Goal: Transaction & Acquisition: Purchase product/service

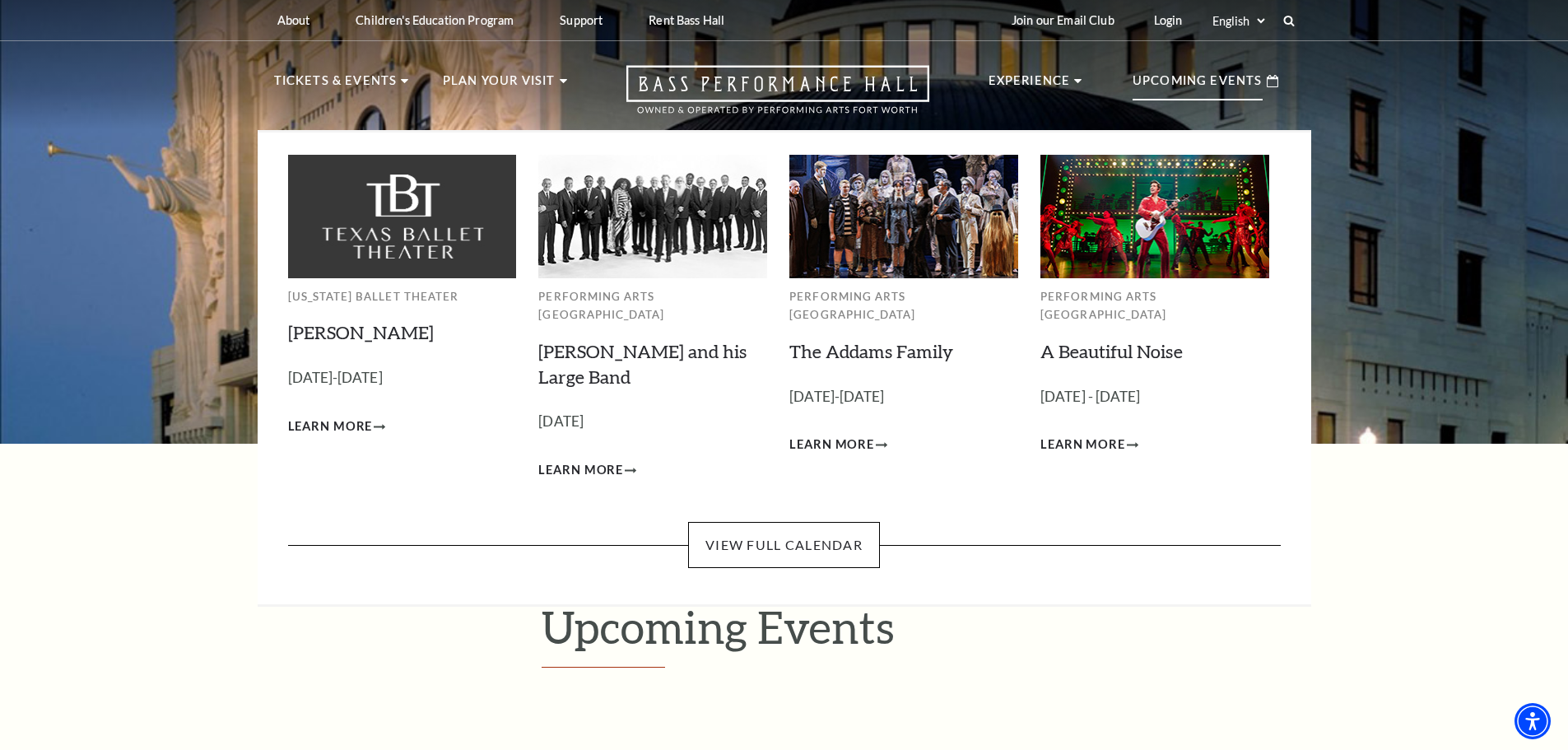
click at [1199, 87] on p "Upcoming Events" at bounding box center [1197, 86] width 130 height 30
click at [1194, 77] on p "Upcoming Events" at bounding box center [1197, 86] width 130 height 30
click at [762, 526] on link "View Full Calendar" at bounding box center [784, 544] width 192 height 46
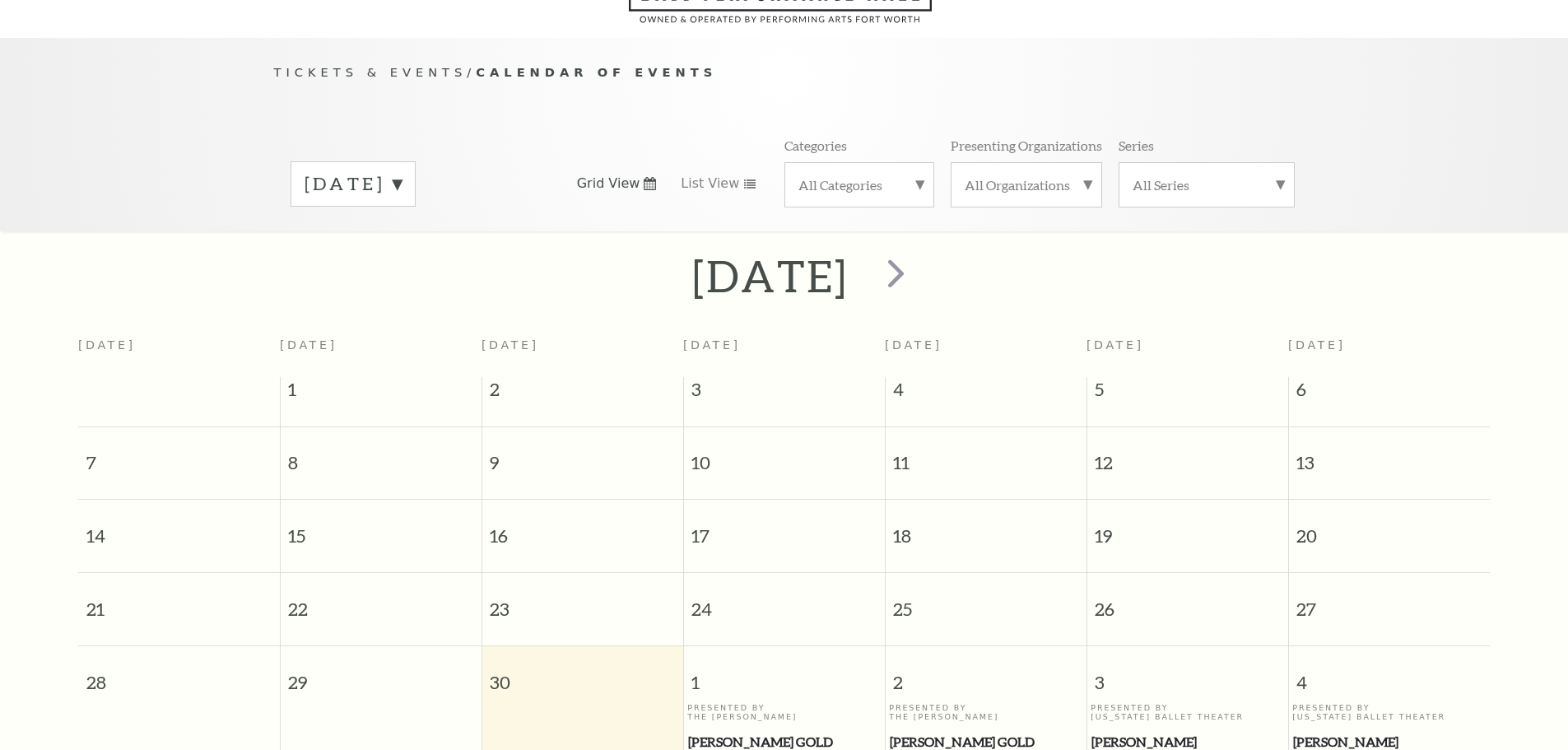
scroll to position [146, 0]
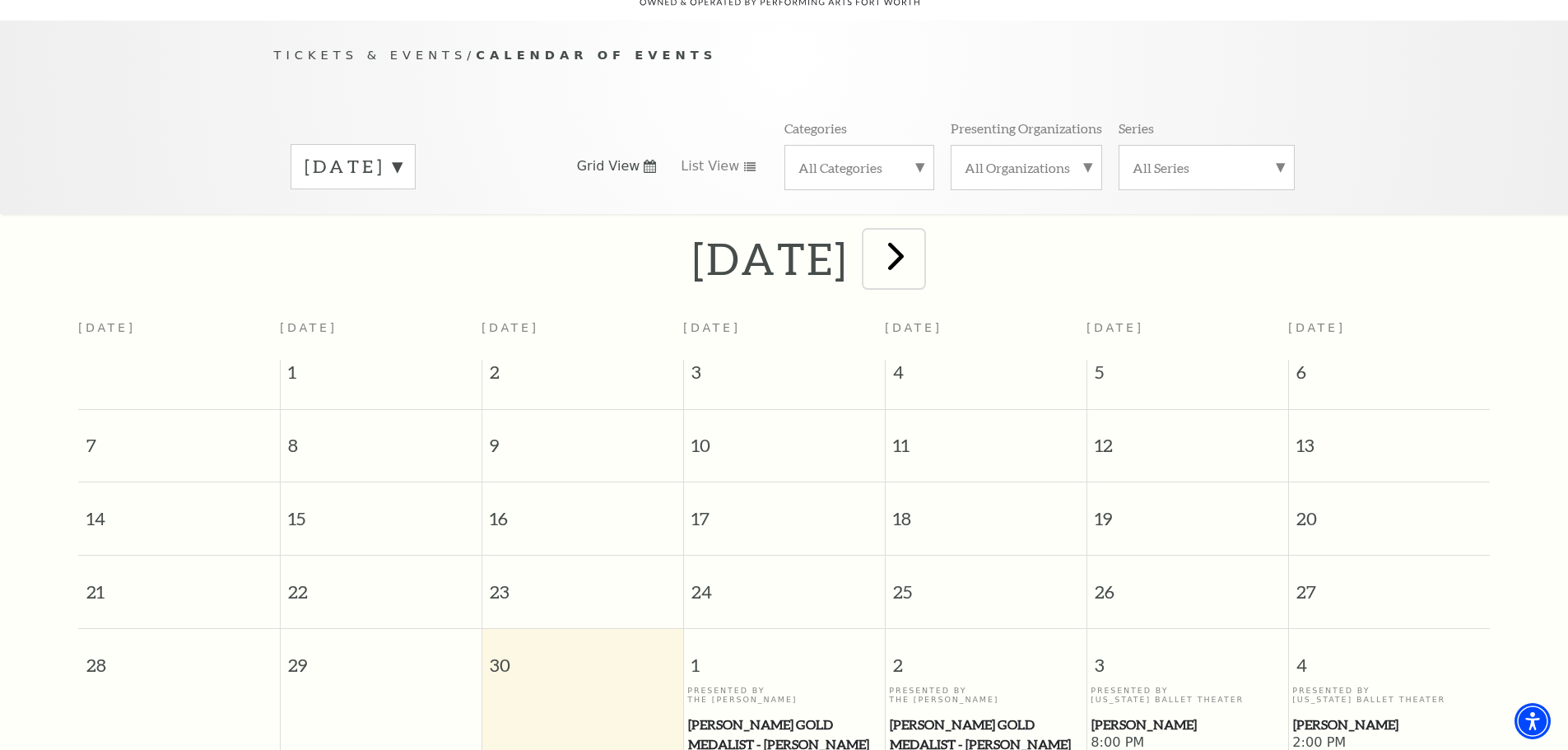
click at [919, 238] on span "next" at bounding box center [895, 255] width 47 height 47
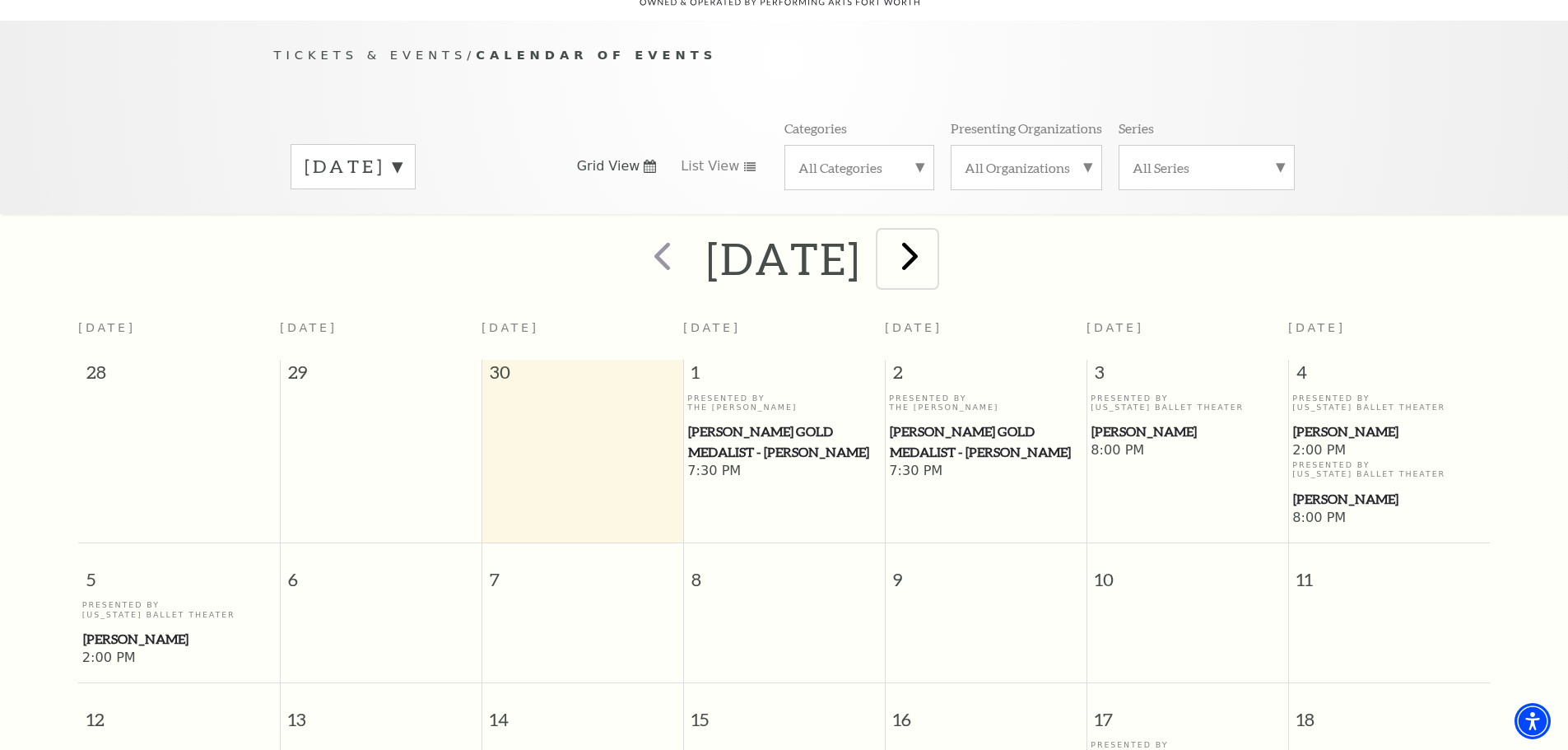
click at [933, 246] on span "next" at bounding box center [909, 255] width 47 height 47
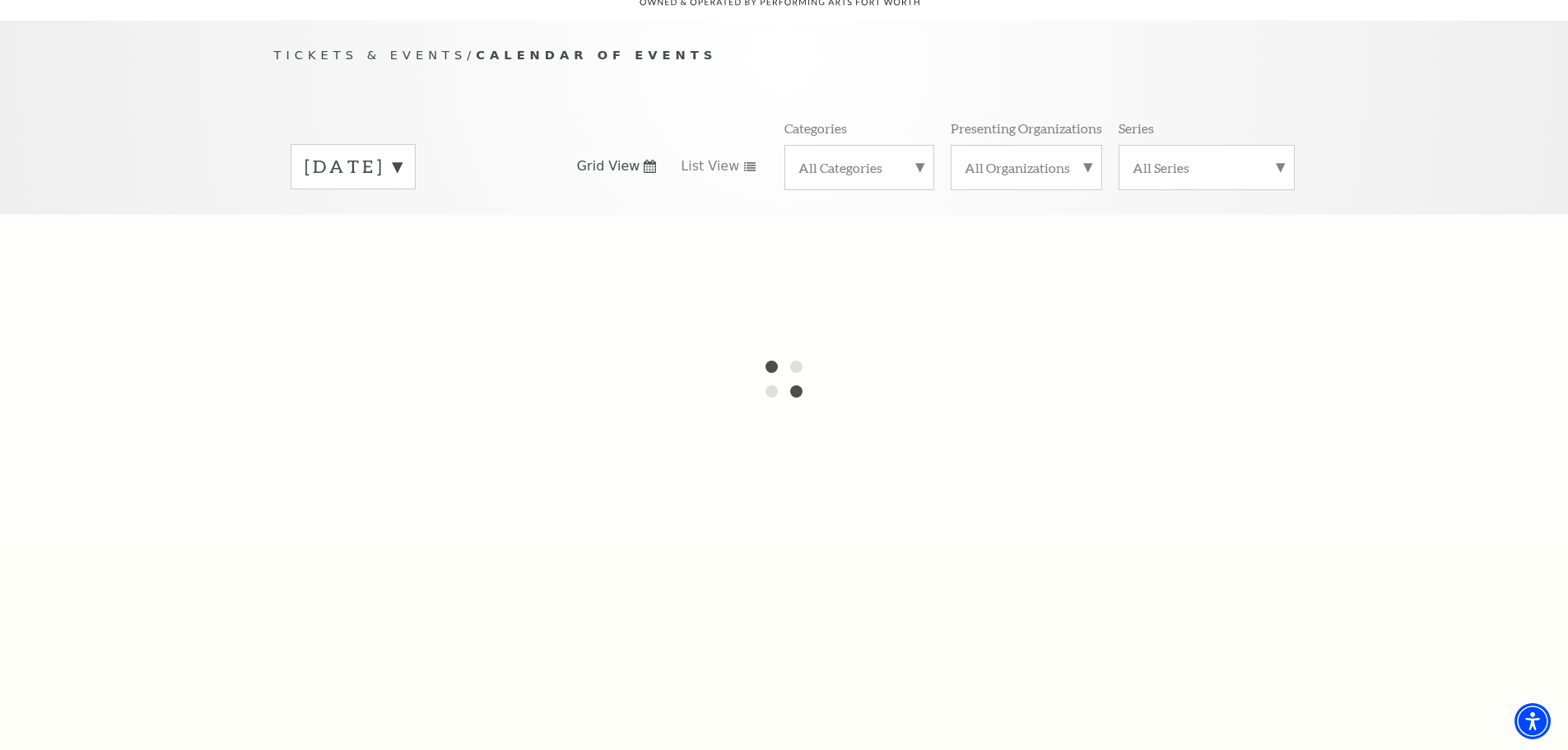
click at [401, 154] on label "October 2025" at bounding box center [353, 167] width 97 height 26
click at [447, 249] on div at bounding box center [784, 378] width 1568 height 330
click at [624, 94] on div "Tickets & Events / Calendar of Events September 2025 October 2025 November 2025…" at bounding box center [784, 129] width 1054 height 168
click at [1394, 124] on div "Tickets & Events / Calendar of Events September 2025 October 2025 November 2025…" at bounding box center [784, 118] width 1568 height 194
click at [635, 95] on div "Tickets & Events / Calendar of Events September 2025 October 2025 November 2025…" at bounding box center [784, 129] width 1054 height 168
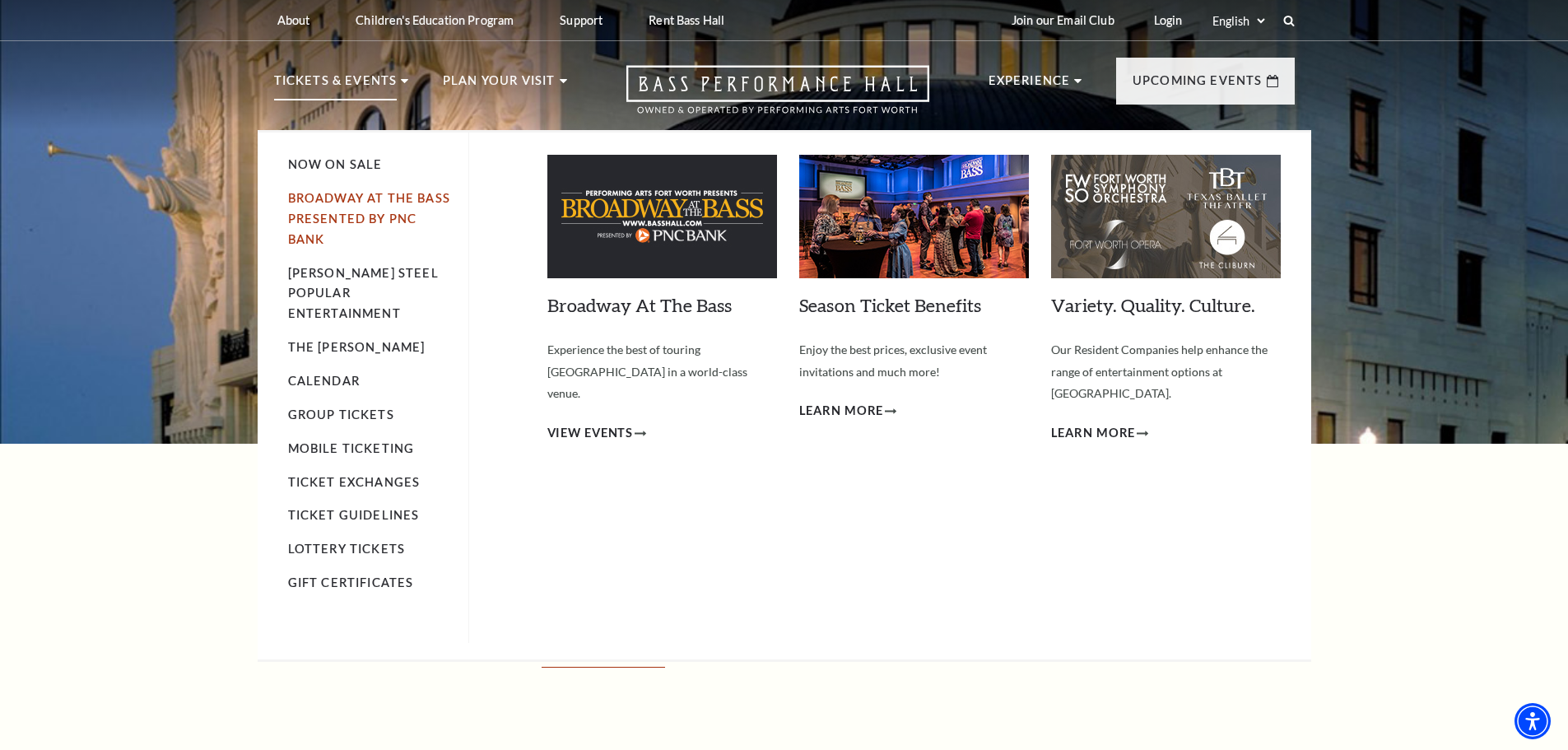
click at [366, 196] on link "Broadway At The Bass presented by PNC Bank" at bounding box center [369, 218] width 162 height 55
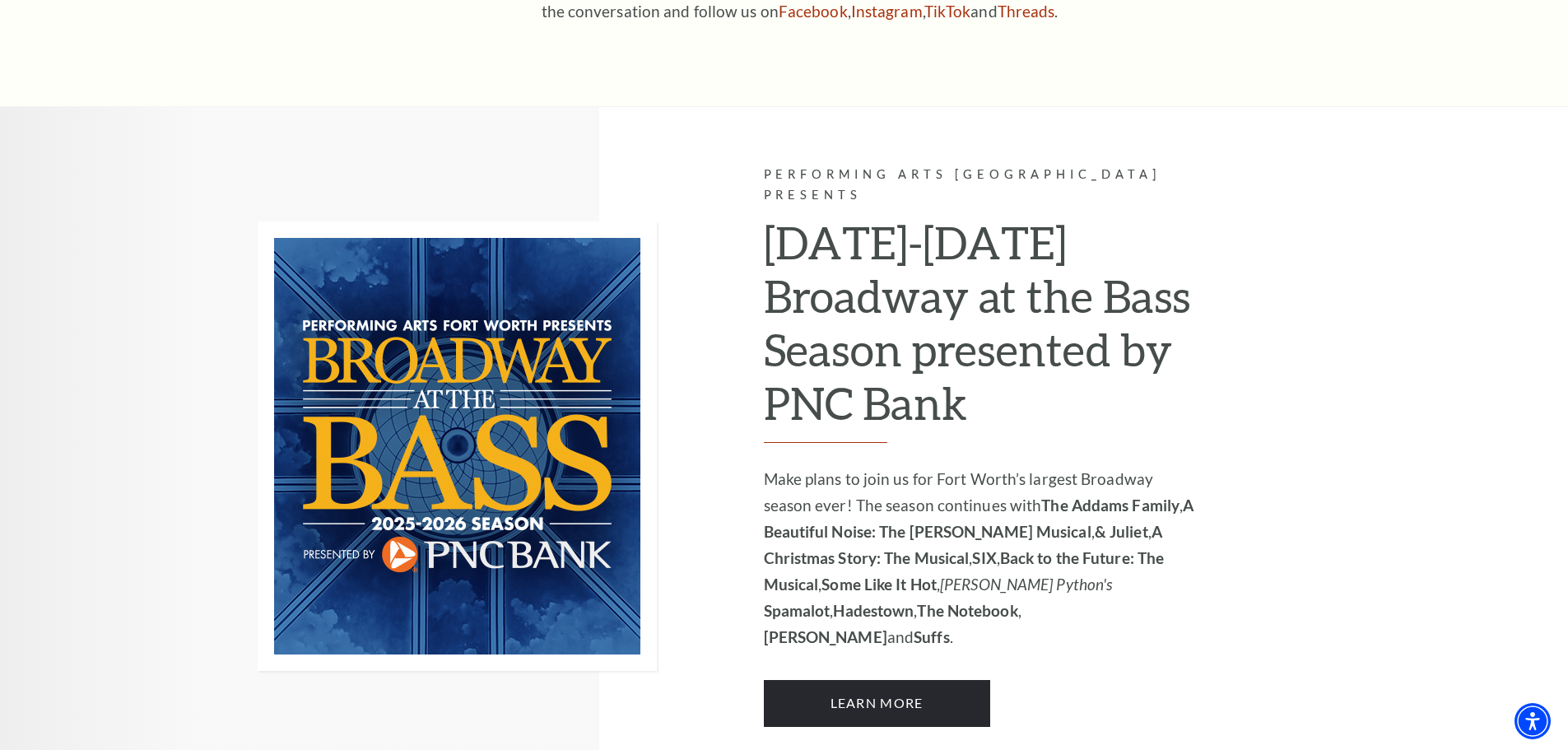
scroll to position [1316, 0]
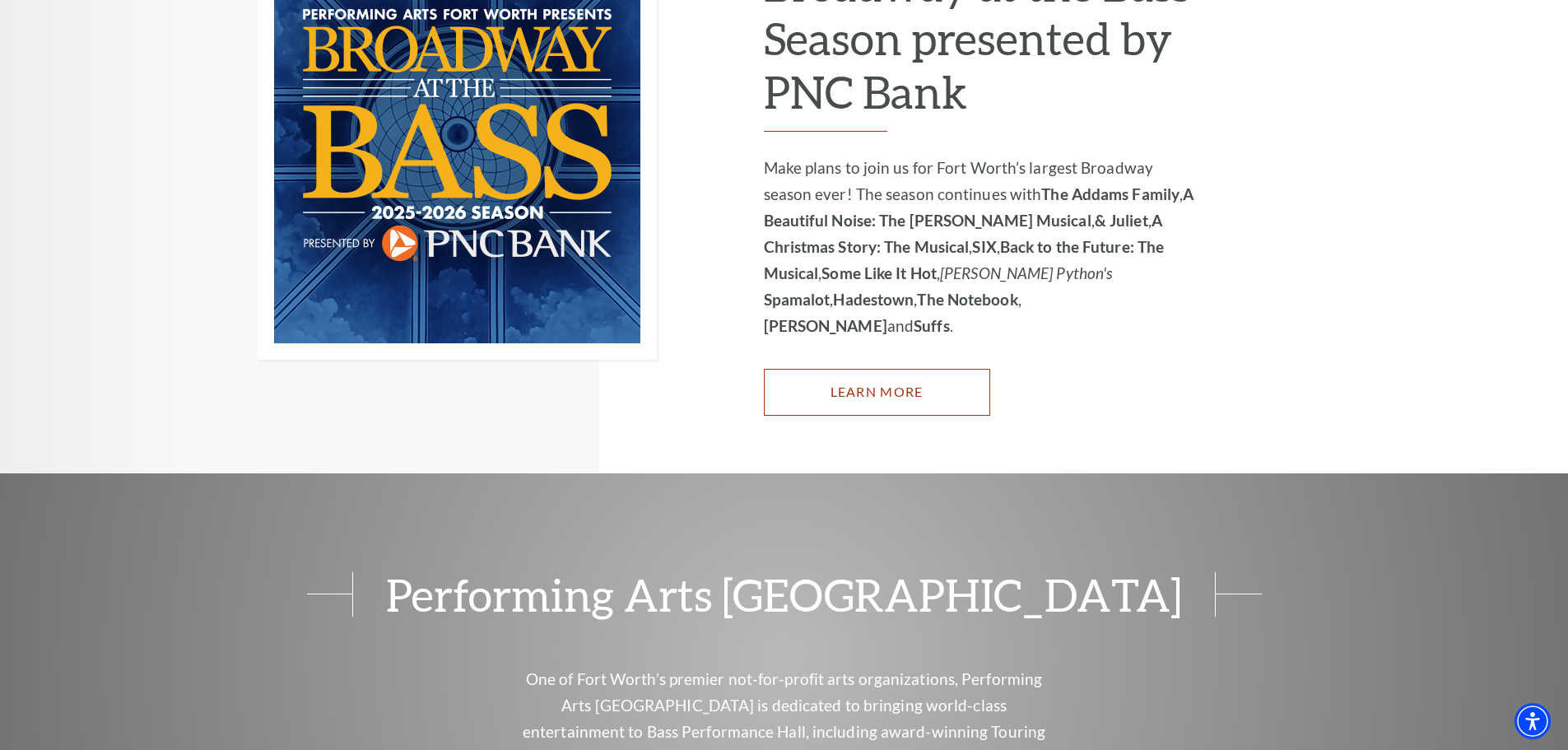
click at [874, 369] on link "Learn More" at bounding box center [877, 391] width 227 height 46
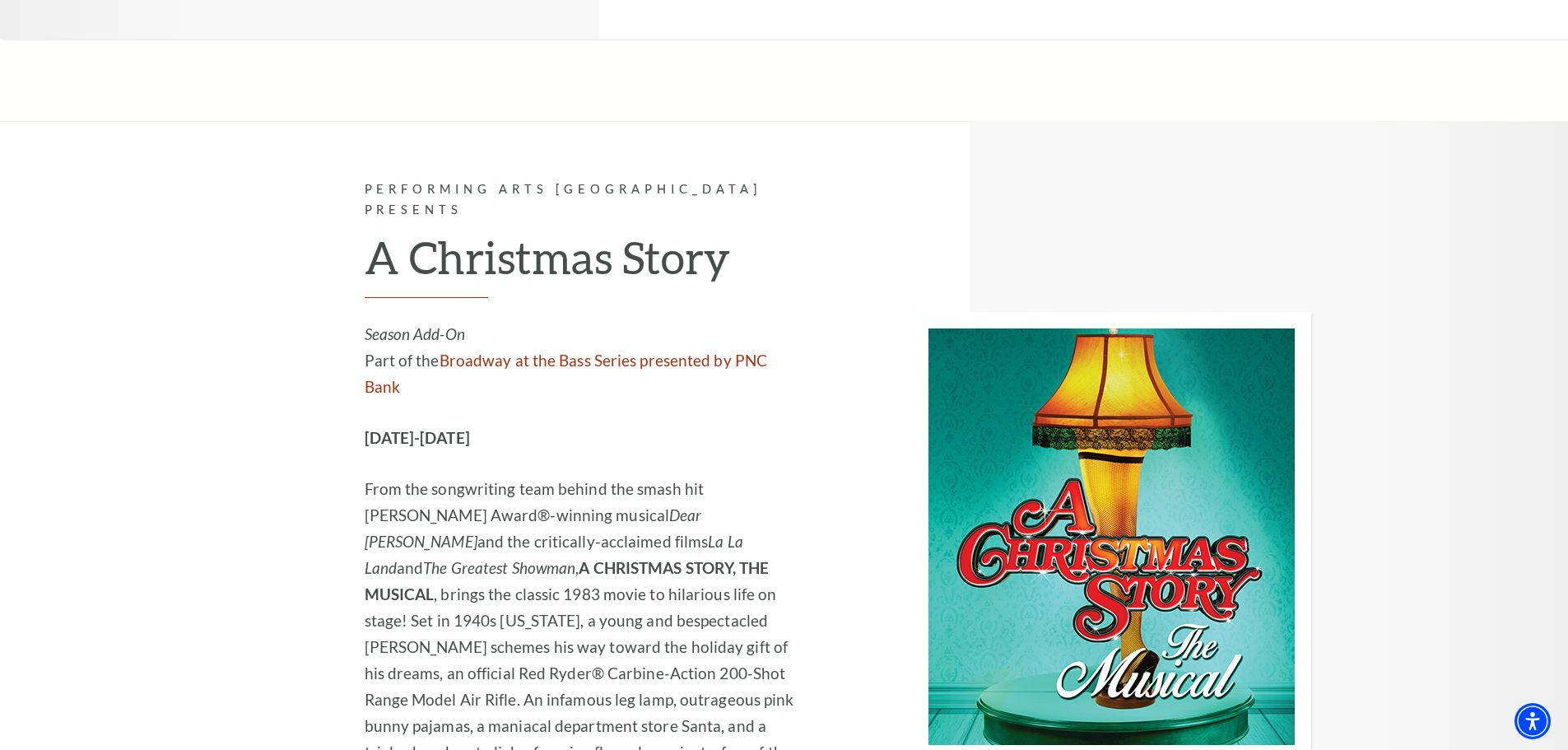
scroll to position [4279, 0]
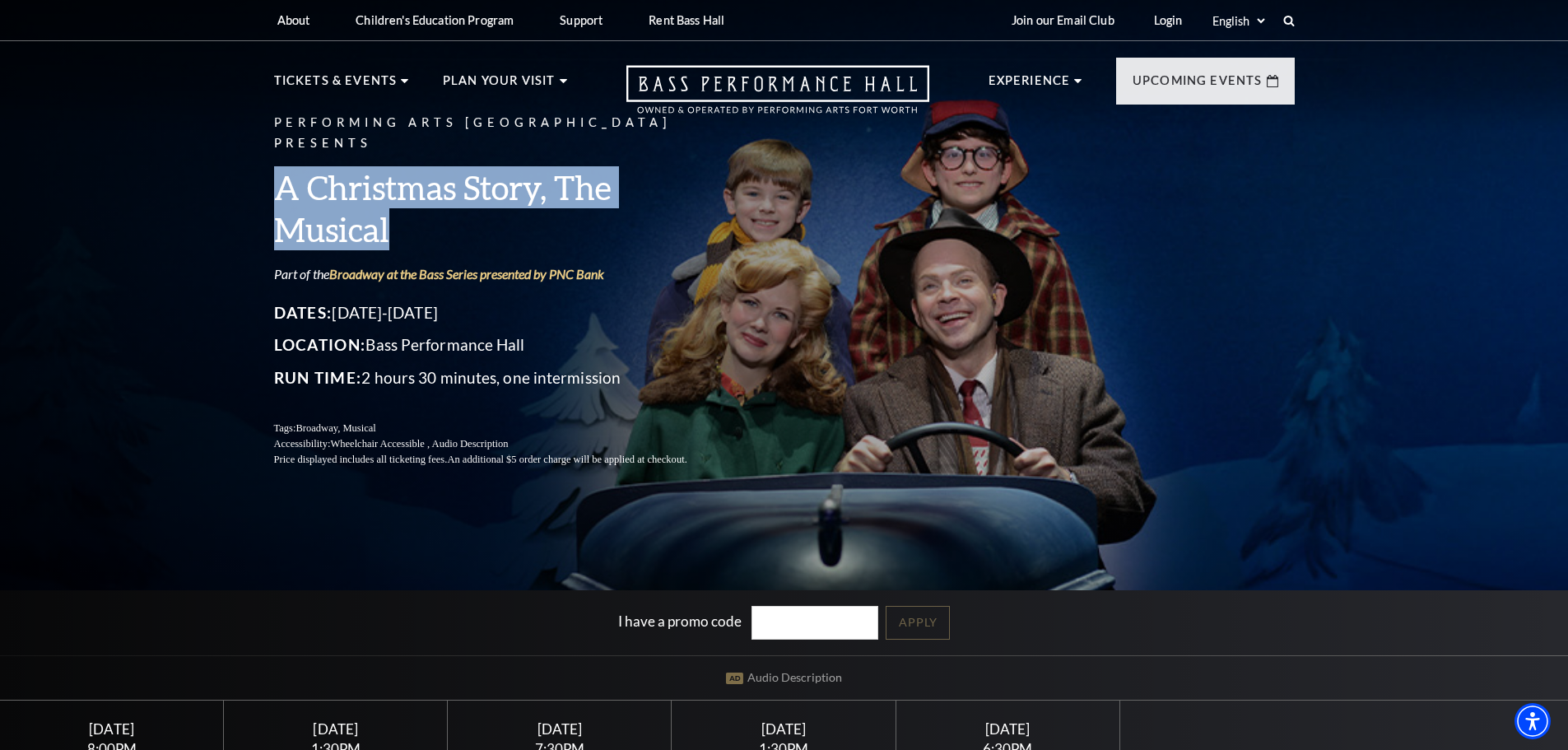
drag, startPoint x: 440, startPoint y: 231, endPoint x: 272, endPoint y: 176, distance: 176.8
click at [272, 176] on div "Performing Arts Fort Worth Presents A Christmas Story, The Musical Part of the …" at bounding box center [784, 290] width 1054 height 387
copy h3 "A Christmas Story, The Musical"
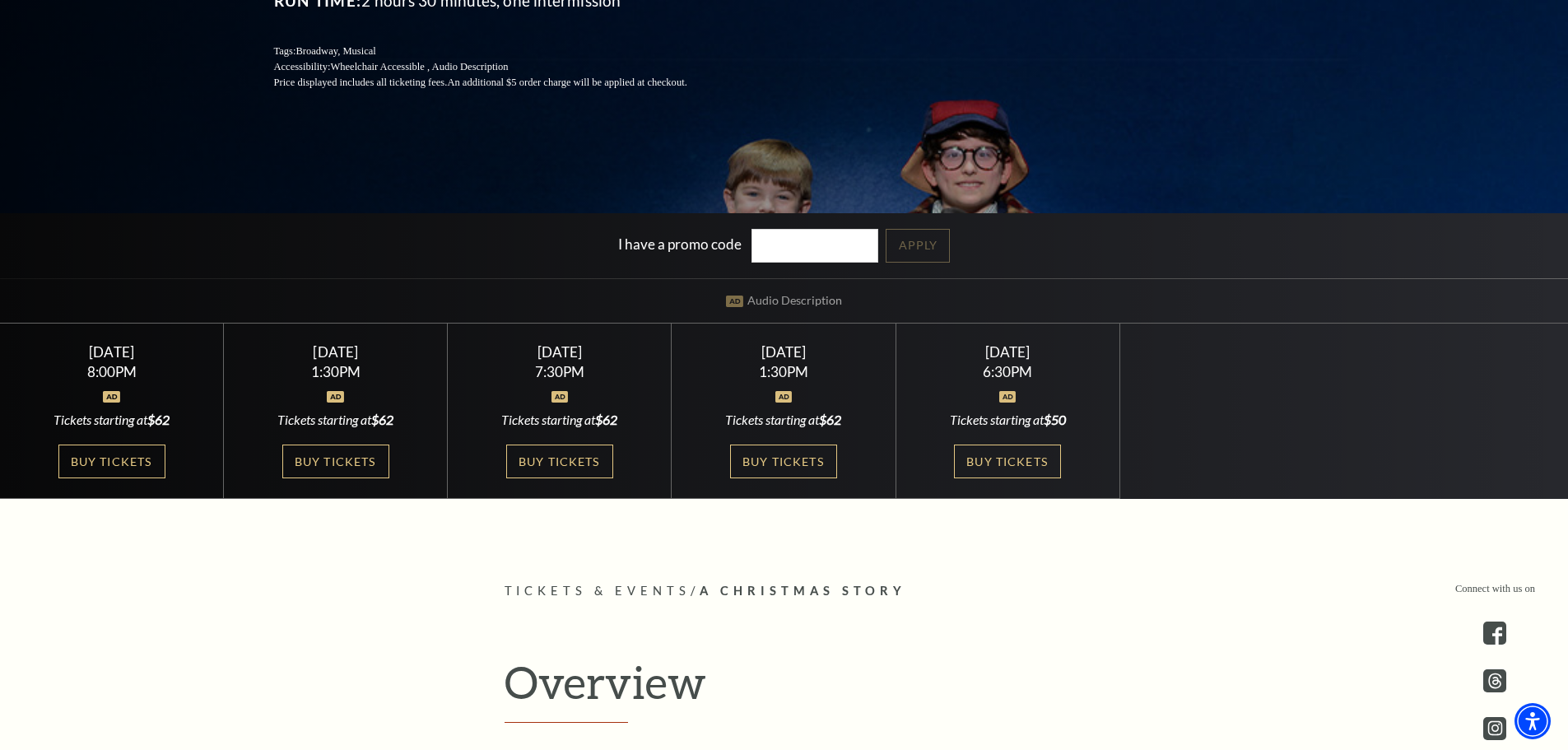
scroll to position [411, 0]
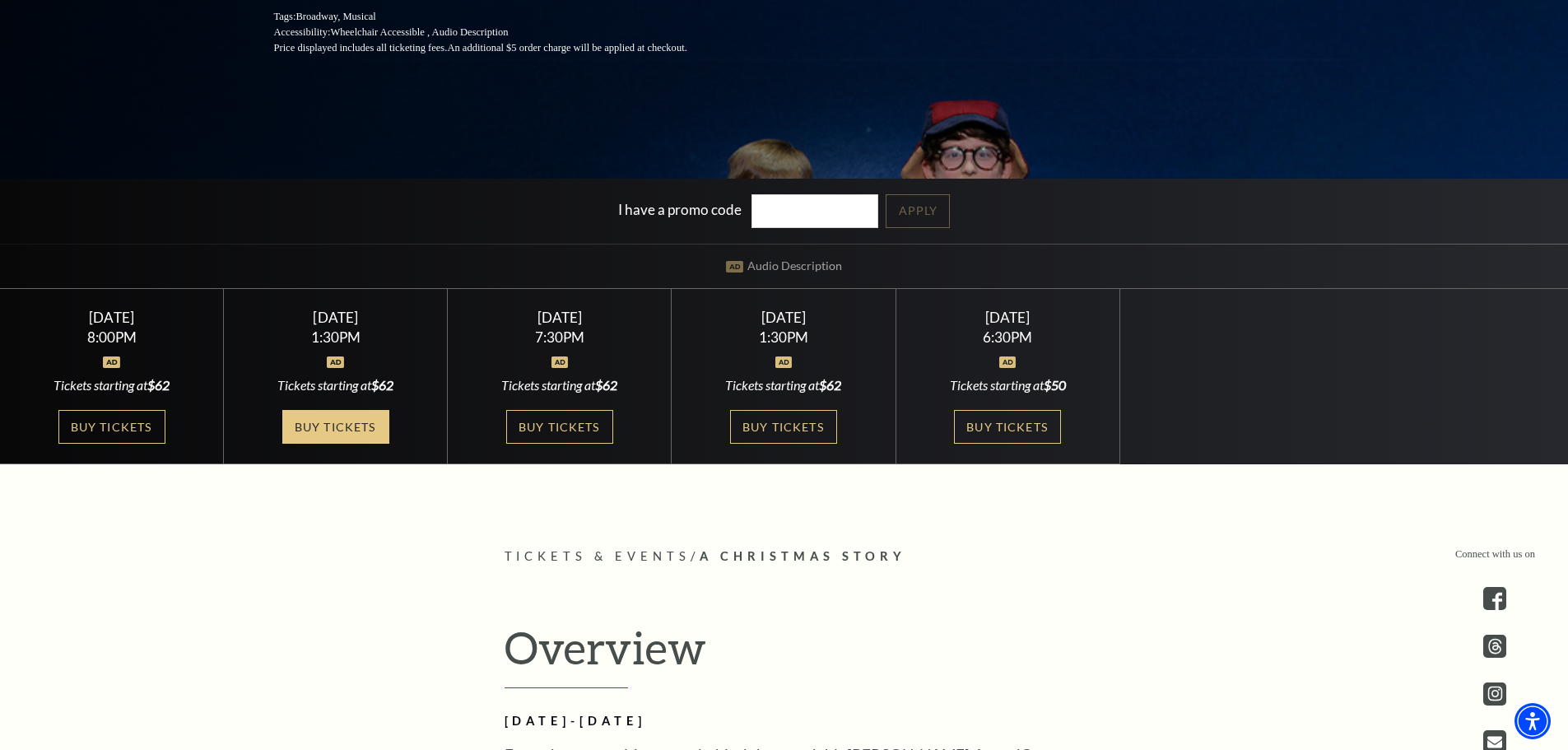
click at [356, 426] on link "Buy Tickets" at bounding box center [336, 426] width 107 height 34
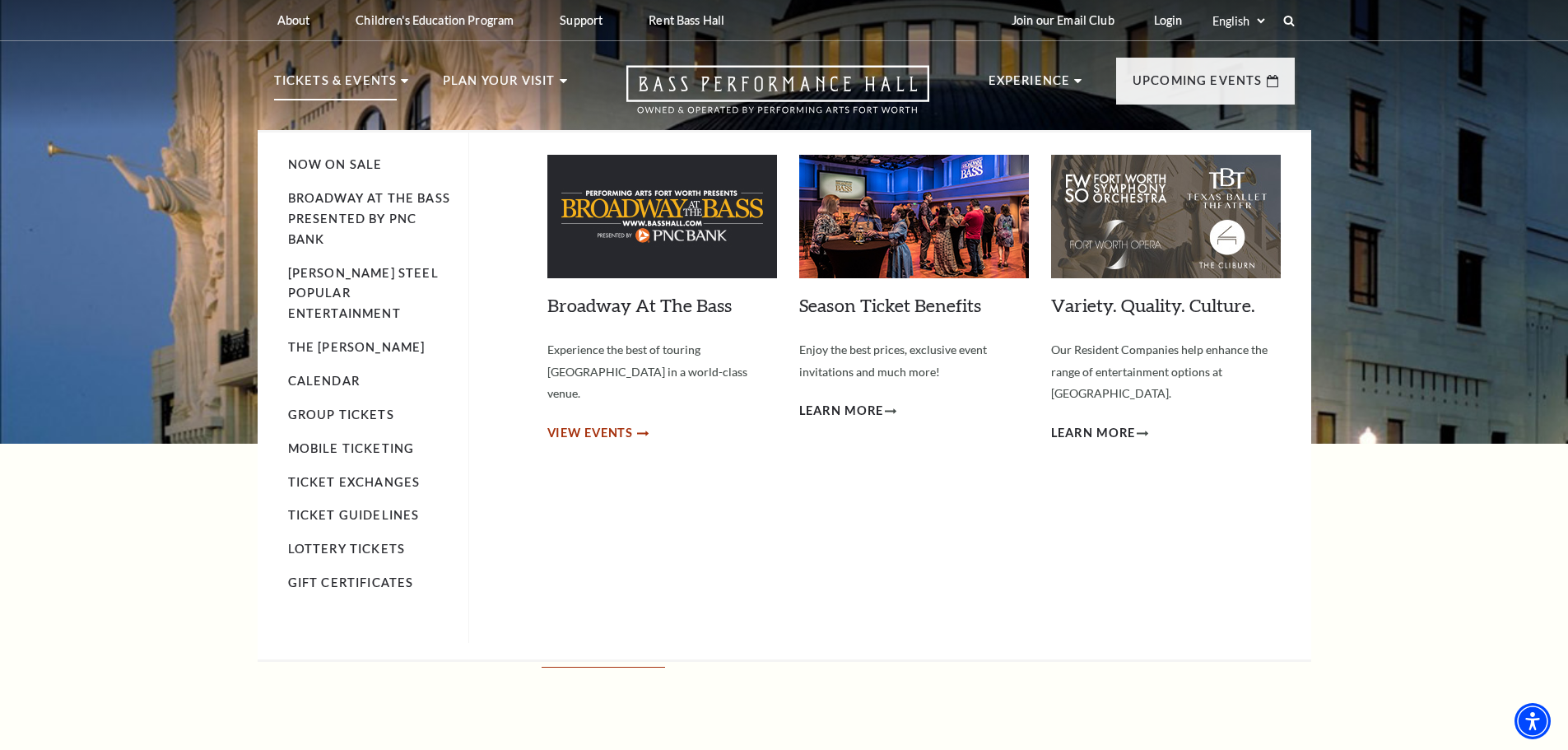
click at [576, 423] on span "View Events" at bounding box center [590, 433] width 87 height 21
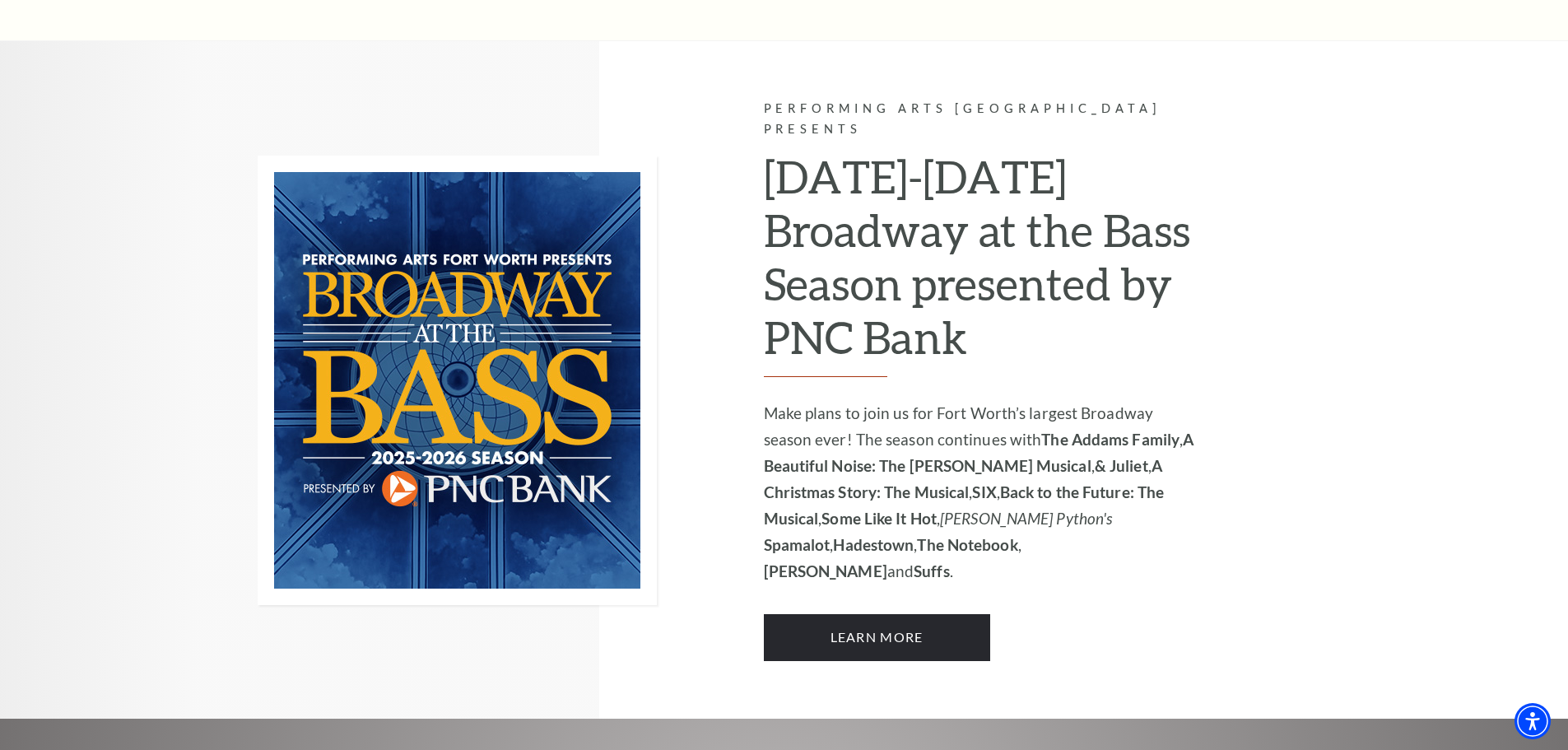
scroll to position [990, 0]
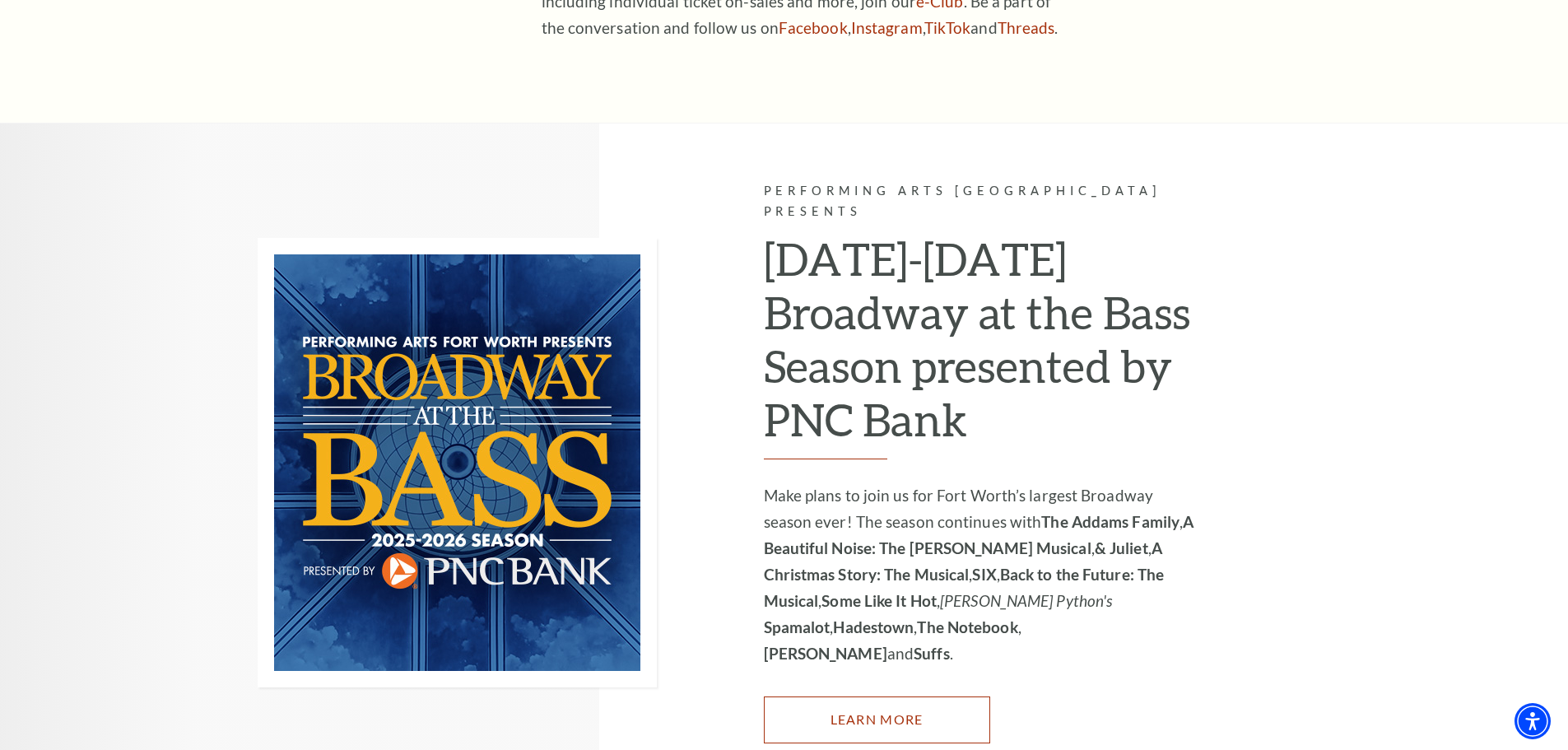
click at [900, 696] on link "Learn More" at bounding box center [877, 719] width 227 height 46
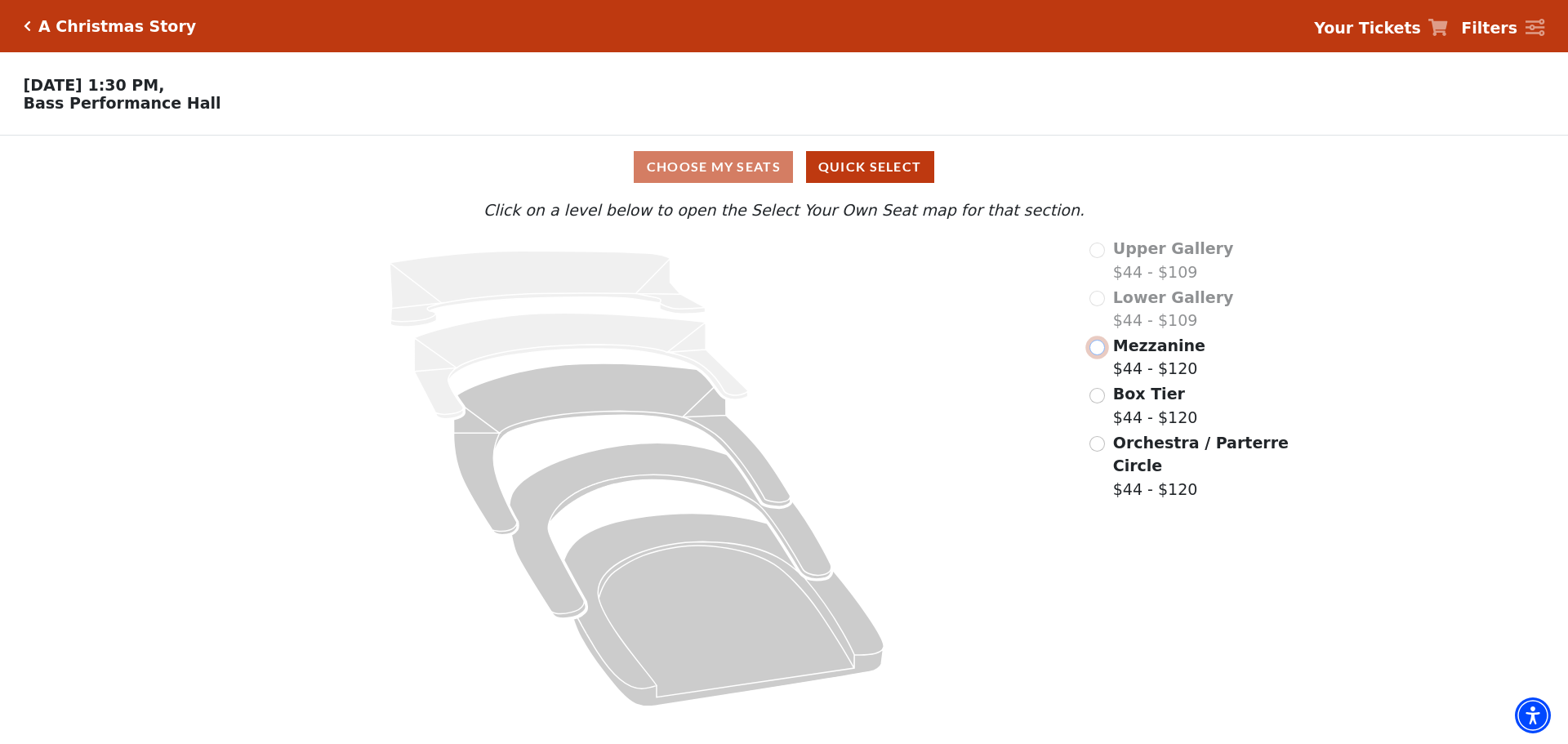
click at [1093, 353] on input "Mezzanine$44 - $120\a" at bounding box center [1097, 348] width 16 height 16
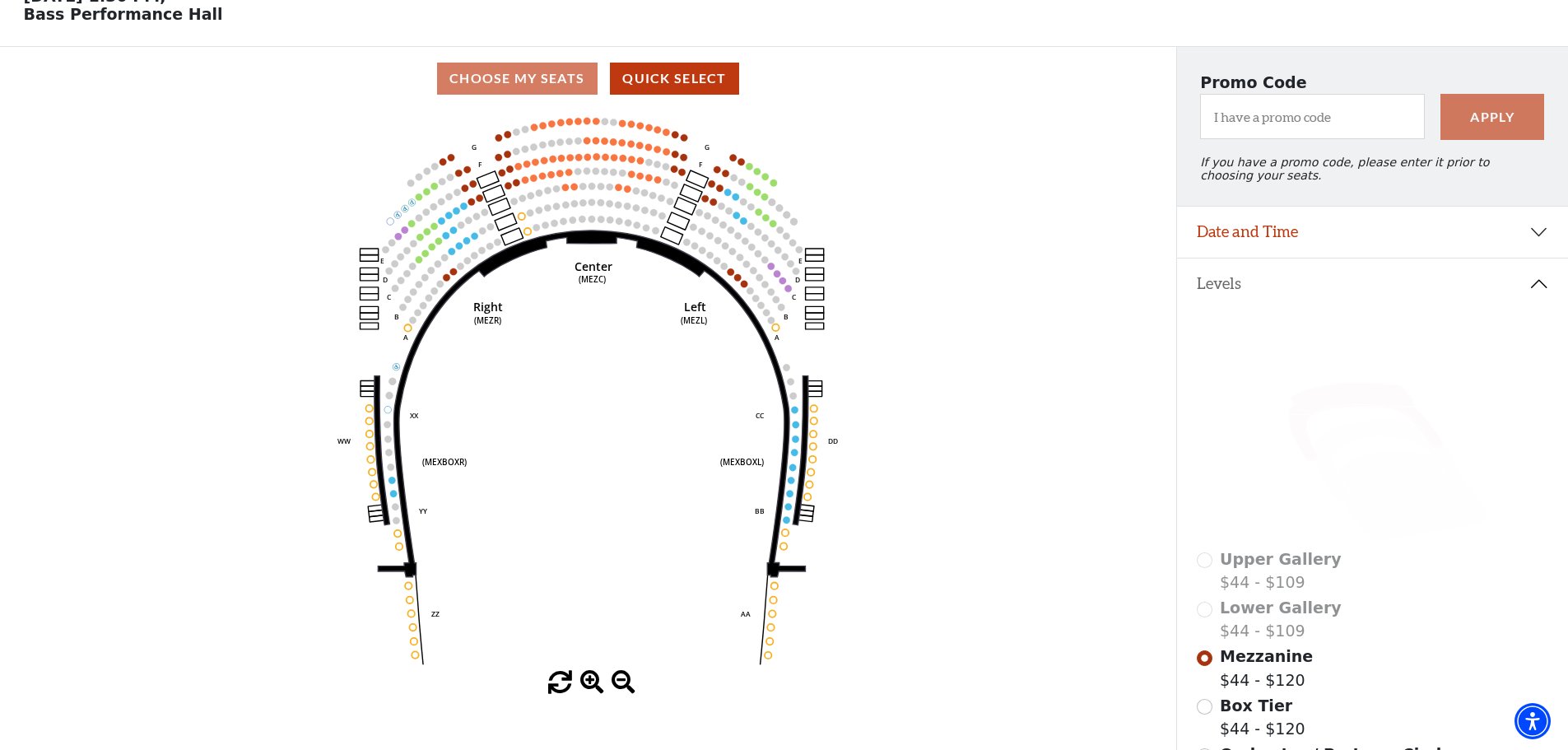
scroll to position [247, 0]
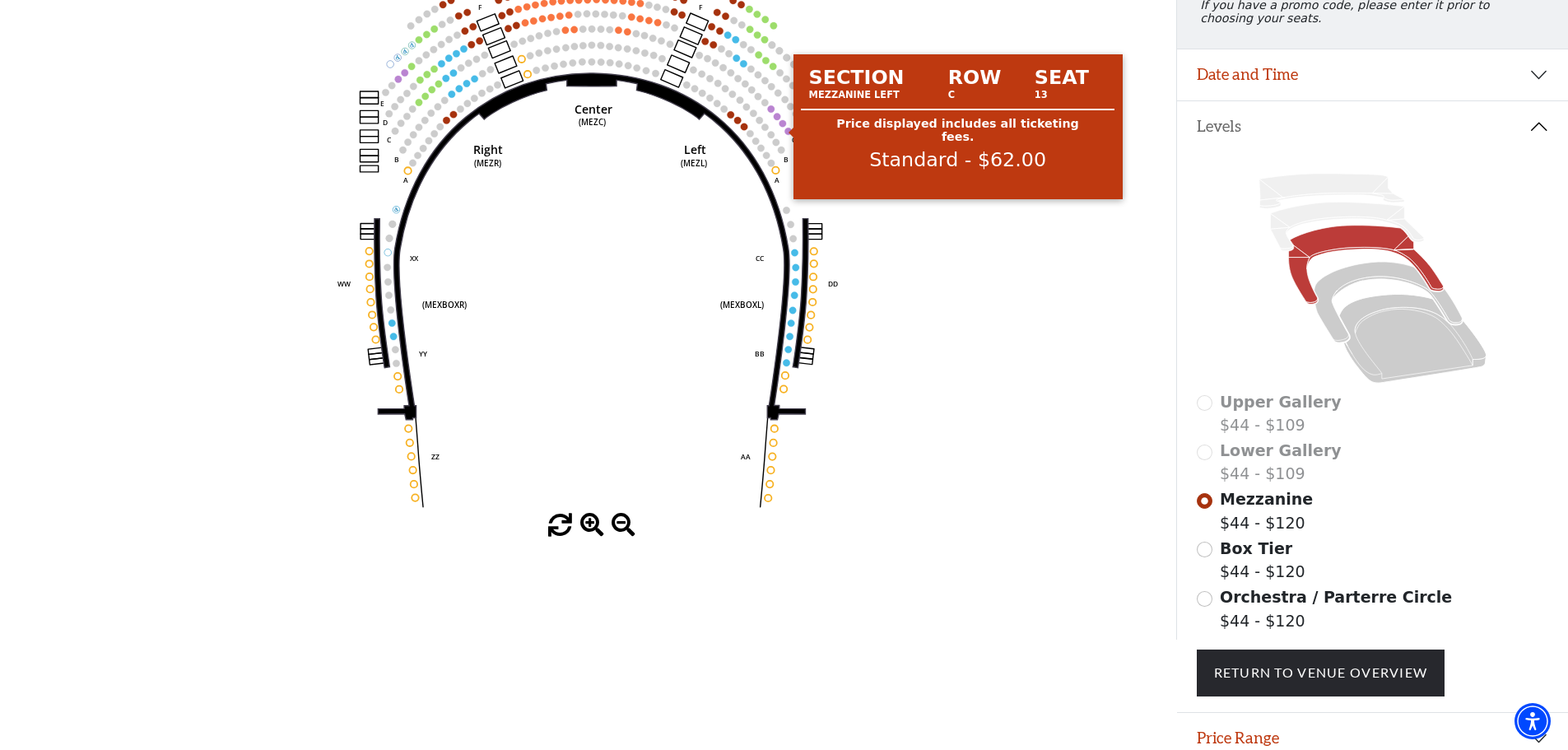
click at [783, 127] on circle at bounding box center [782, 123] width 7 height 7
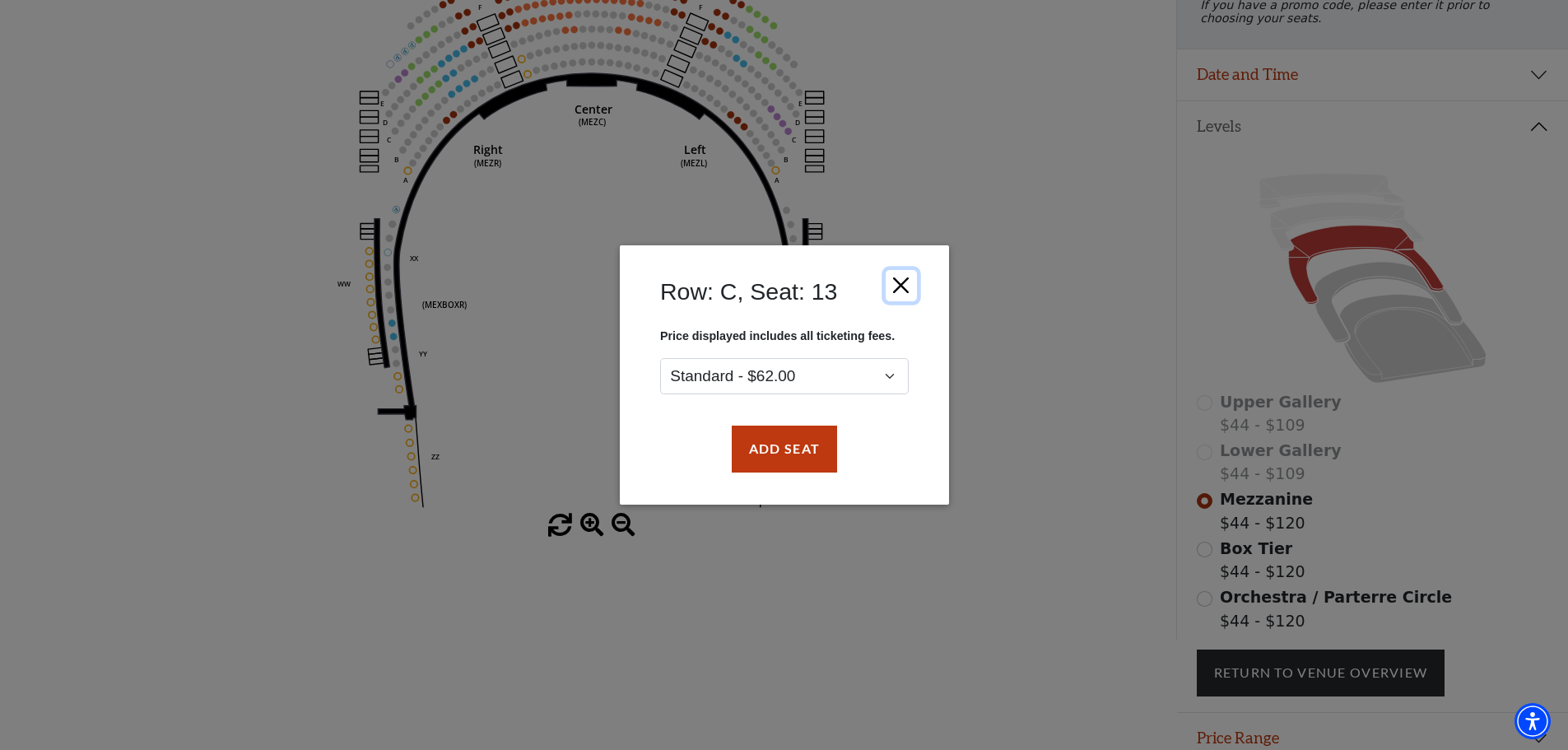
click at [900, 286] on button "Close" at bounding box center [900, 285] width 31 height 31
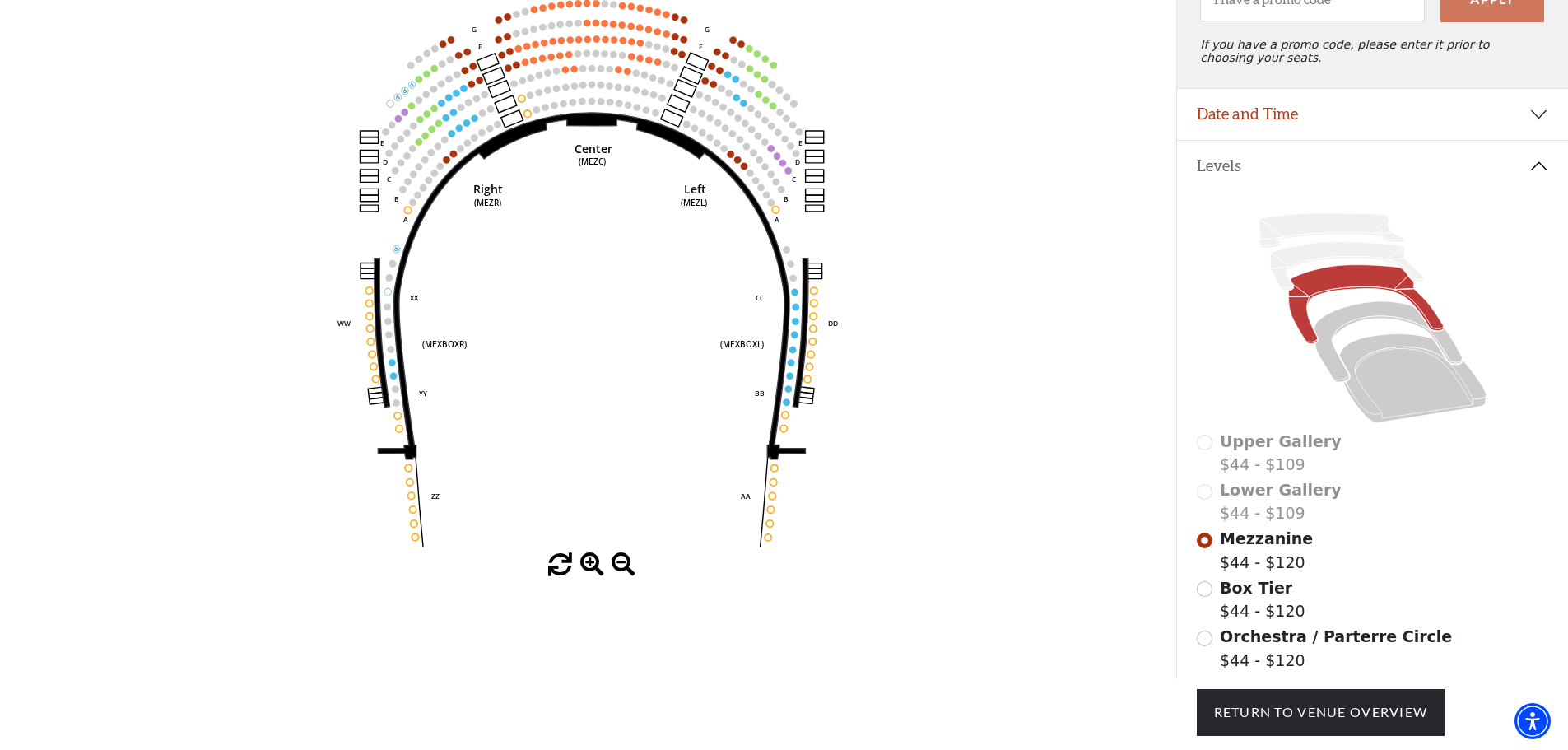
scroll to position [159, 0]
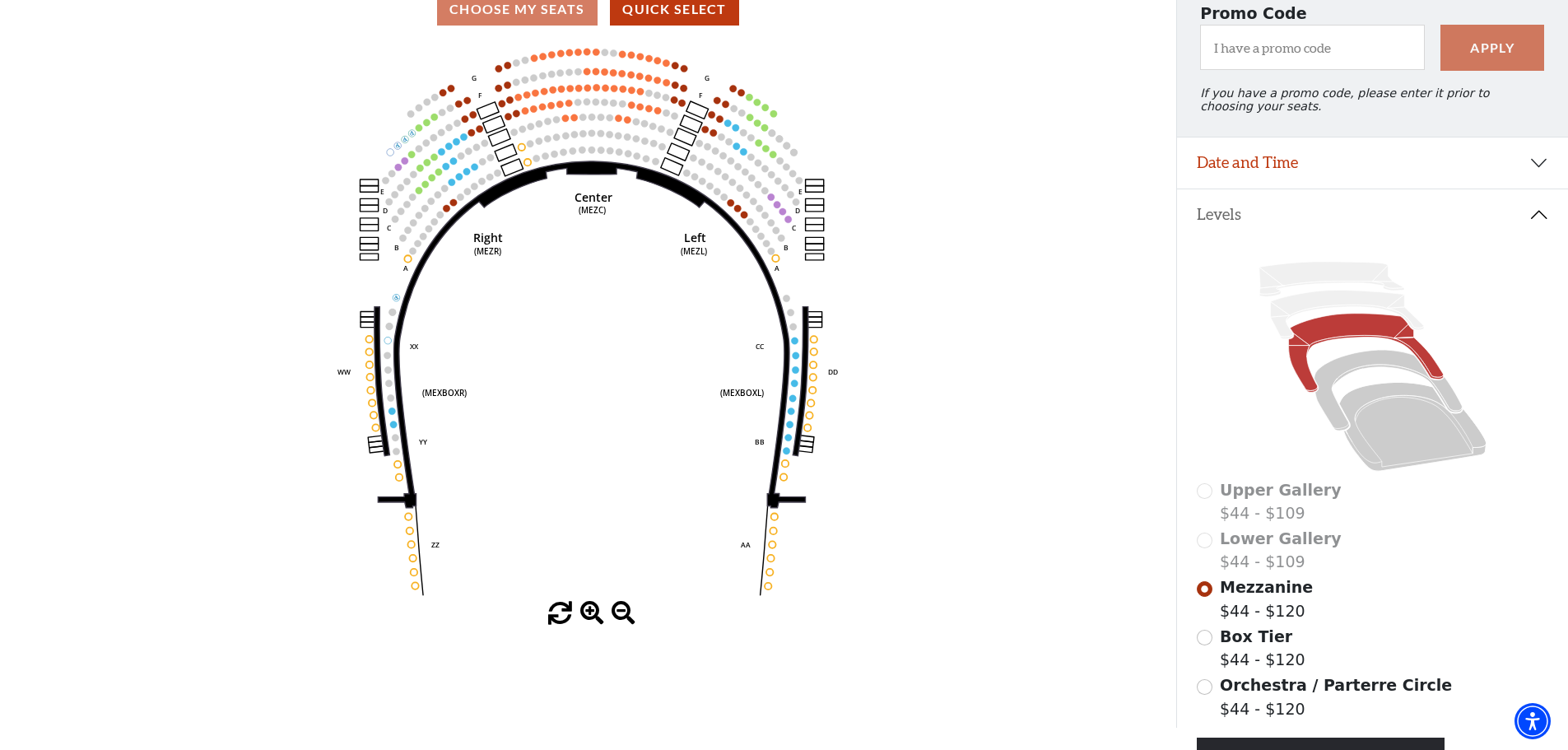
click at [1541, 227] on button "Levels" at bounding box center [1371, 215] width 391 height 51
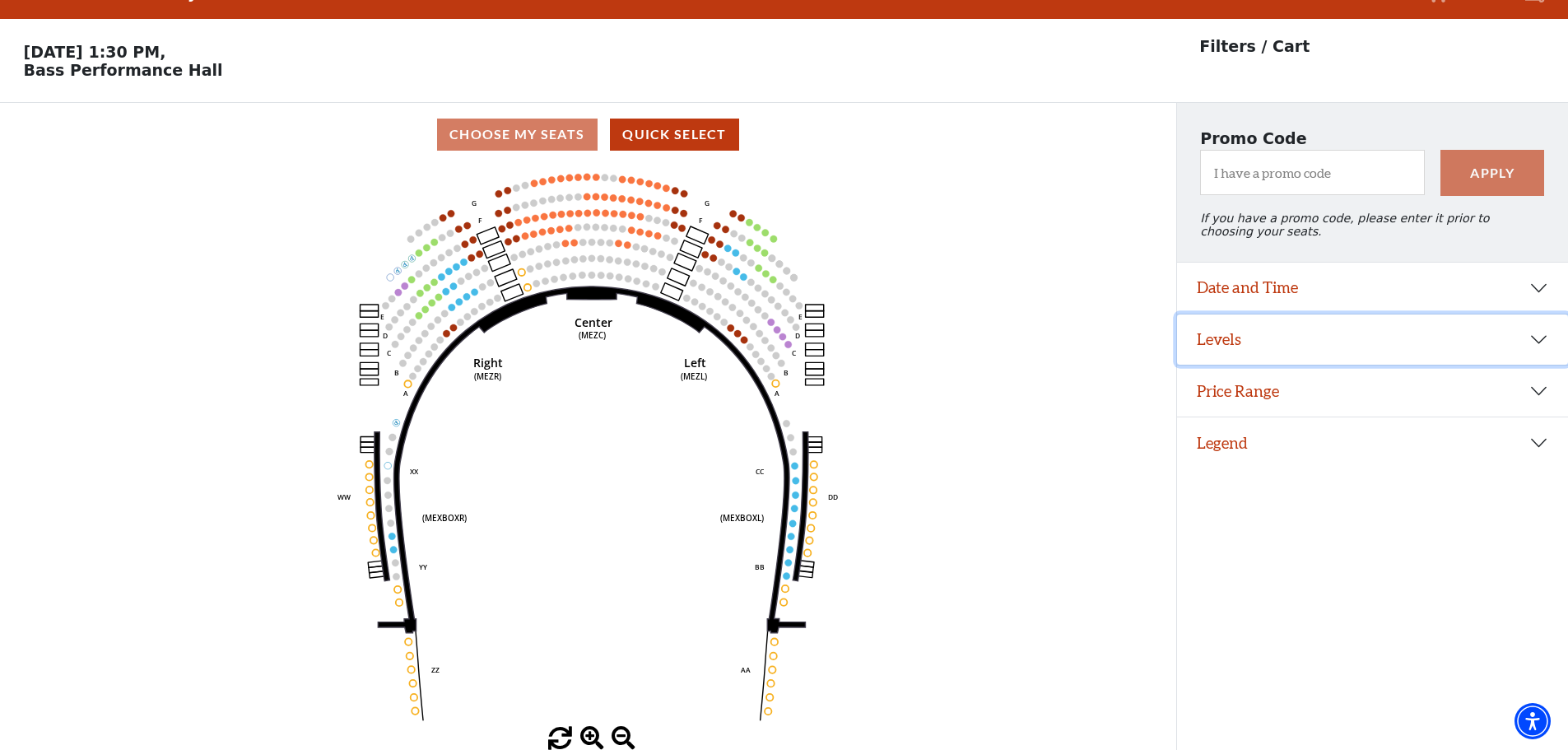
scroll to position [40, 0]
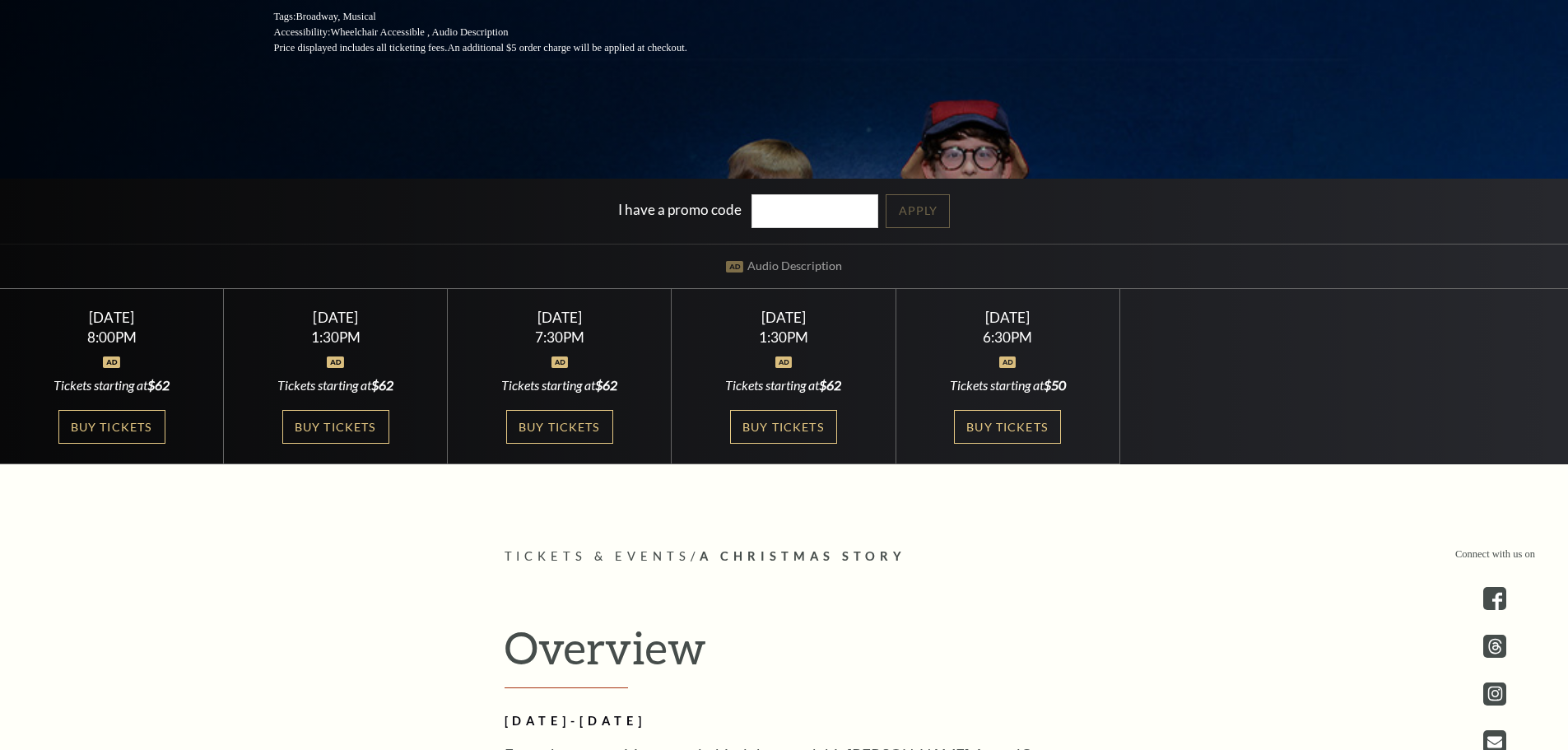
scroll to position [411, 0]
click at [346, 427] on link "Buy Tickets" at bounding box center [336, 426] width 107 height 34
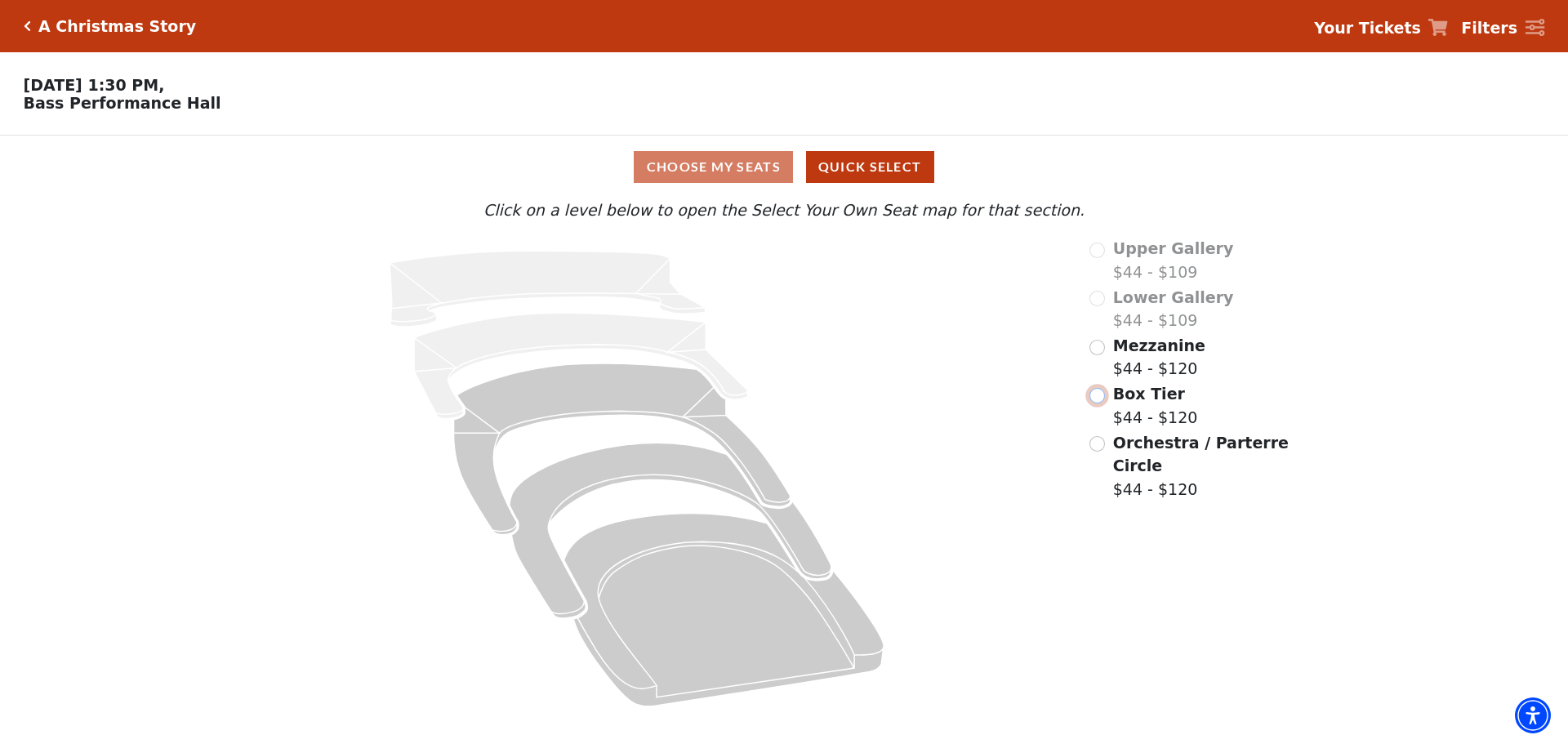
click at [1098, 403] on input "Box Tier$44 - $120\a" at bounding box center [1097, 395] width 16 height 16
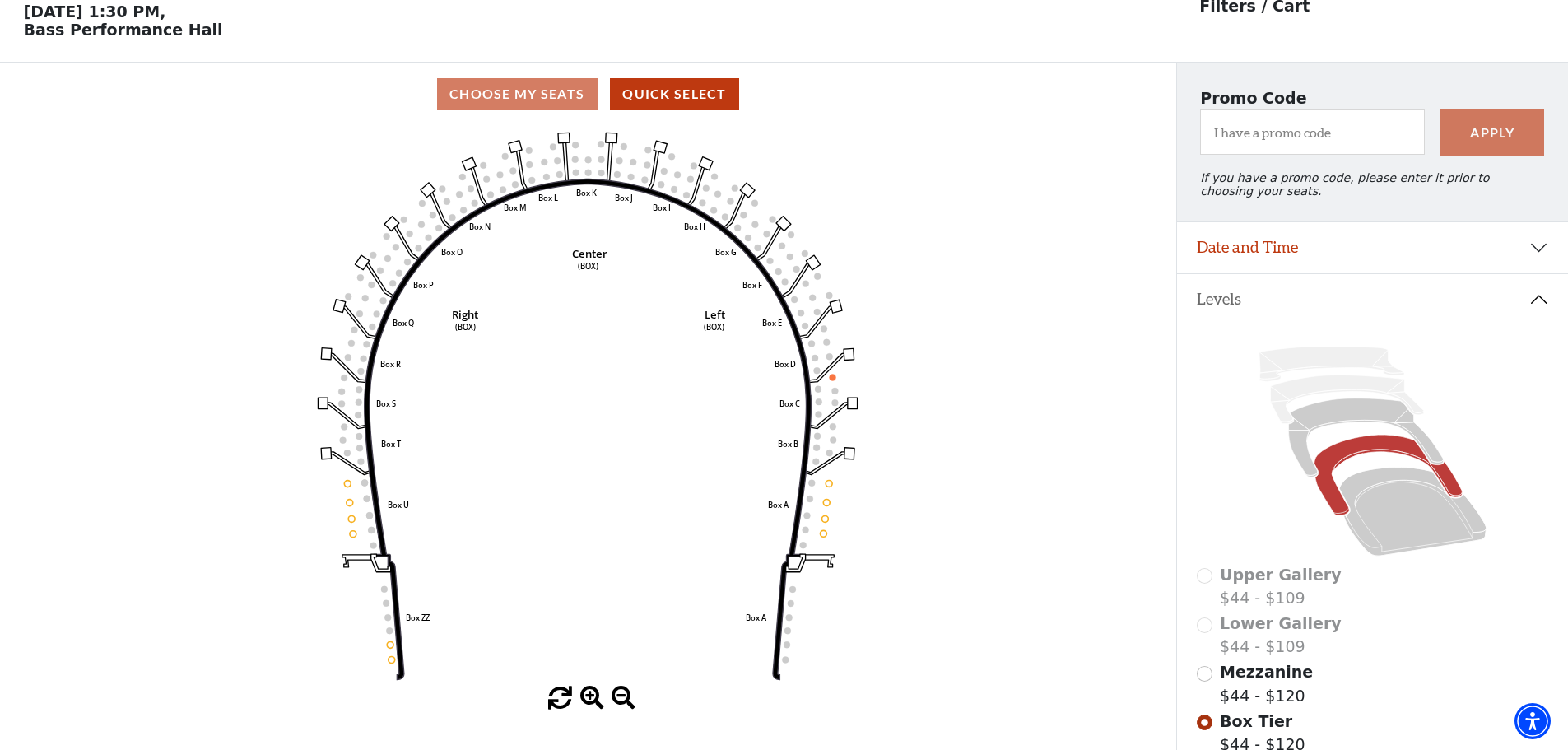
scroll to position [77, 0]
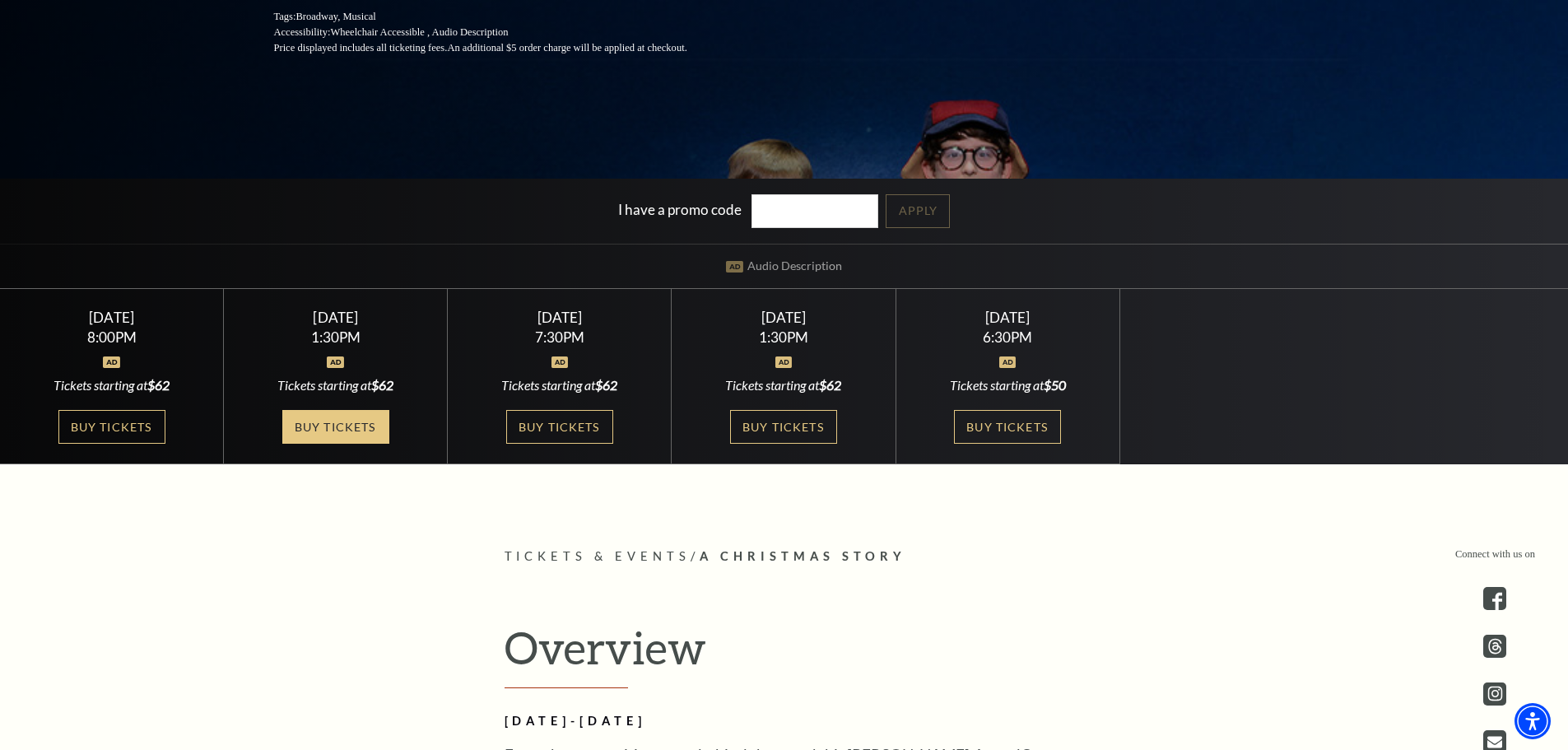
click at [363, 428] on link "Buy Tickets" at bounding box center [336, 426] width 107 height 34
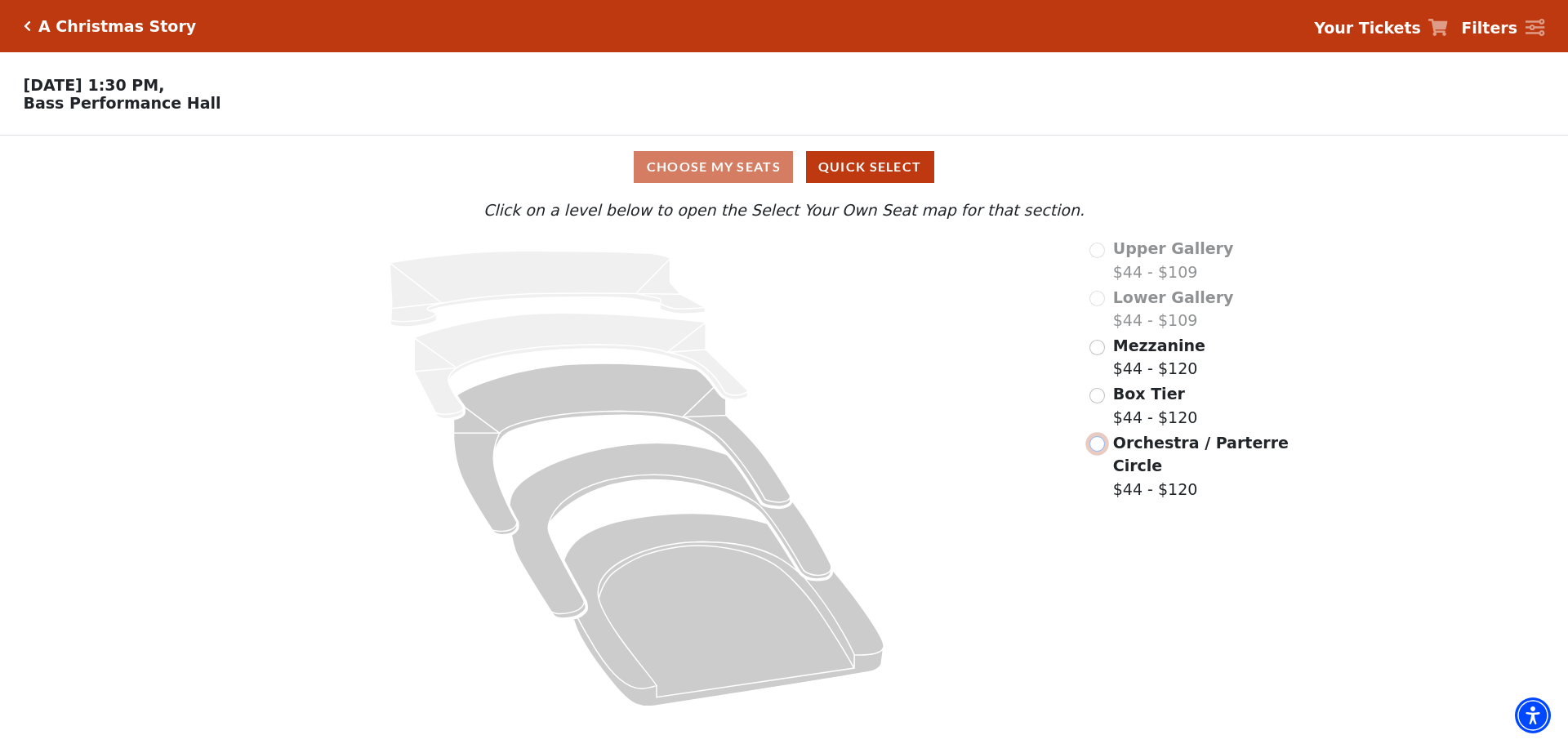
click at [1100, 452] on input "Orchestra / Parterre Circle$44 - $120\a" at bounding box center [1097, 444] width 16 height 16
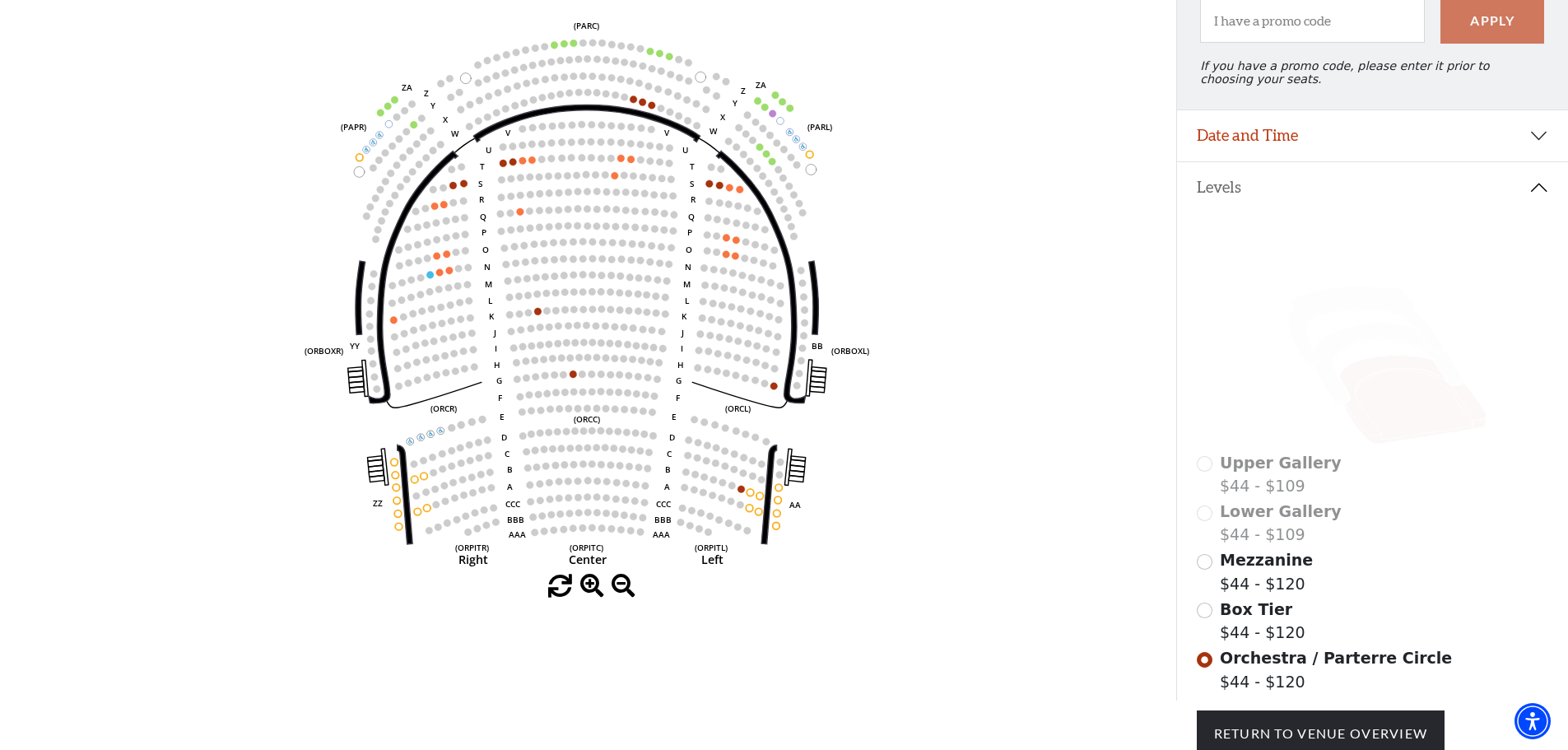
scroll to position [159, 0]
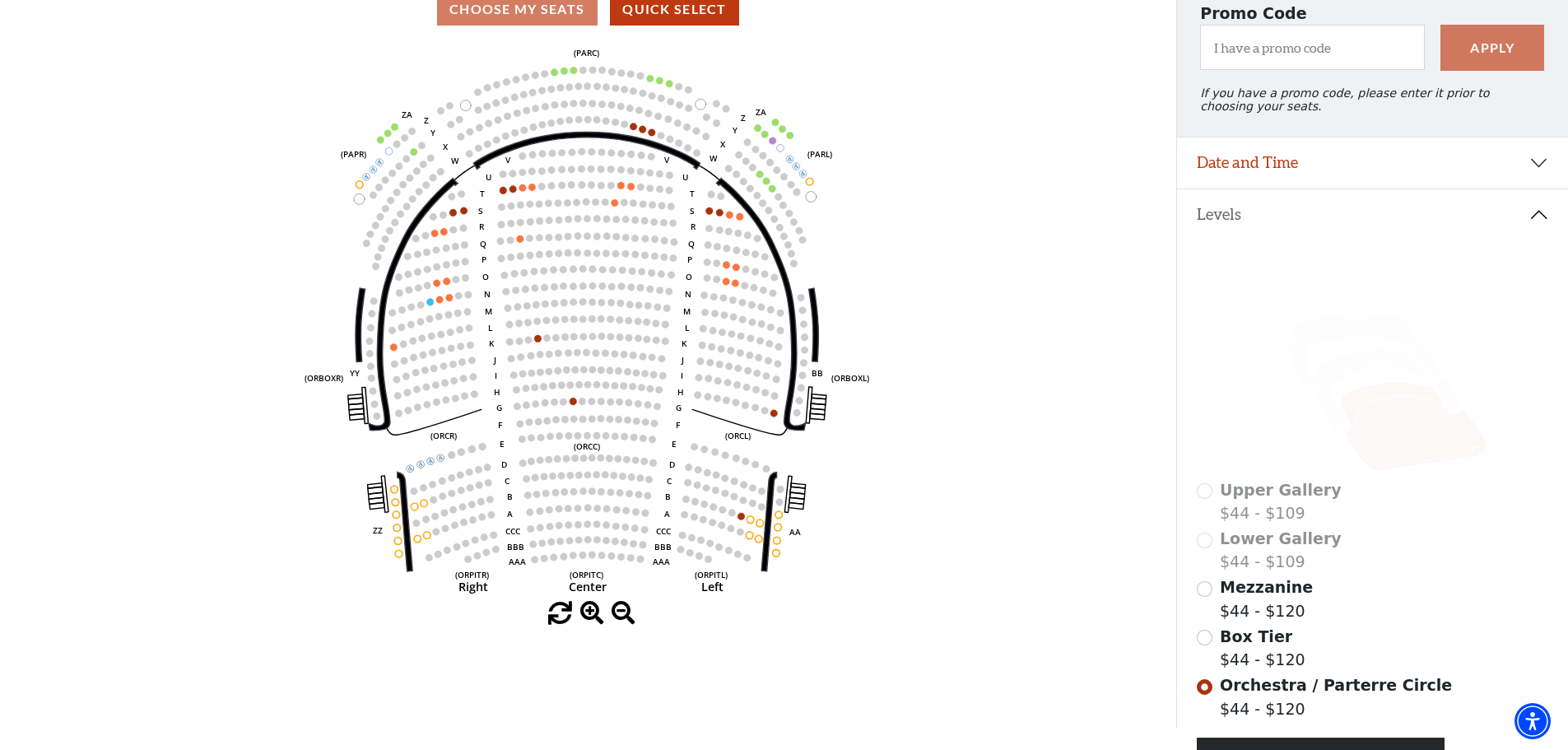
click at [1234, 596] on span "Mezzanine" at bounding box center [1265, 586] width 93 height 18
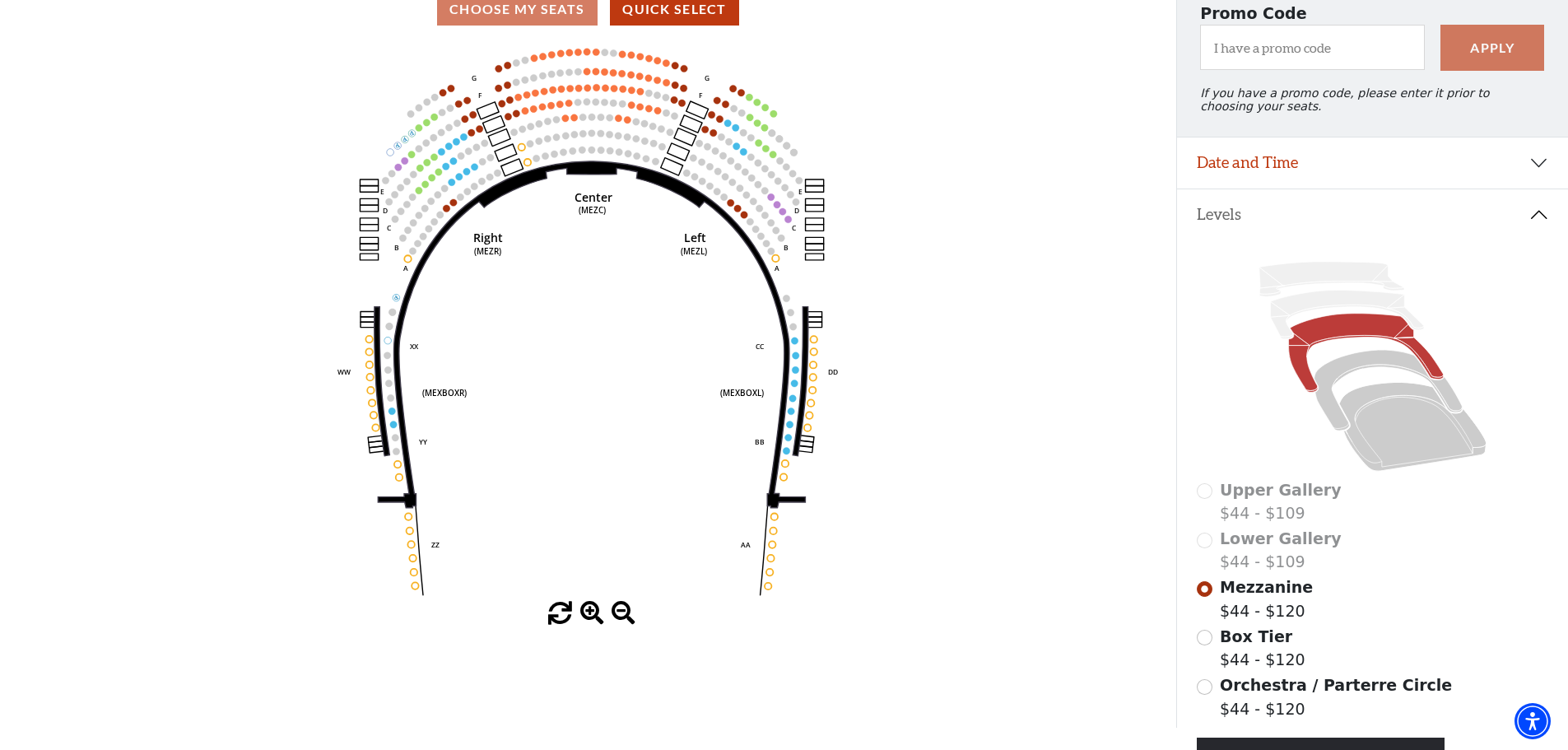
scroll to position [241, 0]
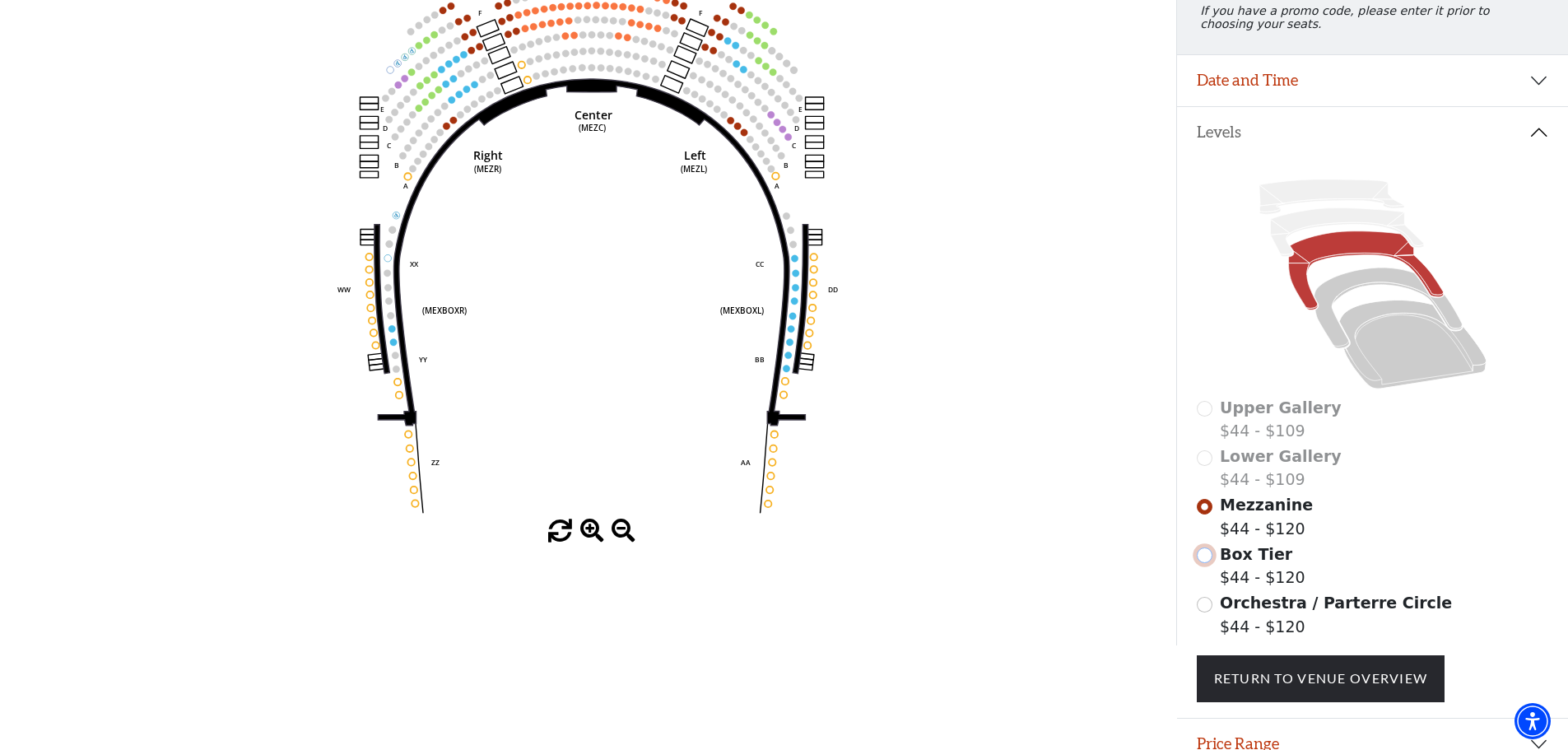
click at [1210, 563] on input "Box Tier$44 - $120\a" at bounding box center [1204, 555] width 16 height 16
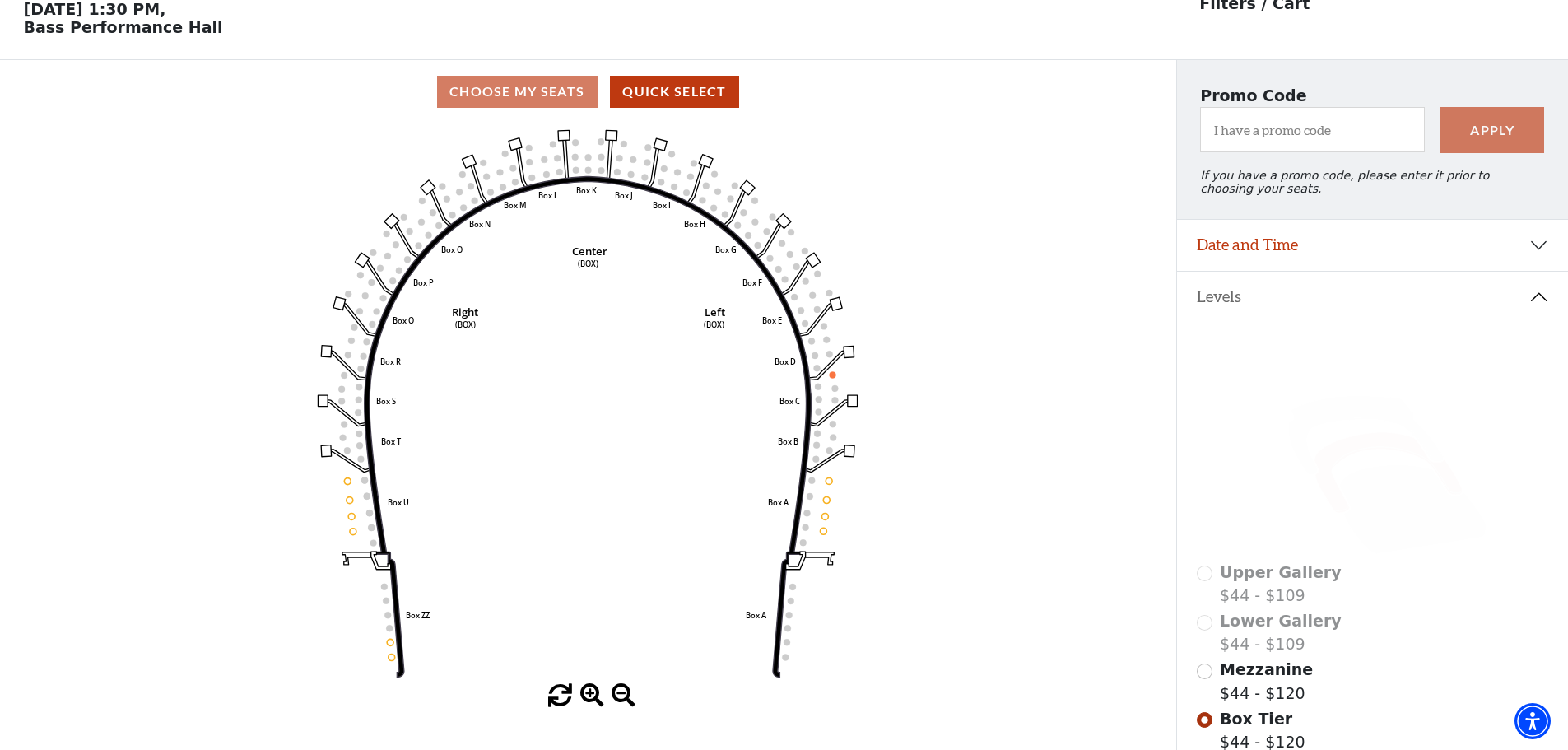
scroll to position [159, 0]
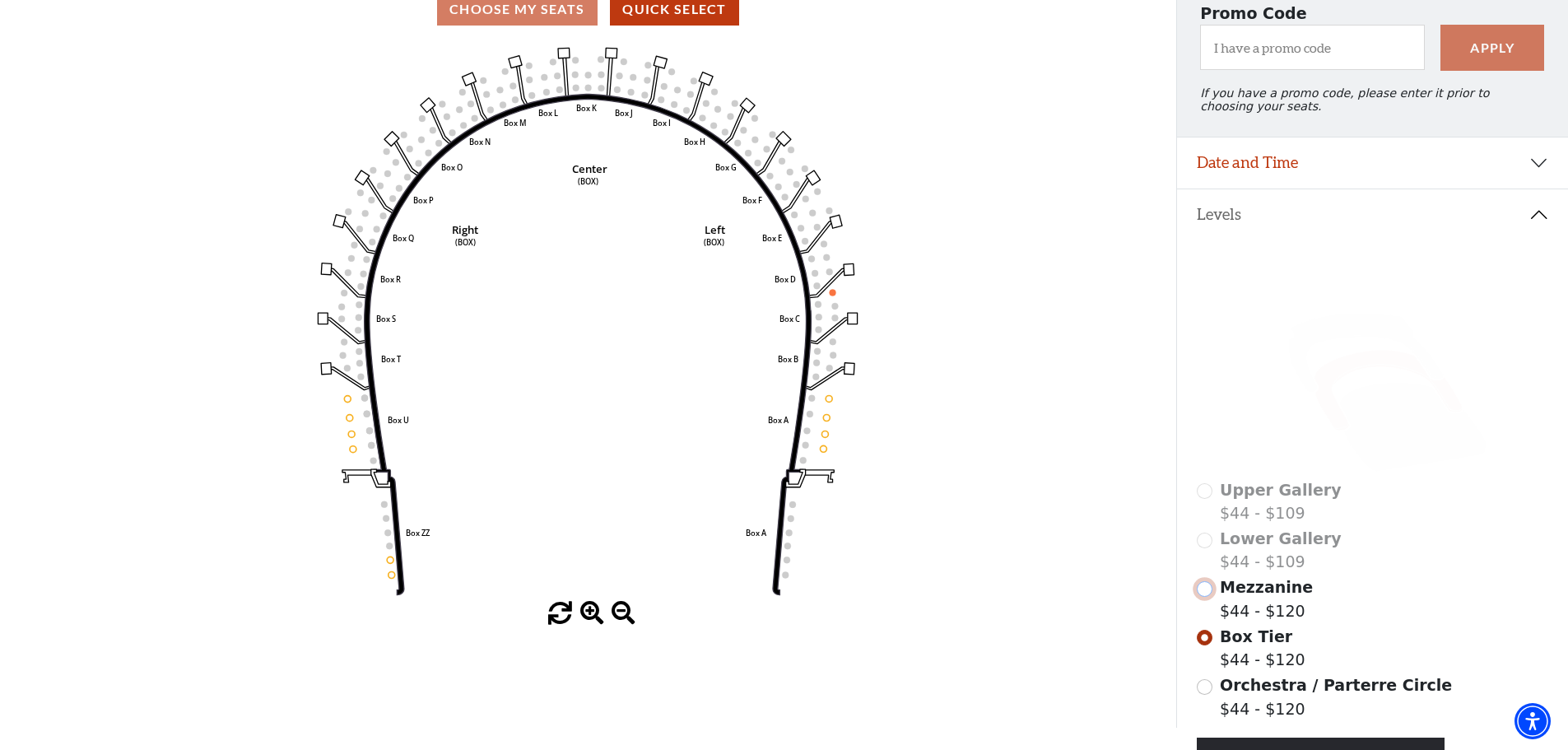
click at [1204, 596] on input "Mezzanine$44 - $120\a" at bounding box center [1204, 589] width 16 height 16
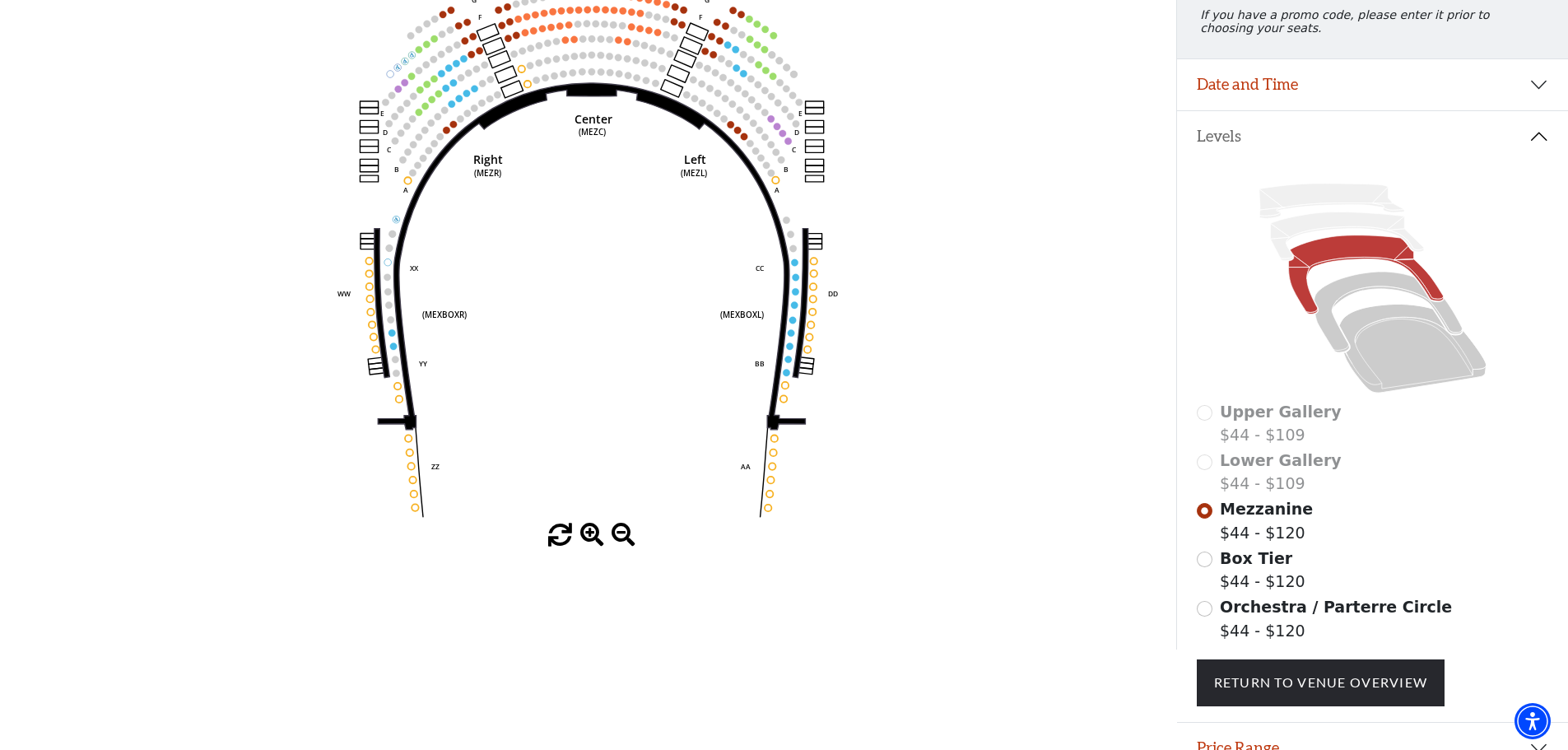
scroll to position [241, 0]
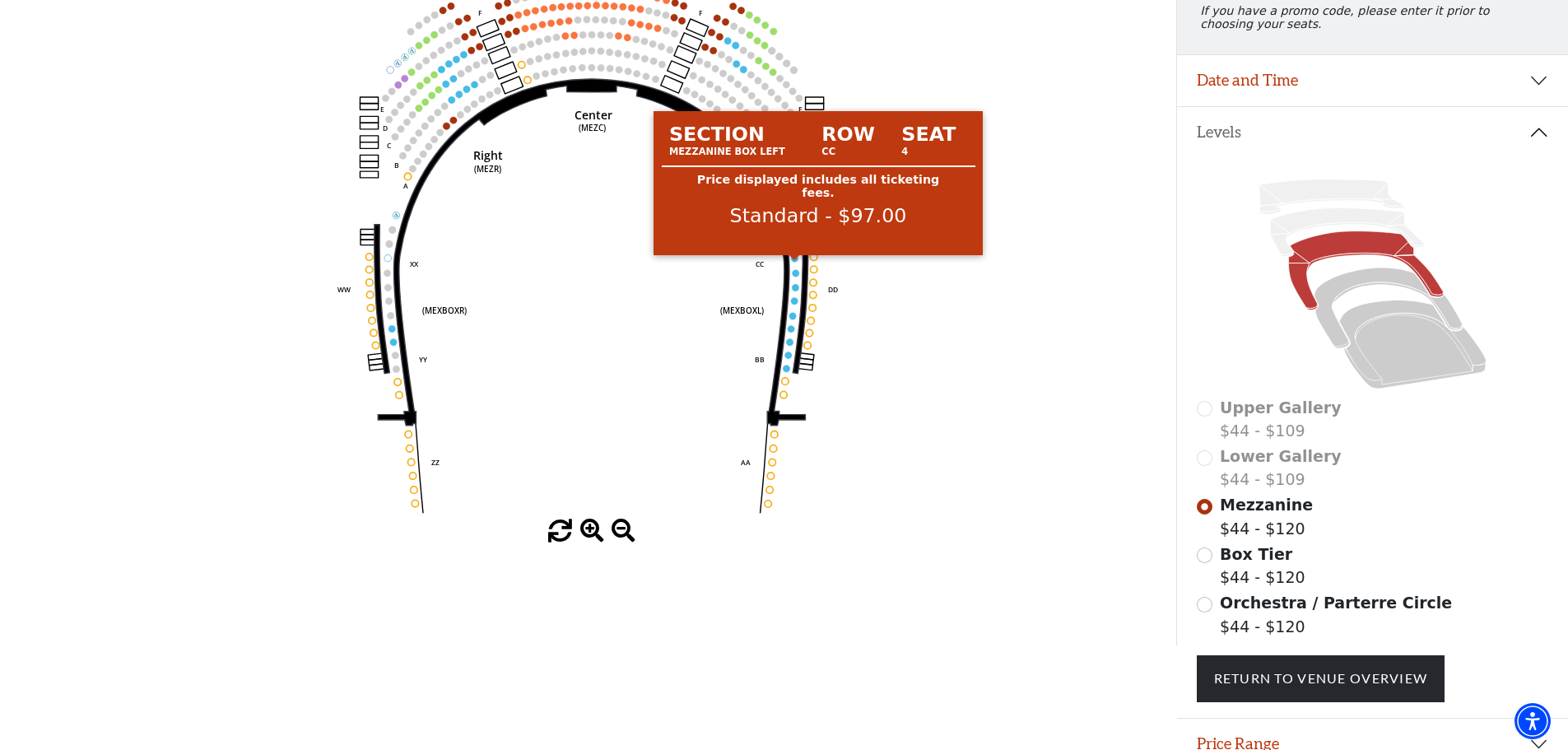
click at [793, 262] on circle at bounding box center [795, 258] width 7 height 7
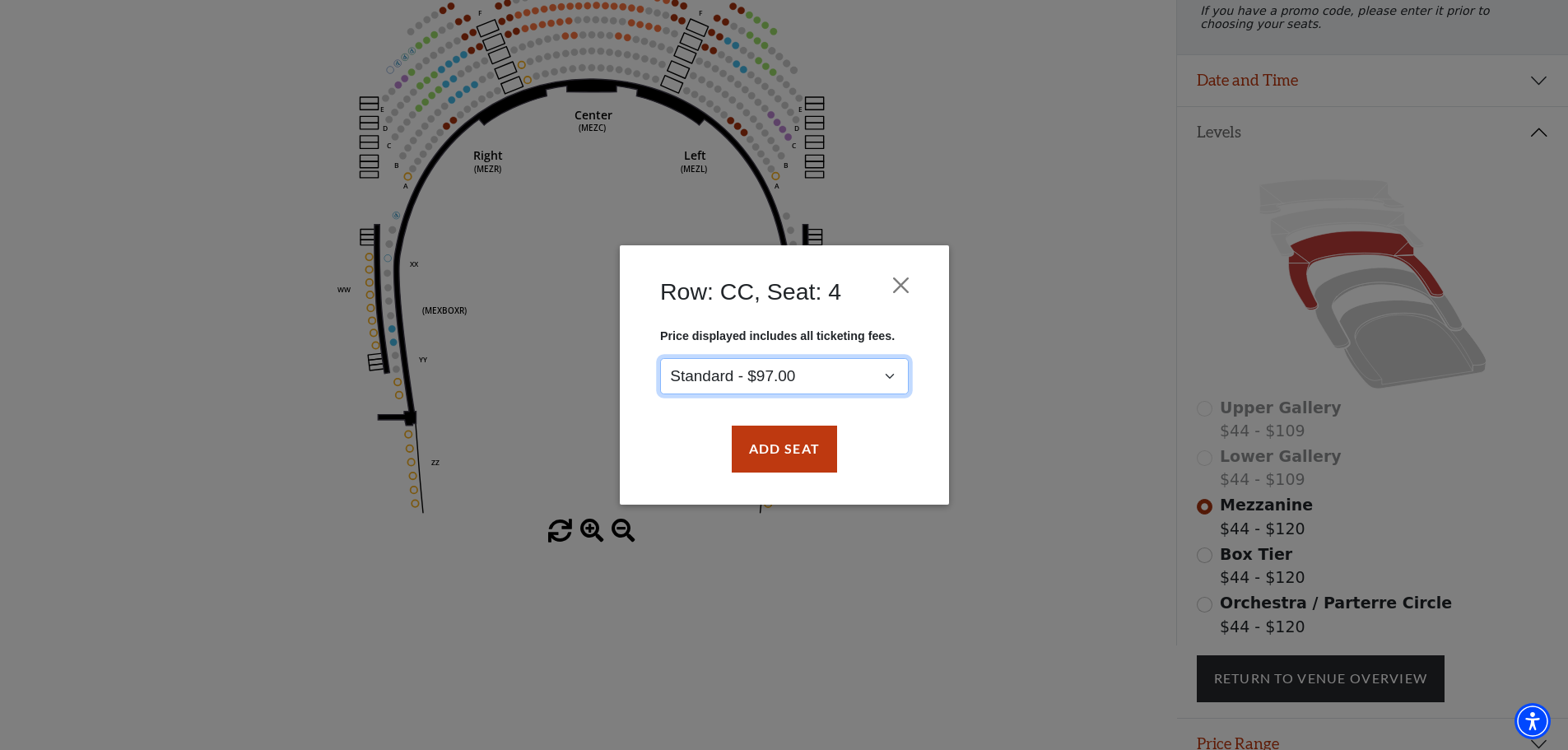
click at [851, 372] on select "Standard - $97.00" at bounding box center [784, 375] width 249 height 37
click at [901, 293] on button "Close" at bounding box center [900, 285] width 31 height 31
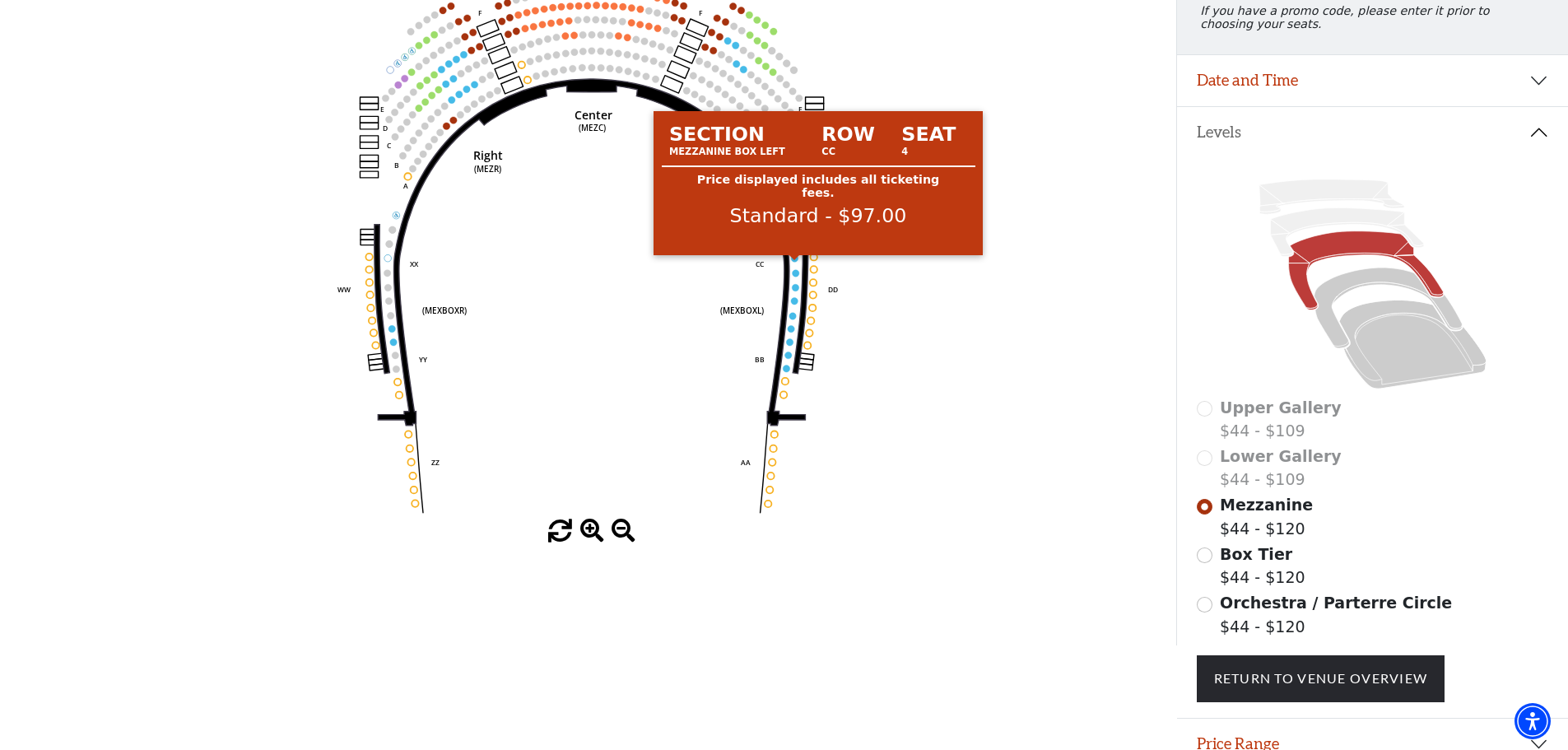
click at [796, 262] on circle at bounding box center [795, 258] width 7 height 7
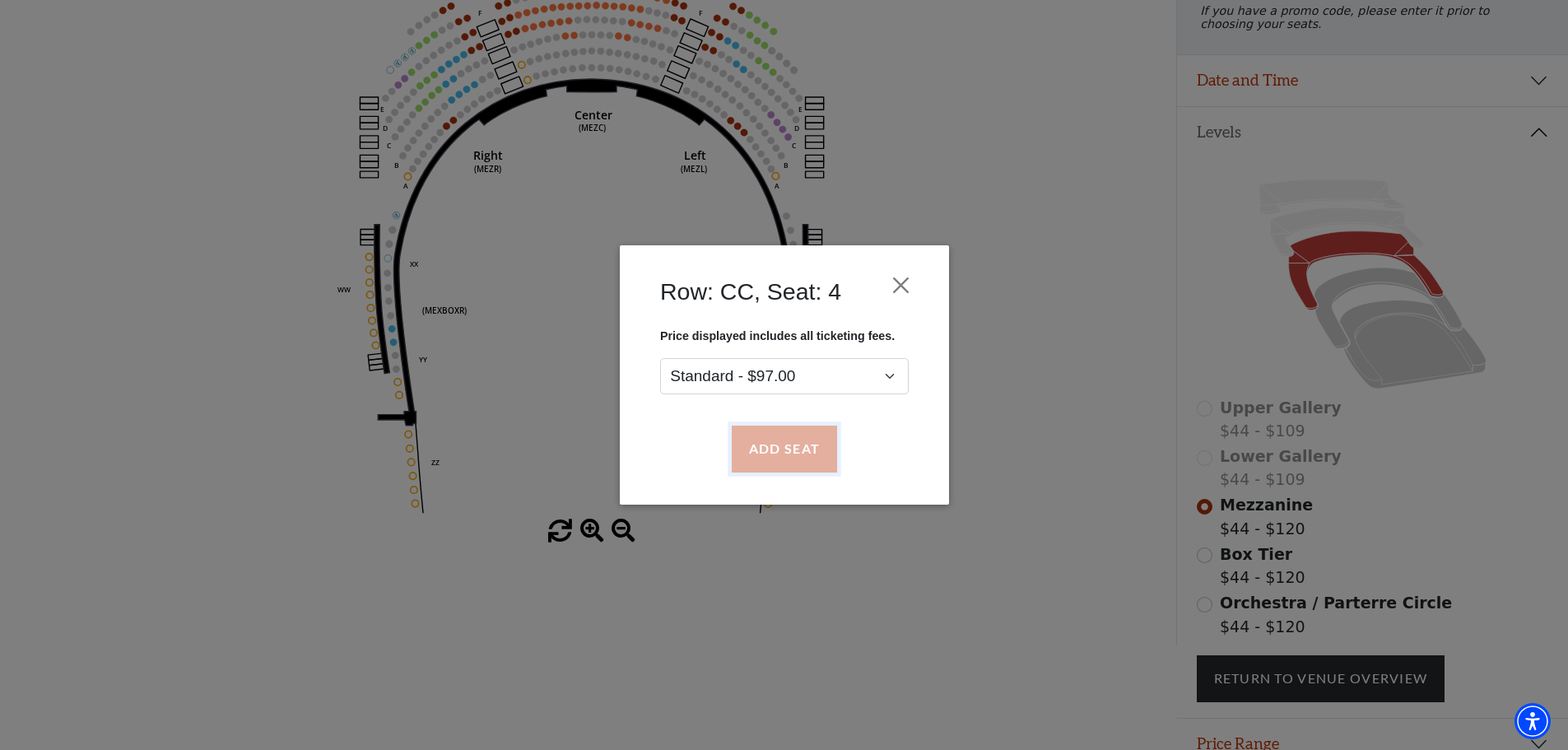
click at [811, 452] on button "Add Seat" at bounding box center [783, 449] width 105 height 46
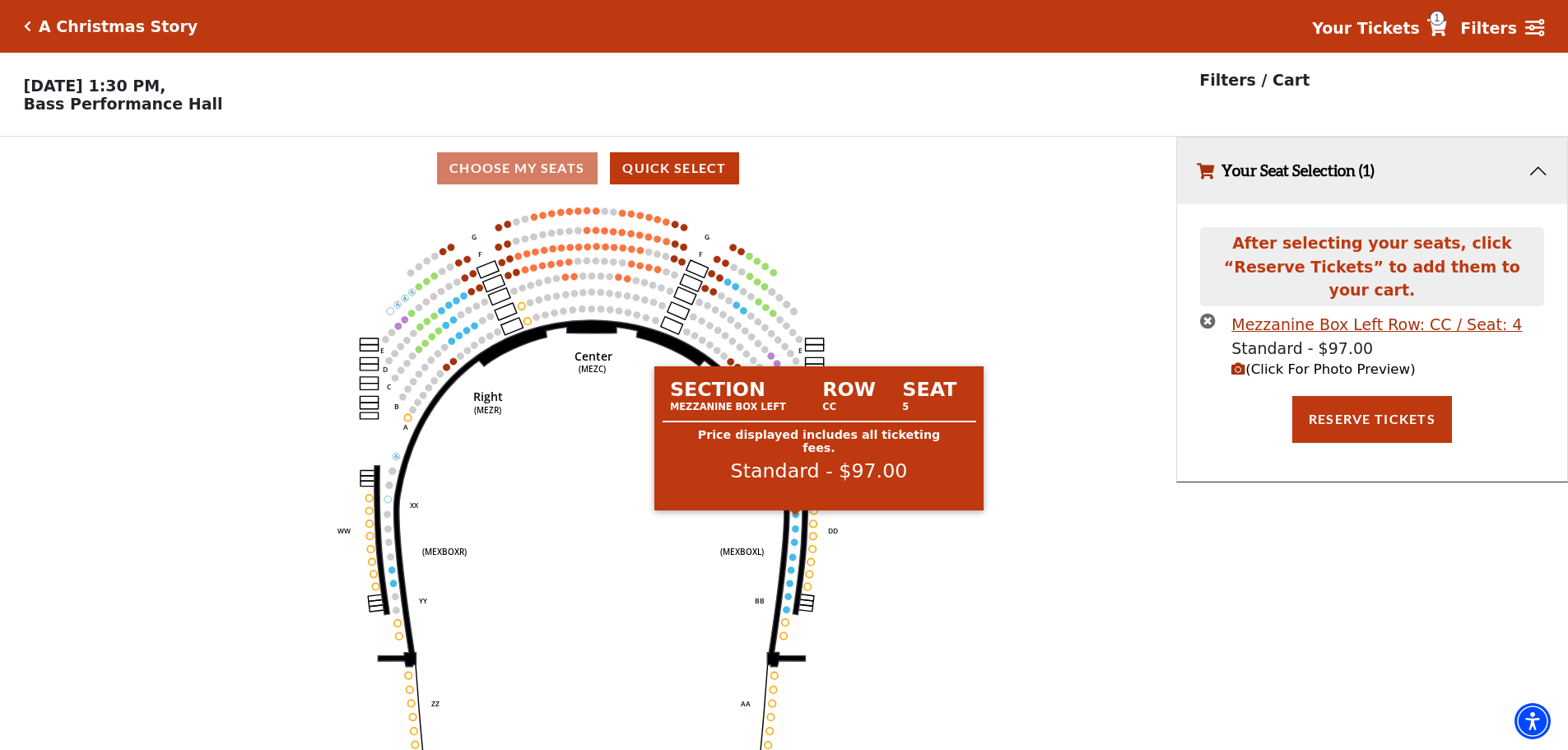
click at [797, 516] on circle at bounding box center [796, 513] width 7 height 7
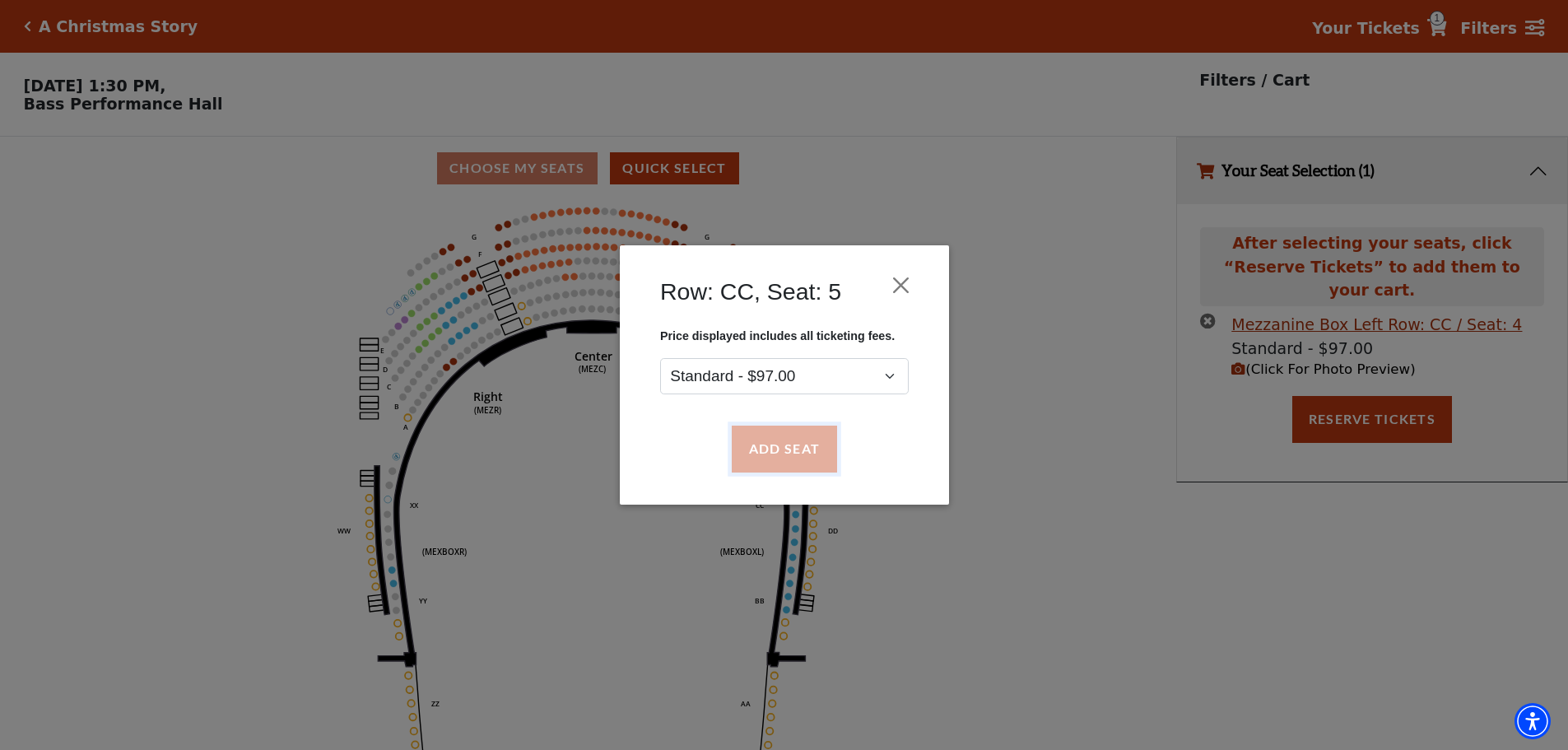
click at [783, 442] on button "Add Seat" at bounding box center [783, 449] width 105 height 46
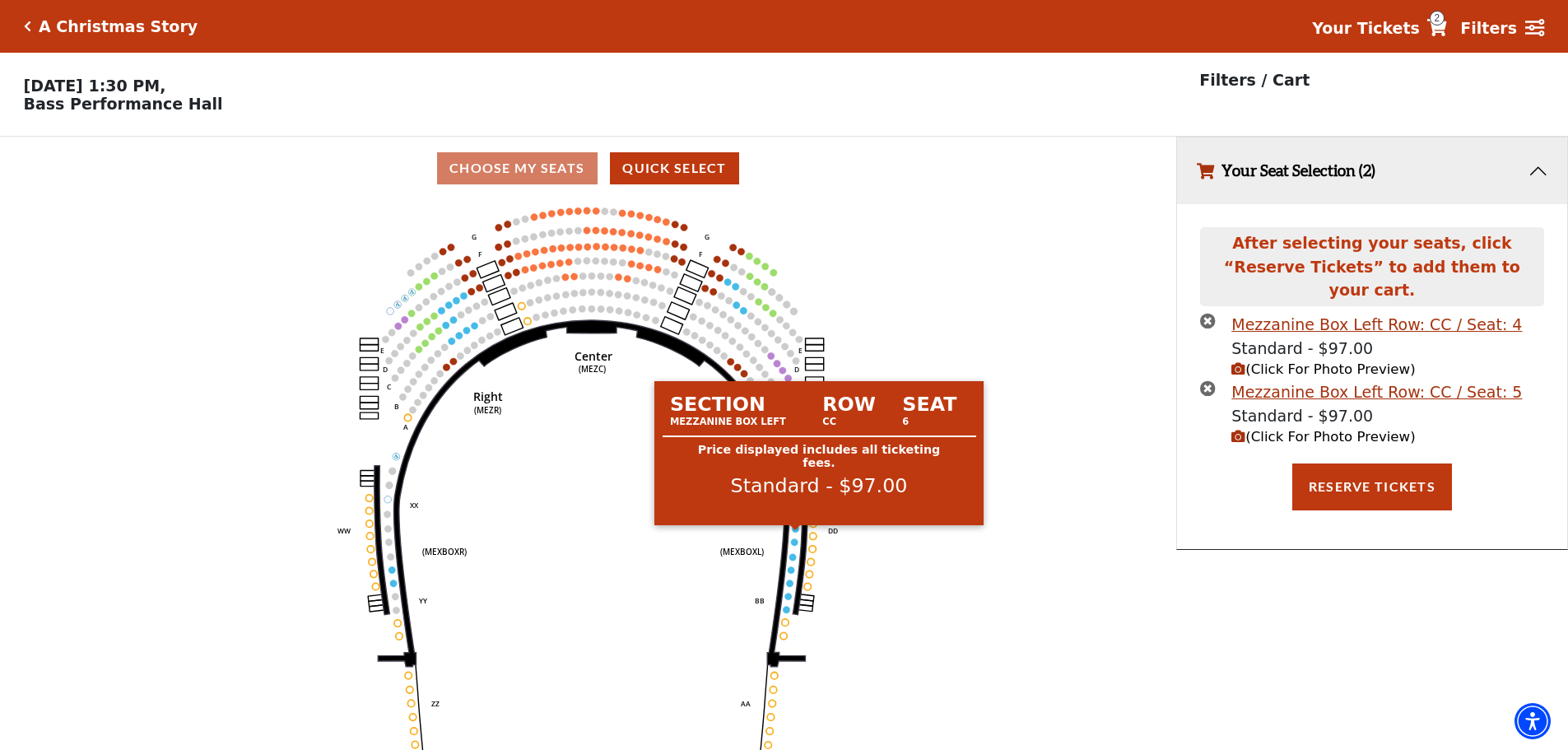
click at [797, 531] on circle at bounding box center [796, 528] width 7 height 7
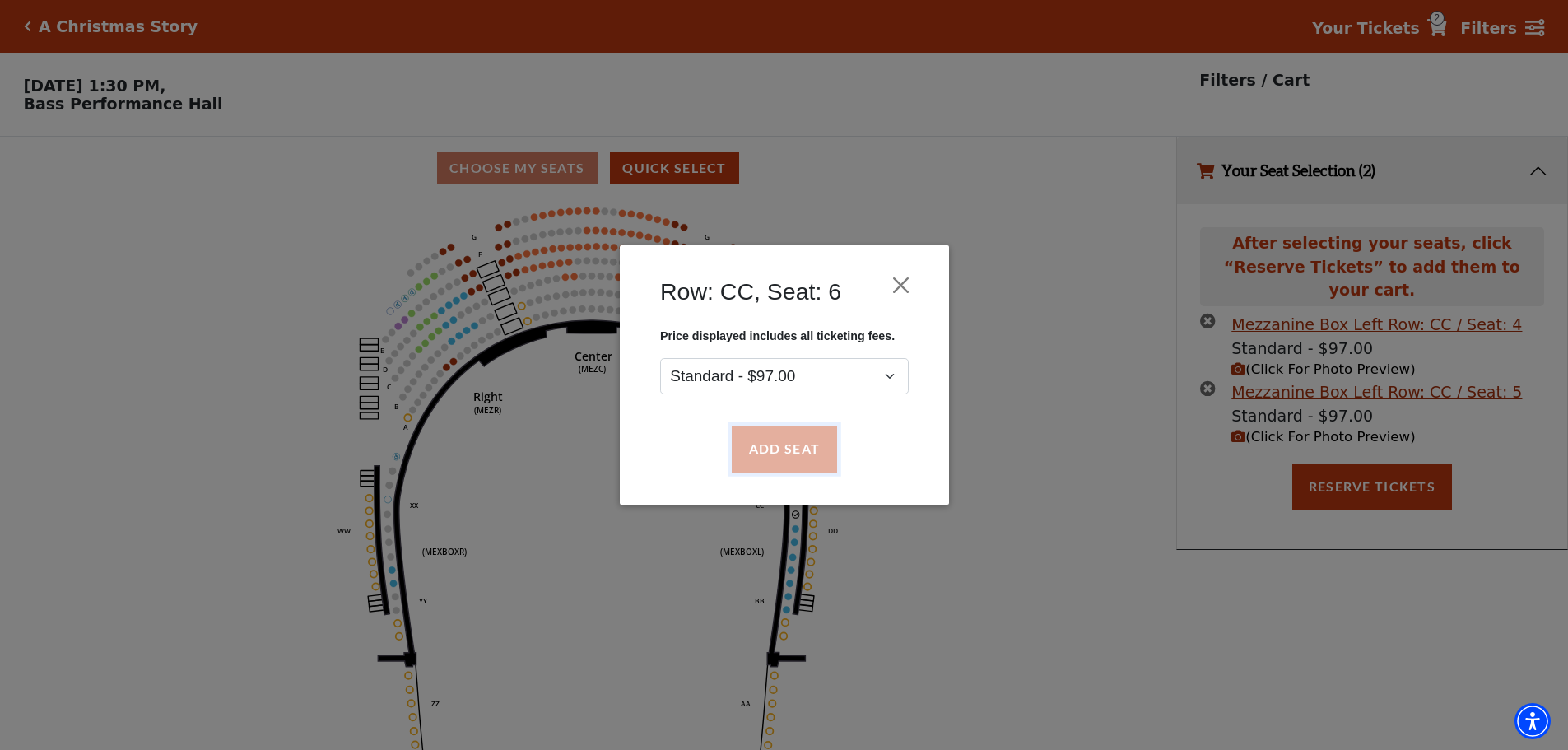
click at [786, 460] on button "Add Seat" at bounding box center [783, 449] width 105 height 46
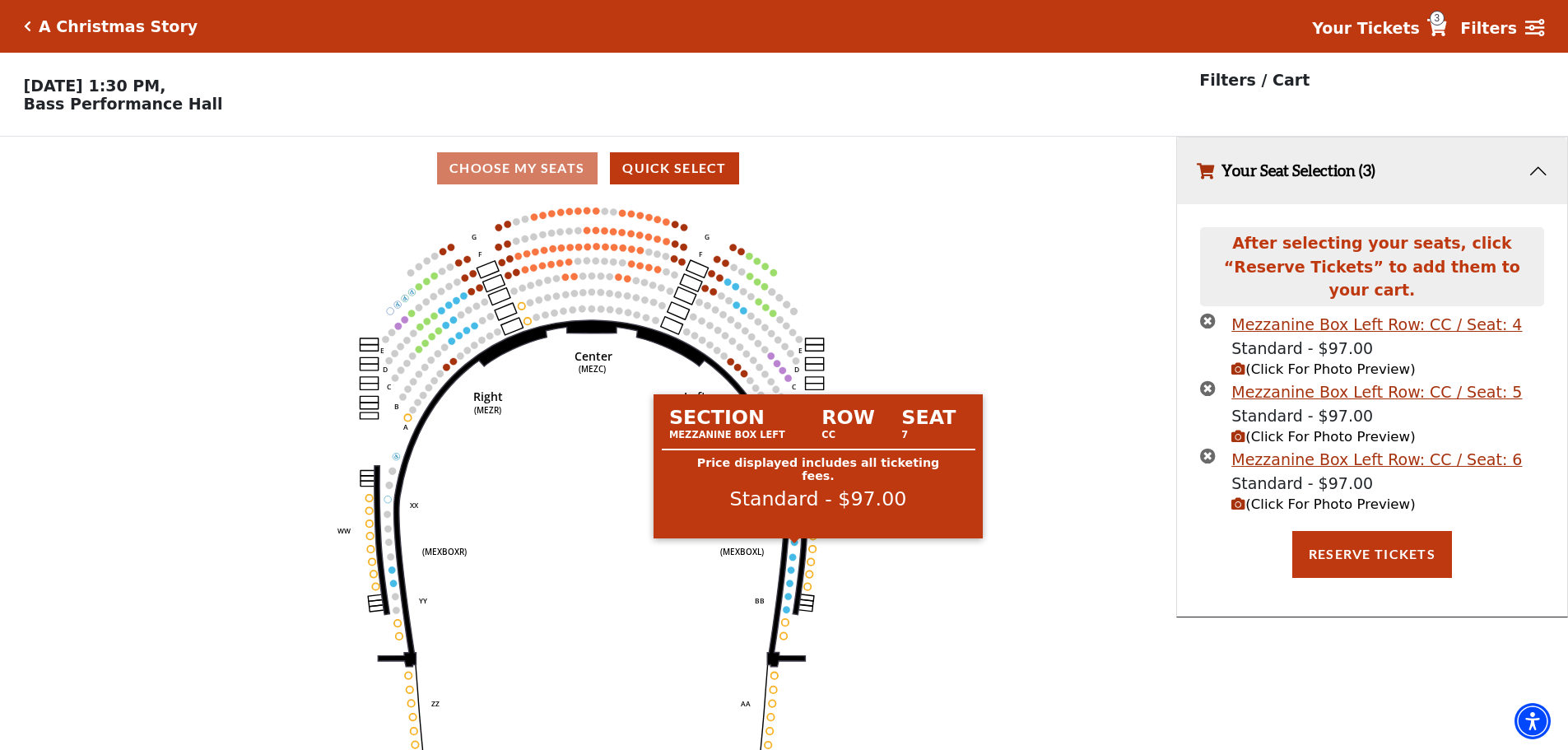
click at [793, 545] on circle at bounding box center [794, 541] width 7 height 7
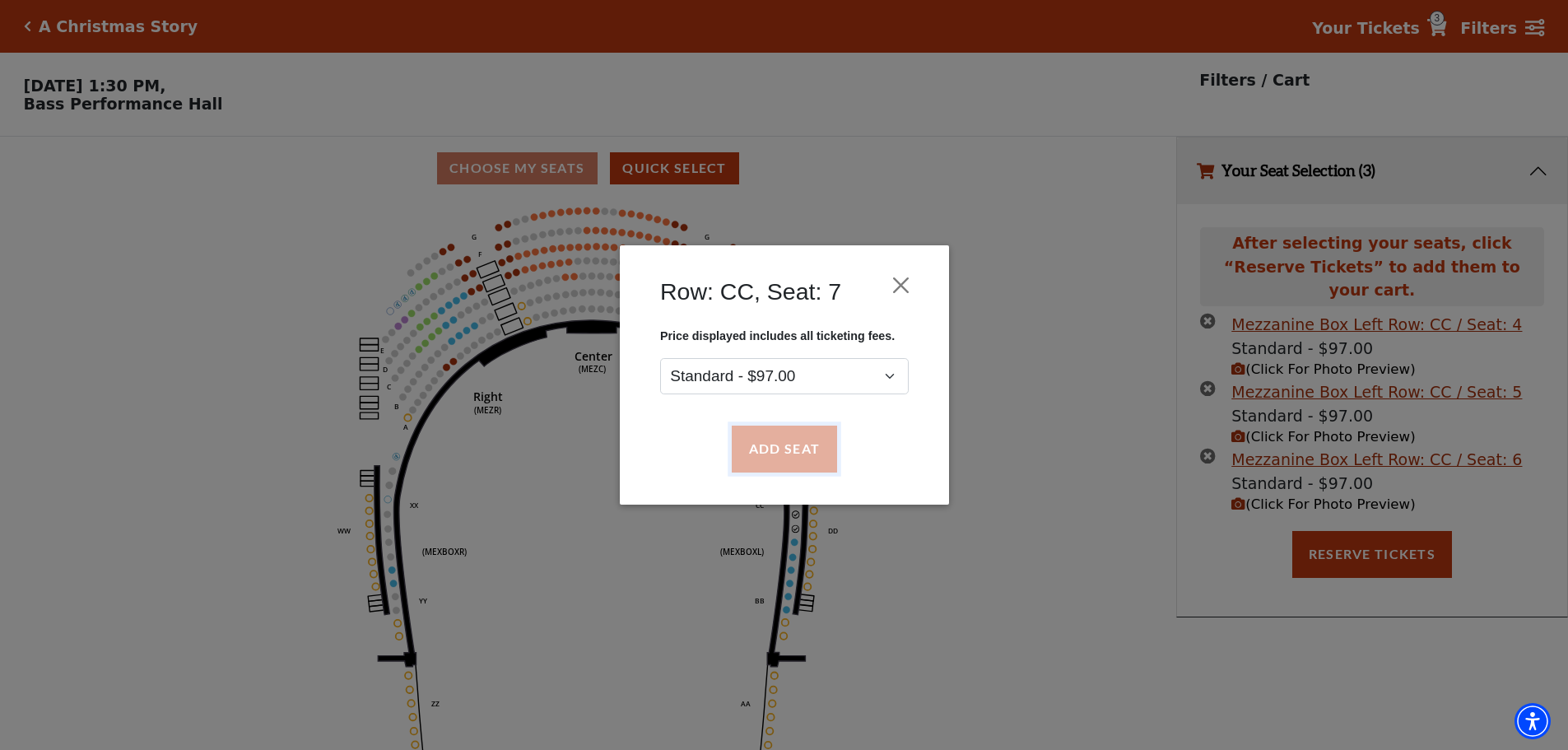
click at [789, 451] on button "Add Seat" at bounding box center [783, 449] width 105 height 46
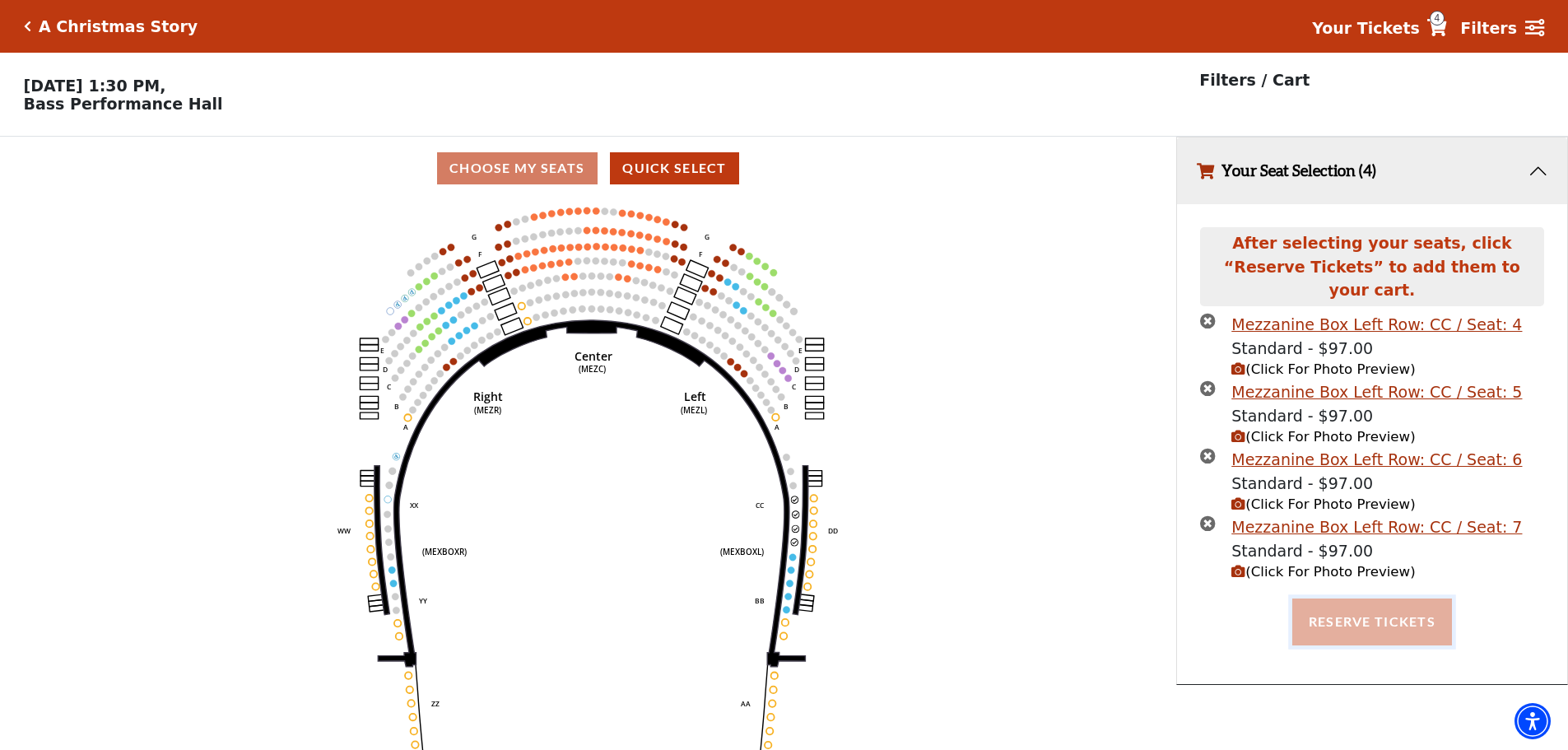
click at [1390, 601] on button "Reserve Tickets" at bounding box center [1372, 621] width 160 height 46
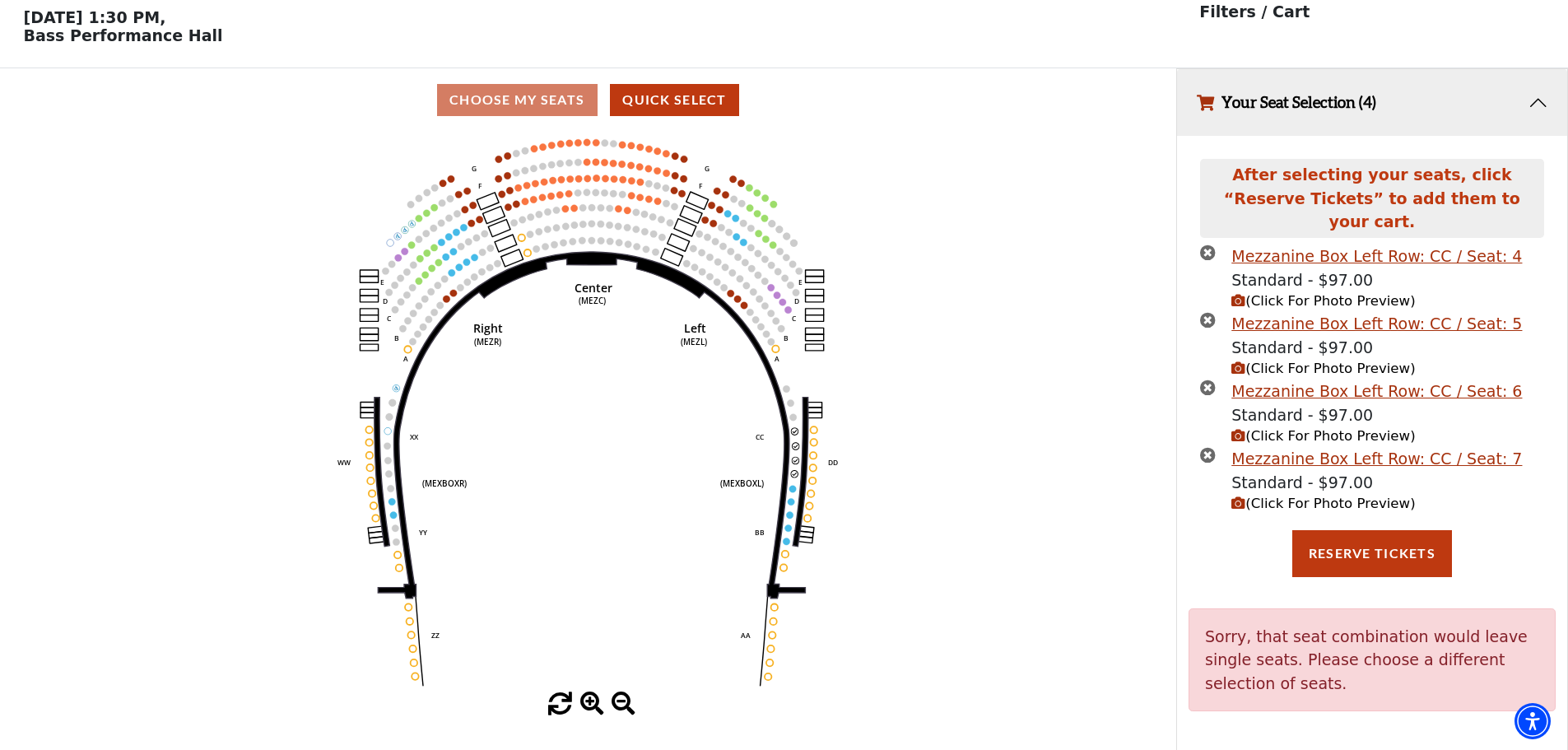
scroll to position [40, 0]
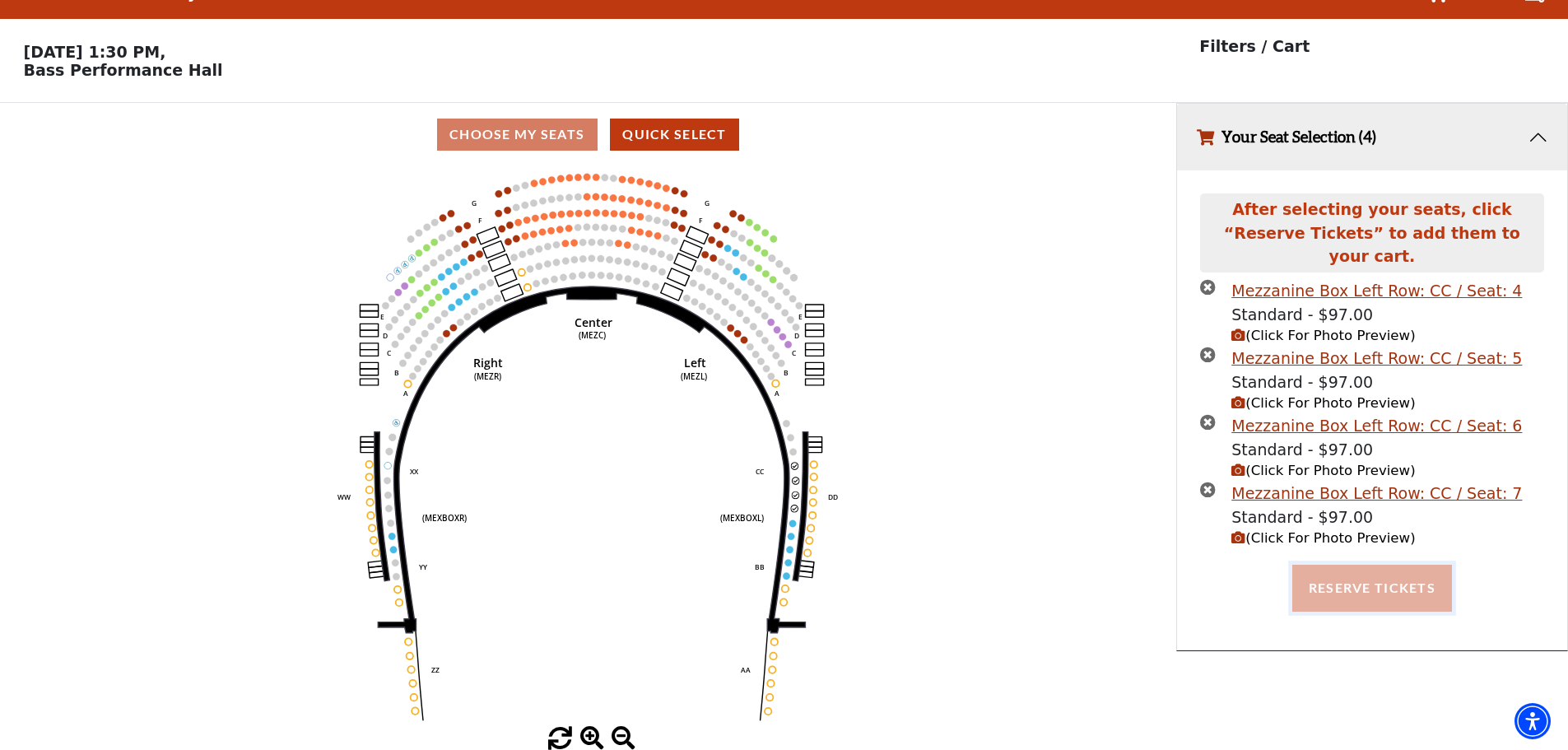
click at [1386, 570] on button "Reserve Tickets" at bounding box center [1372, 587] width 160 height 46
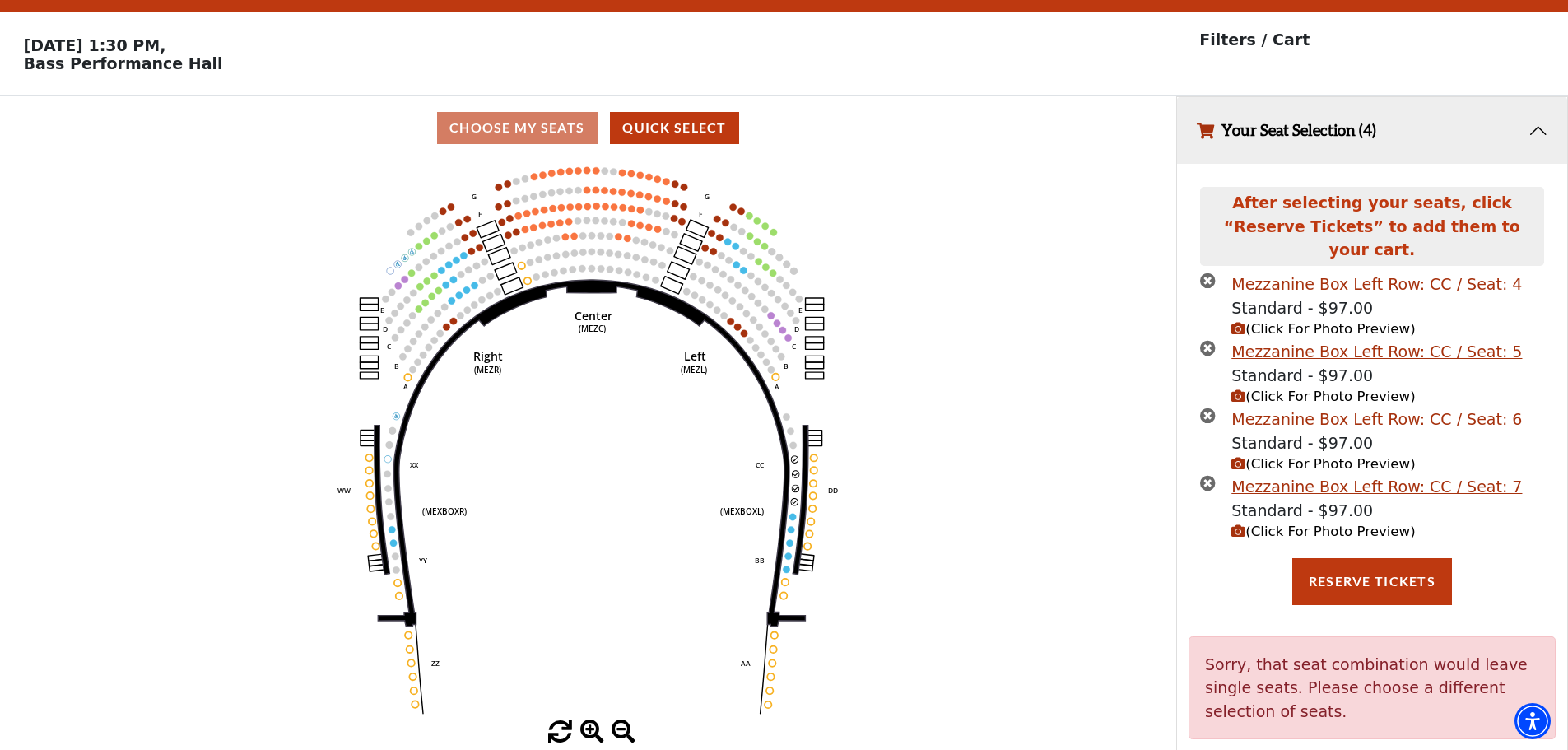
scroll to position [68, 0]
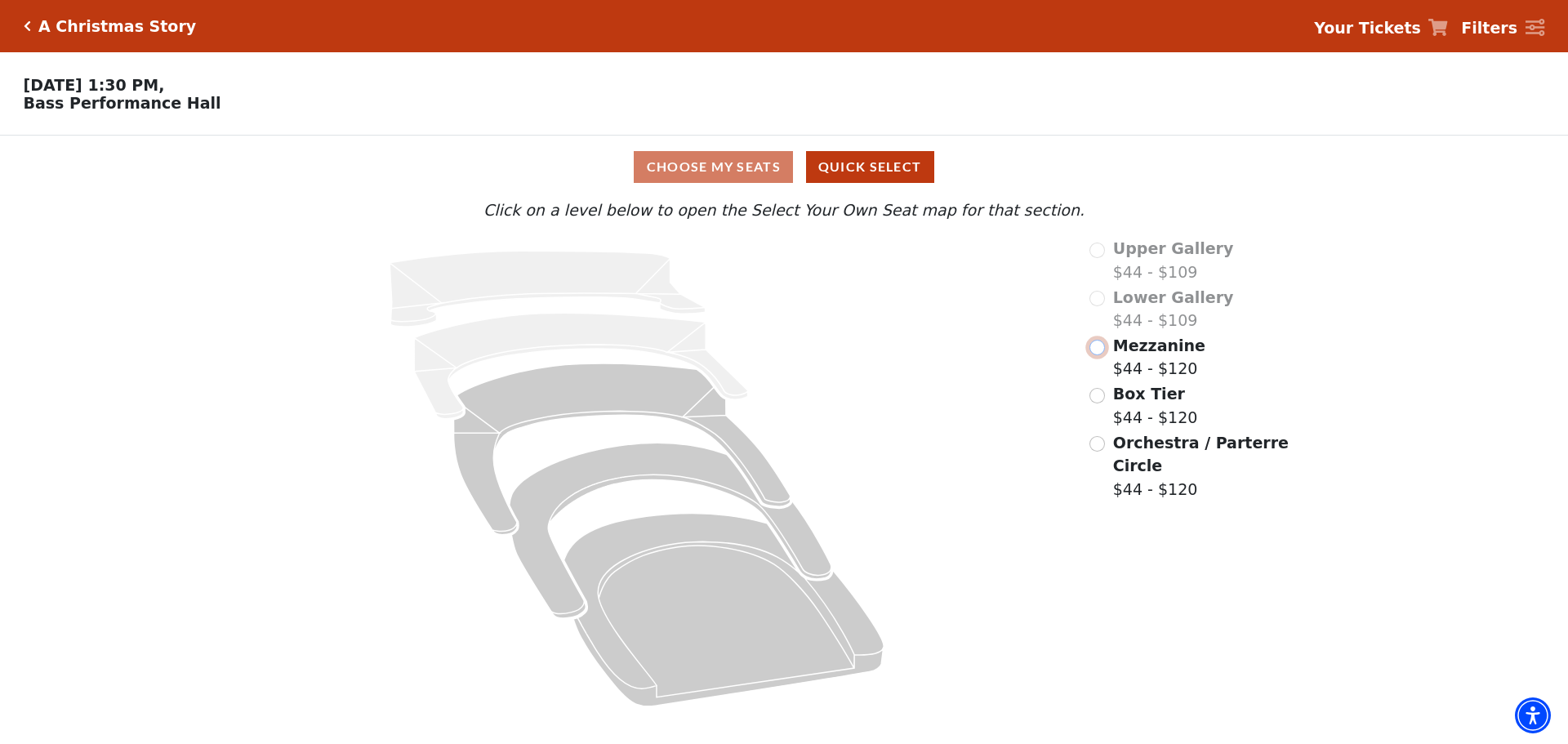
click at [1100, 355] on input "Mezzanine$44 - $120\a" at bounding box center [1097, 348] width 16 height 16
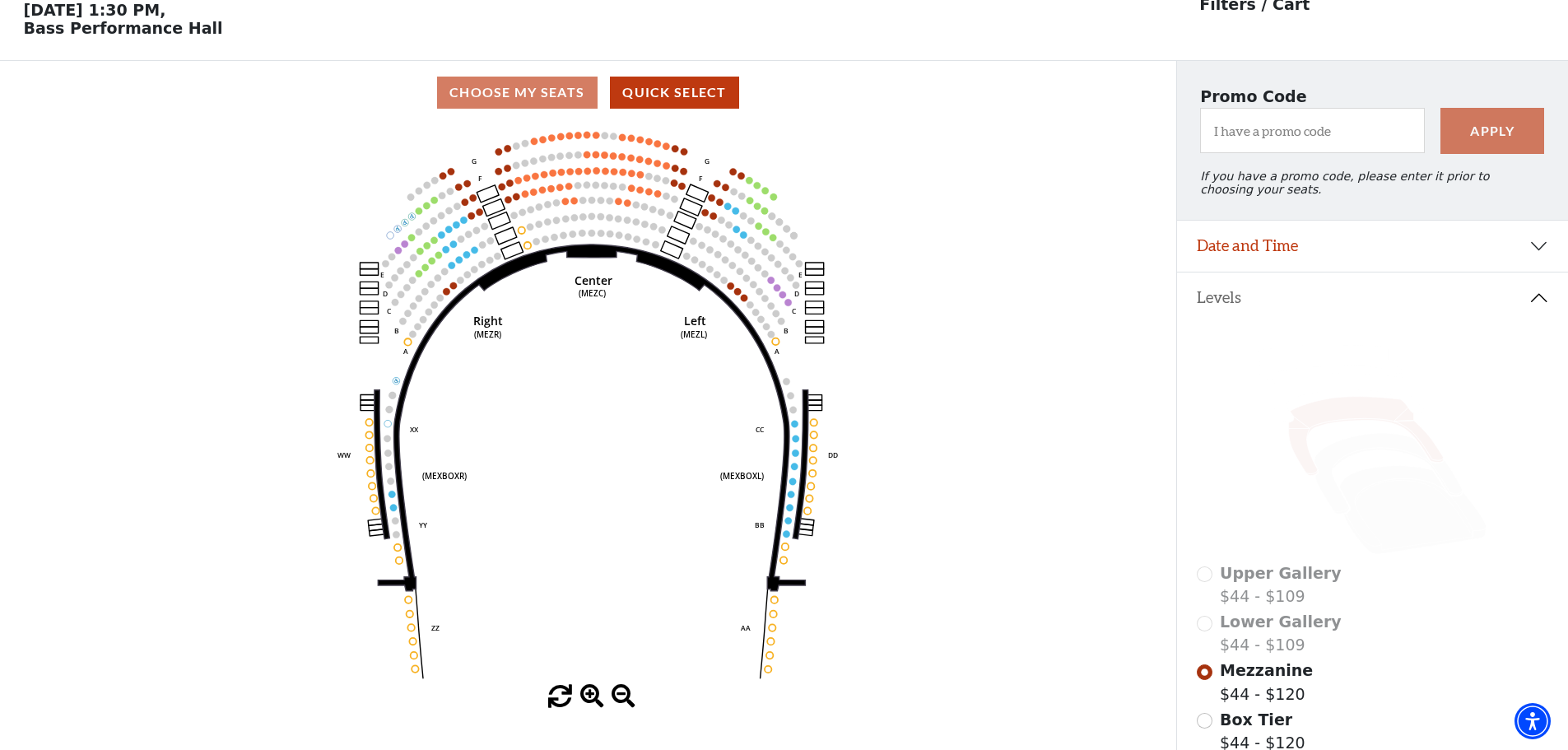
scroll to position [77, 0]
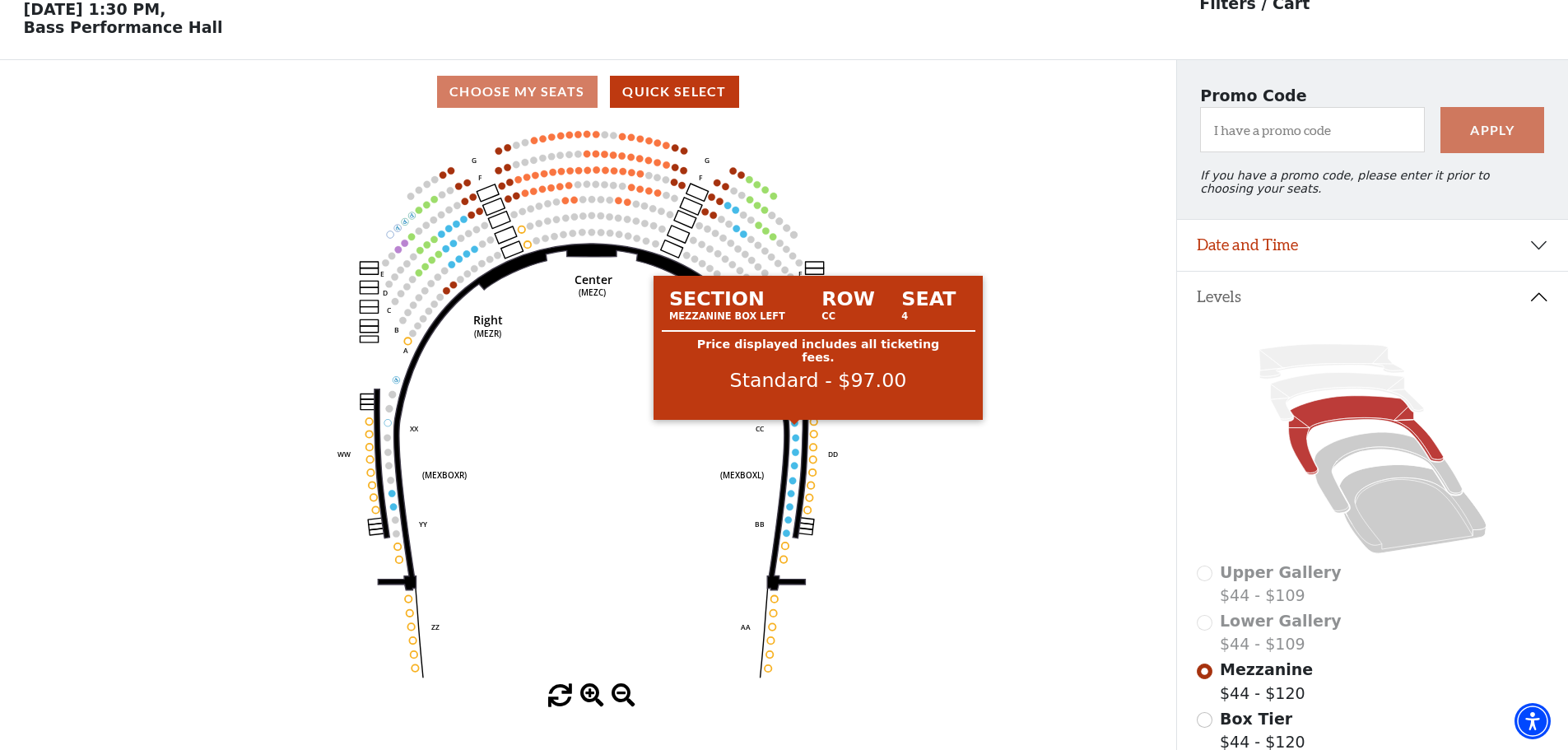
click at [796, 426] on circle at bounding box center [795, 422] width 7 height 7
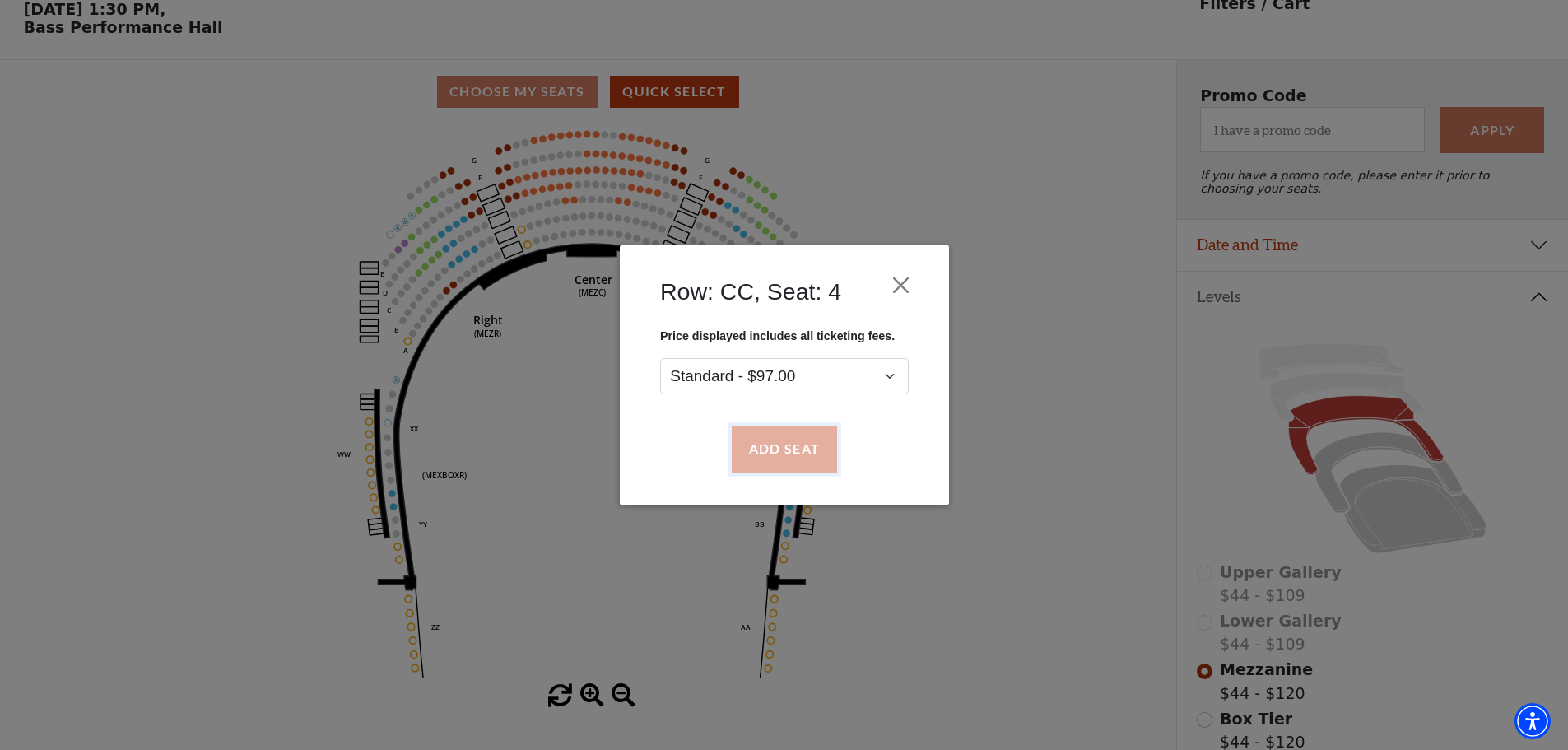
click at [794, 452] on button "Add Seat" at bounding box center [783, 449] width 105 height 46
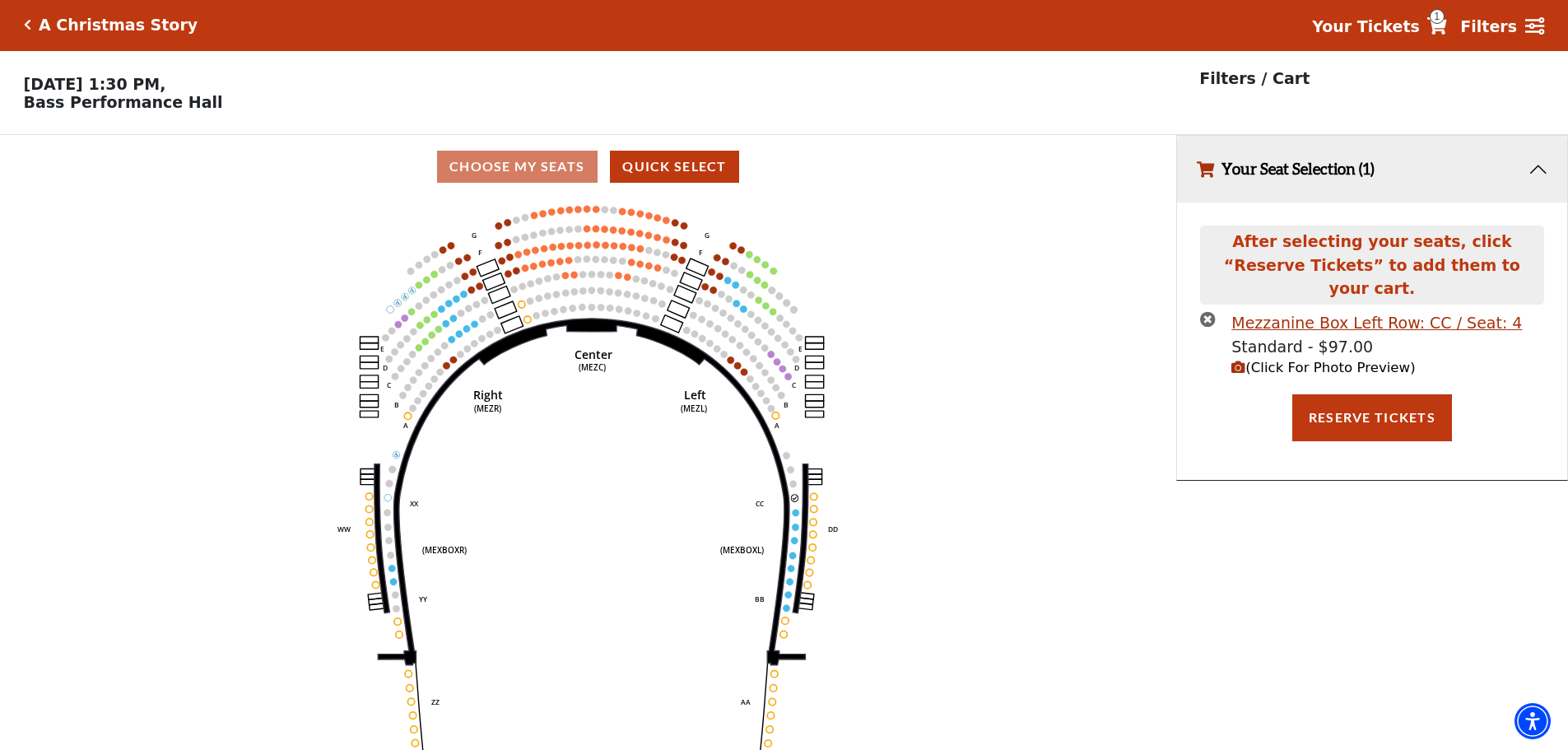
scroll to position [0, 0]
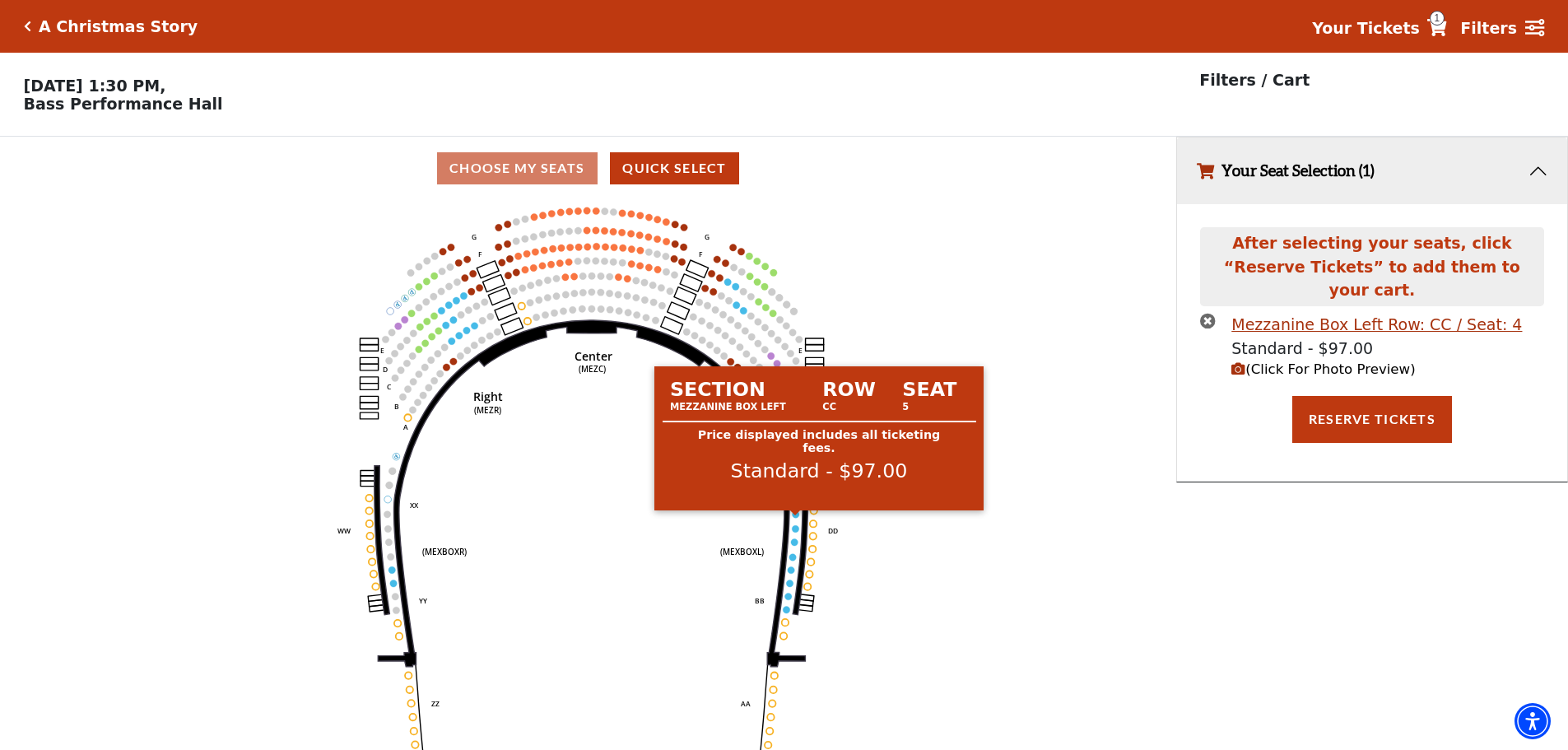
click at [796, 516] on circle at bounding box center [796, 513] width 7 height 7
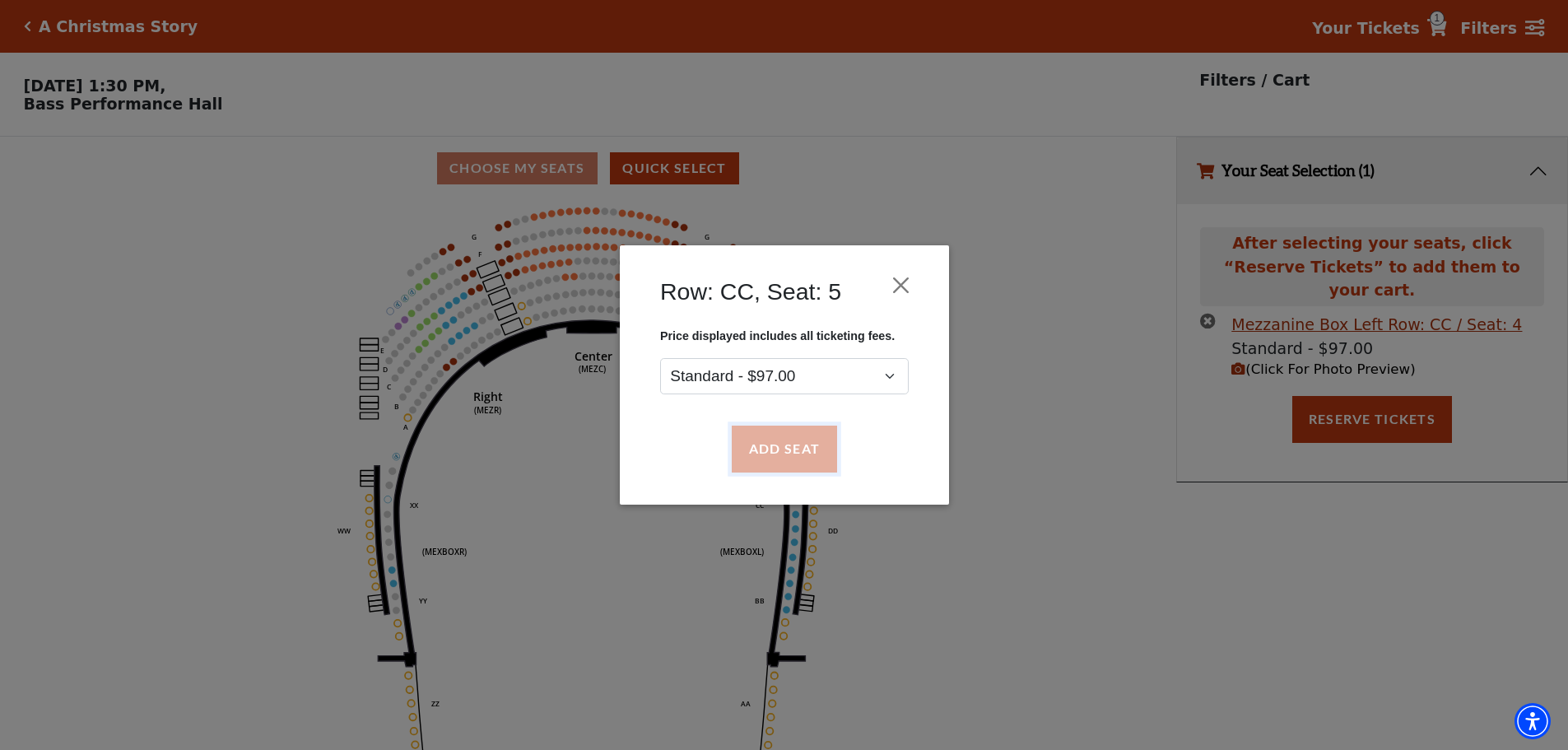
click at [786, 453] on button "Add Seat" at bounding box center [783, 449] width 105 height 46
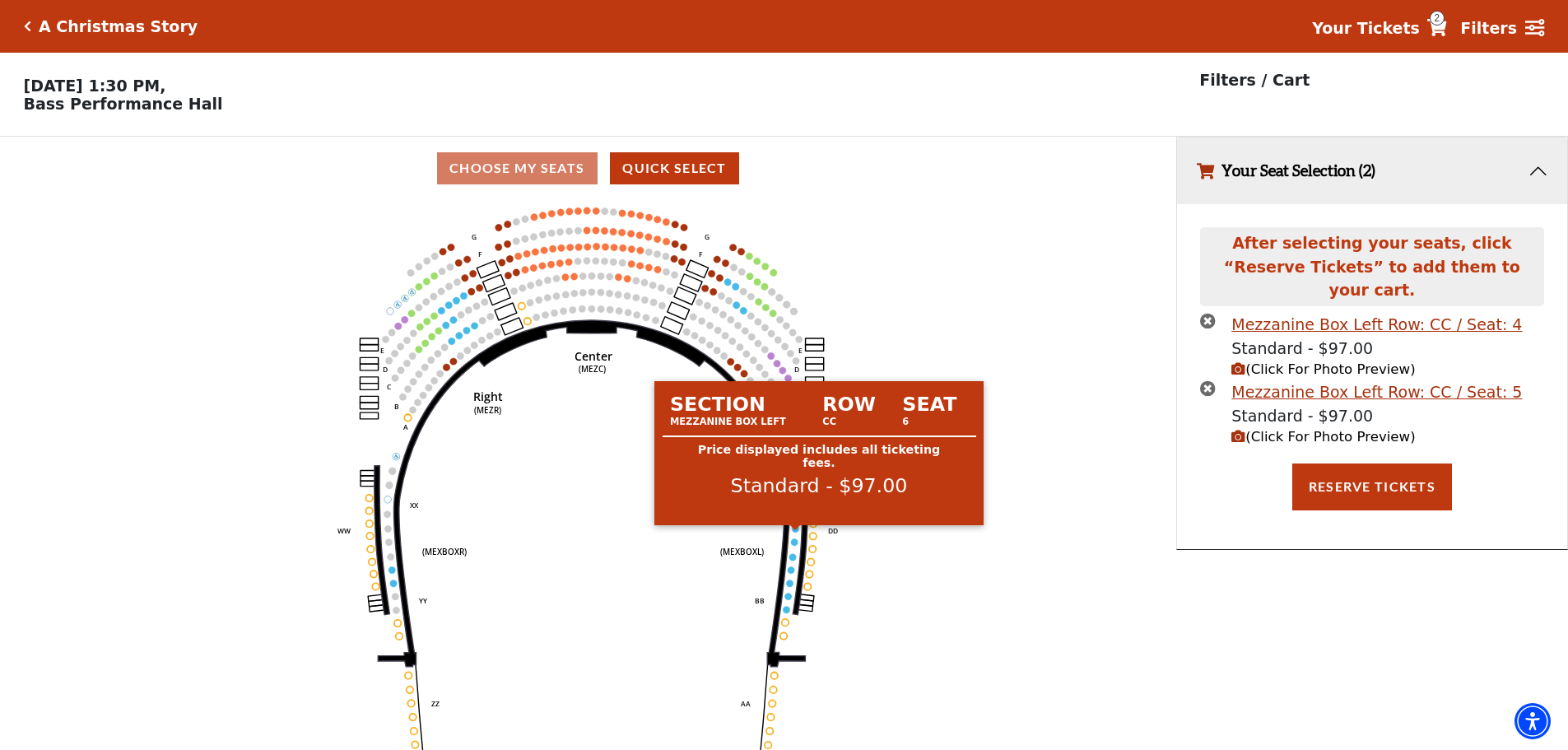
click at [794, 531] on circle at bounding box center [796, 528] width 7 height 7
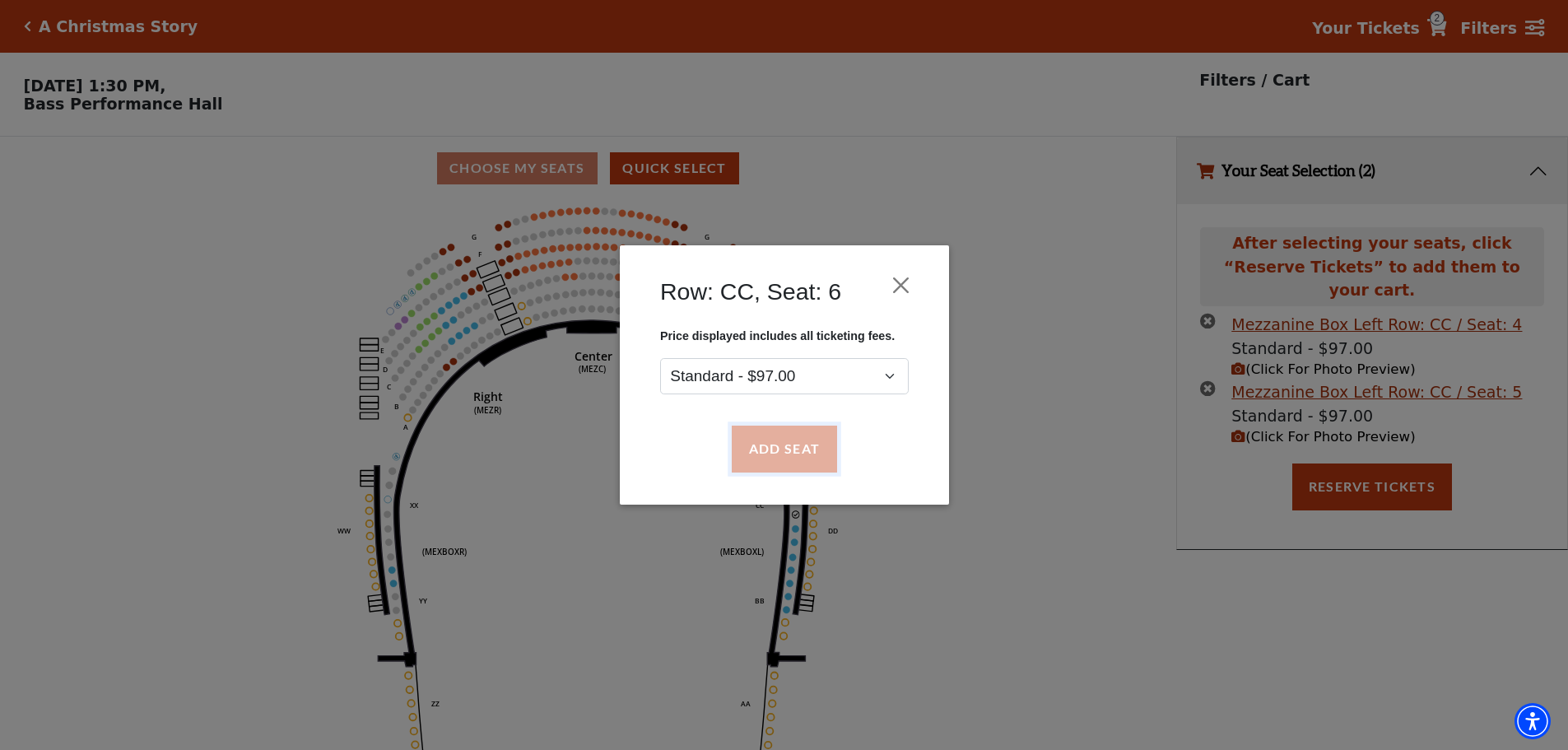
click at [784, 465] on button "Add Seat" at bounding box center [783, 449] width 105 height 46
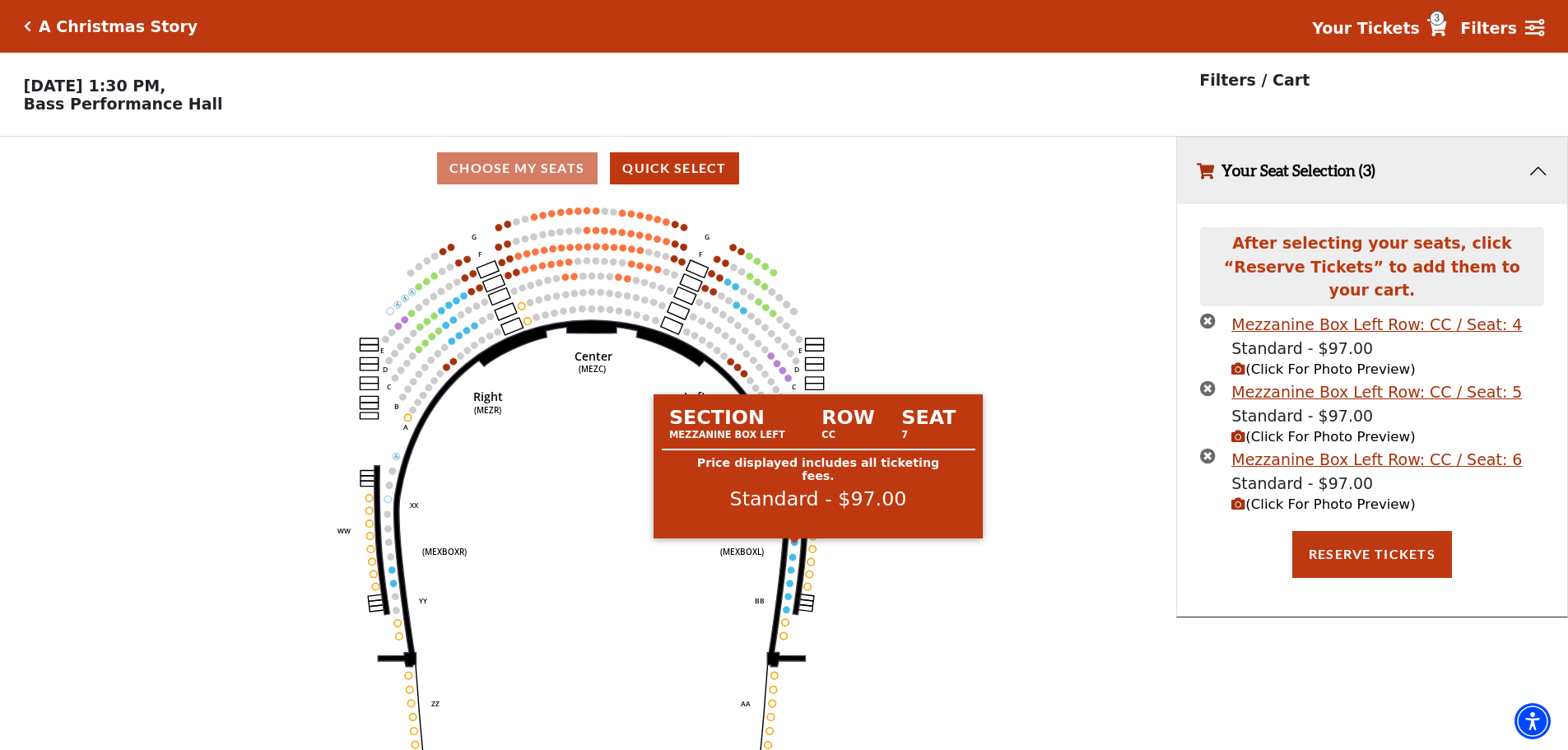
click at [795, 545] on circle at bounding box center [794, 541] width 7 height 7
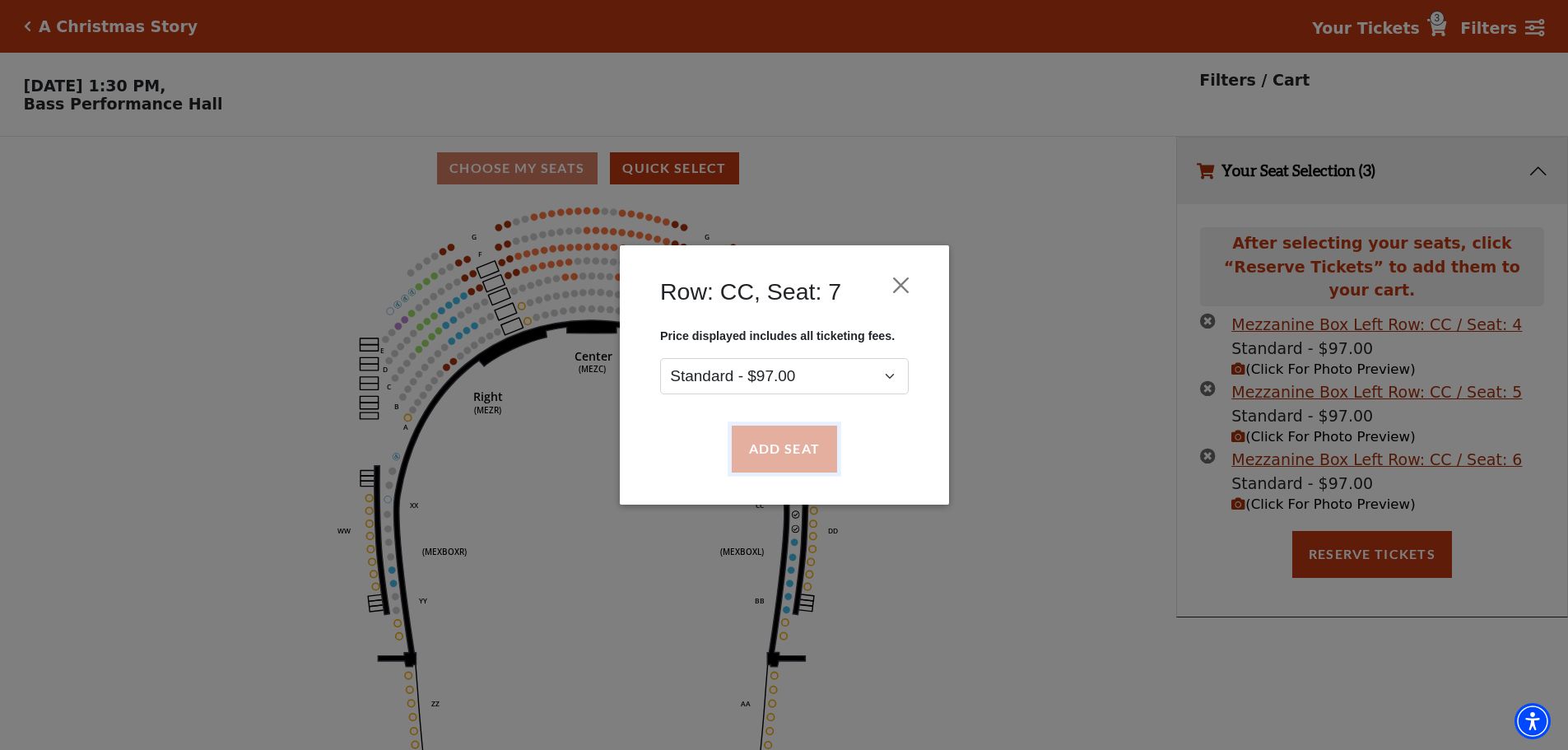
click at [805, 448] on button "Add Seat" at bounding box center [783, 449] width 105 height 46
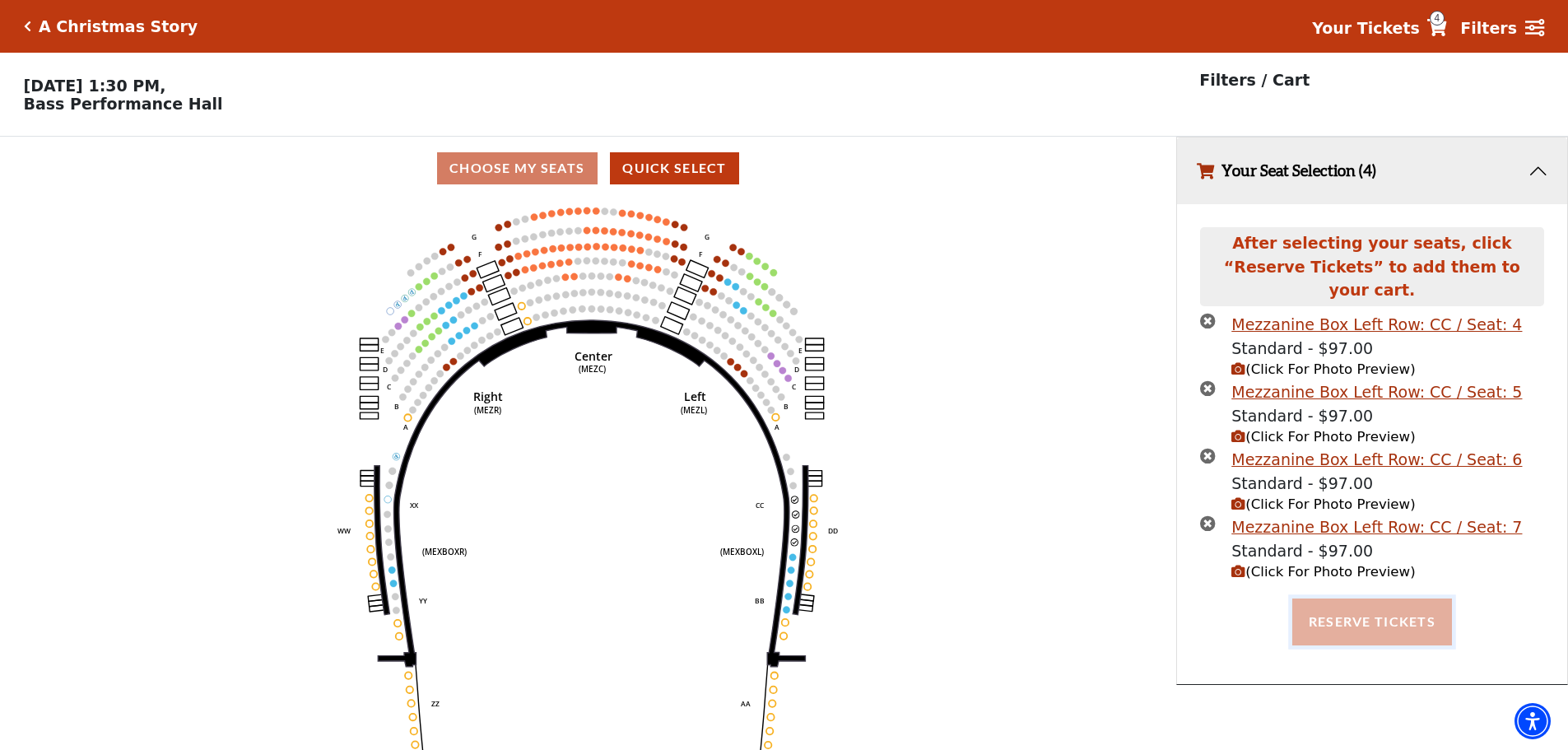
click at [1357, 605] on button "Reserve Tickets" at bounding box center [1372, 621] width 160 height 46
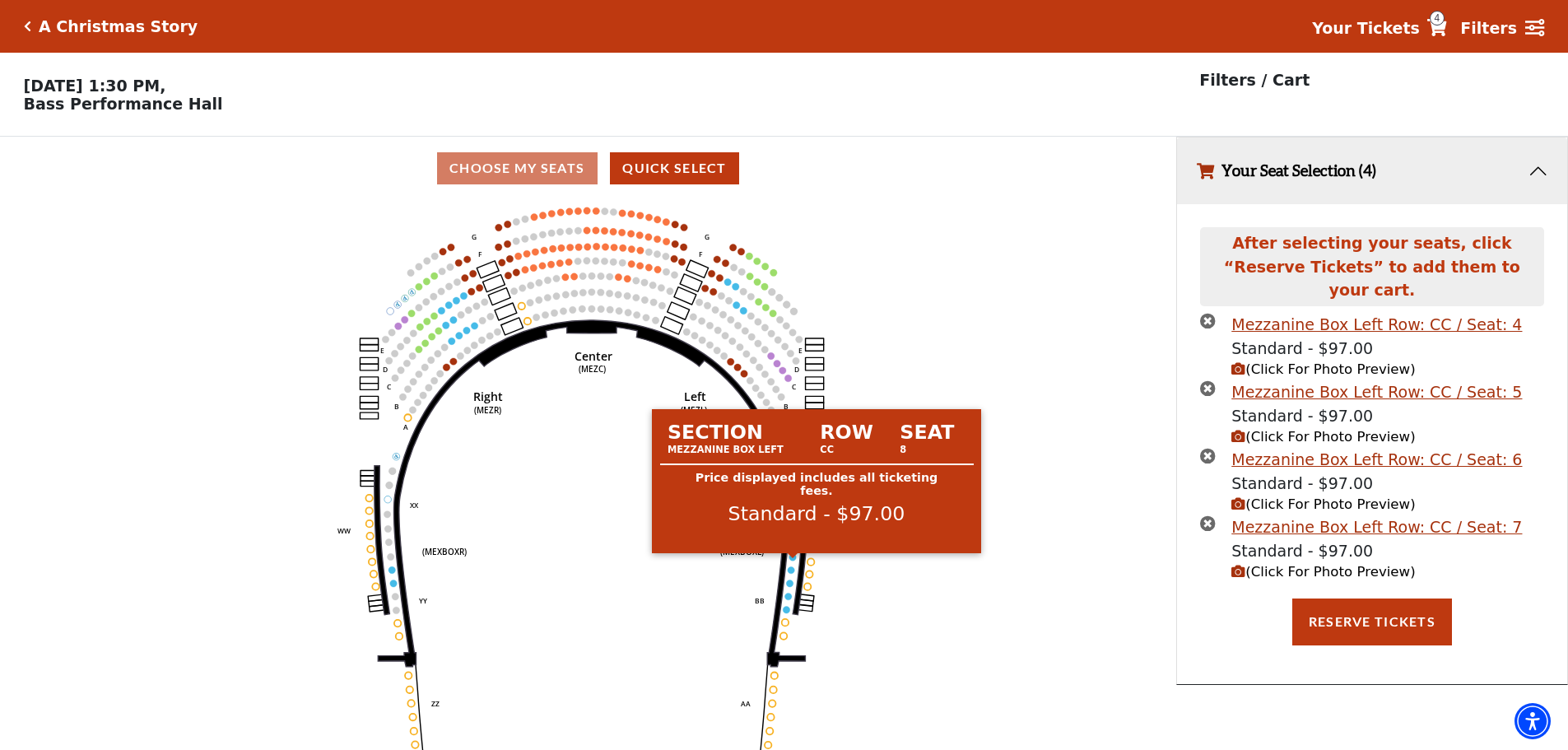
click at [793, 559] on circle at bounding box center [792, 556] width 7 height 7
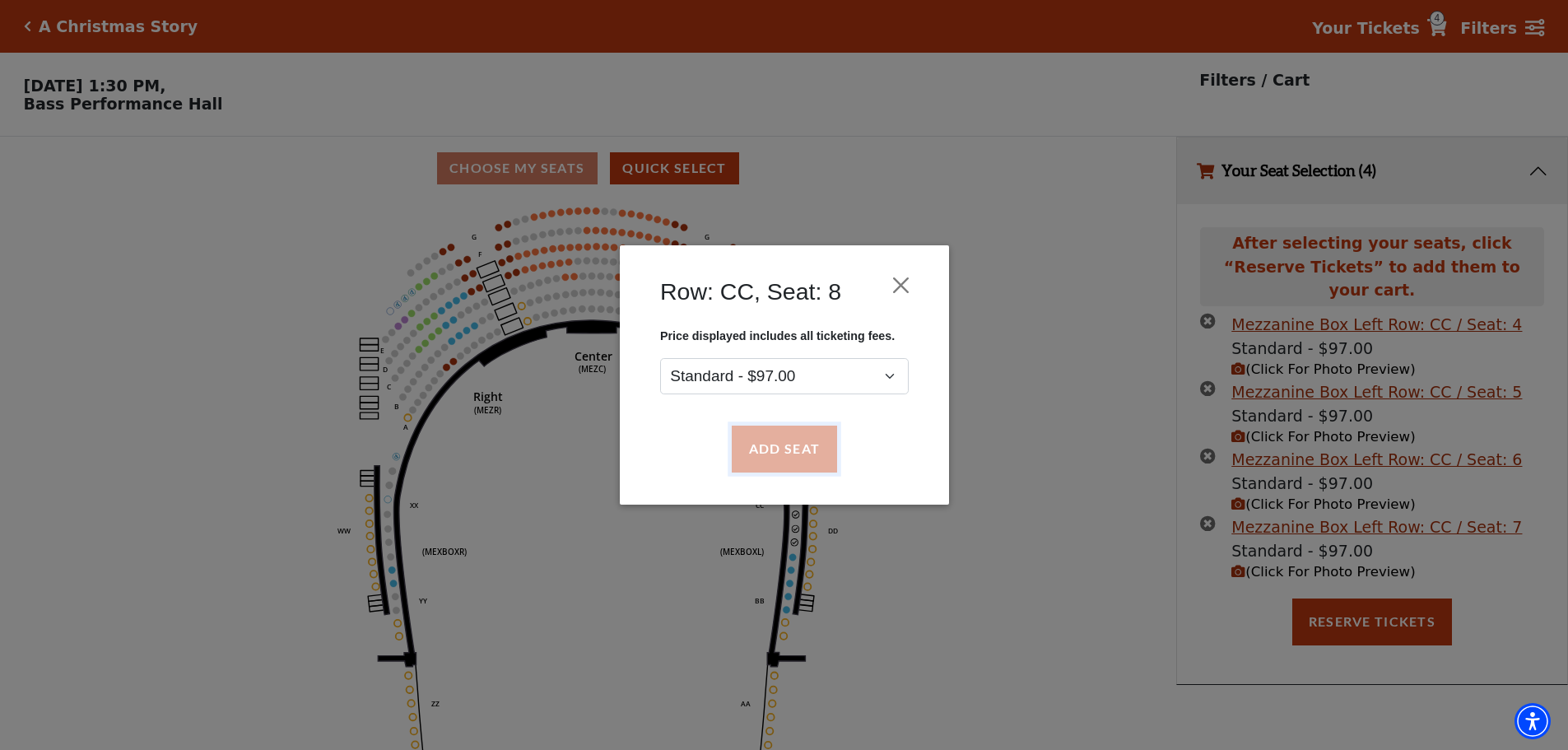
click at [797, 446] on button "Add Seat" at bounding box center [783, 449] width 105 height 46
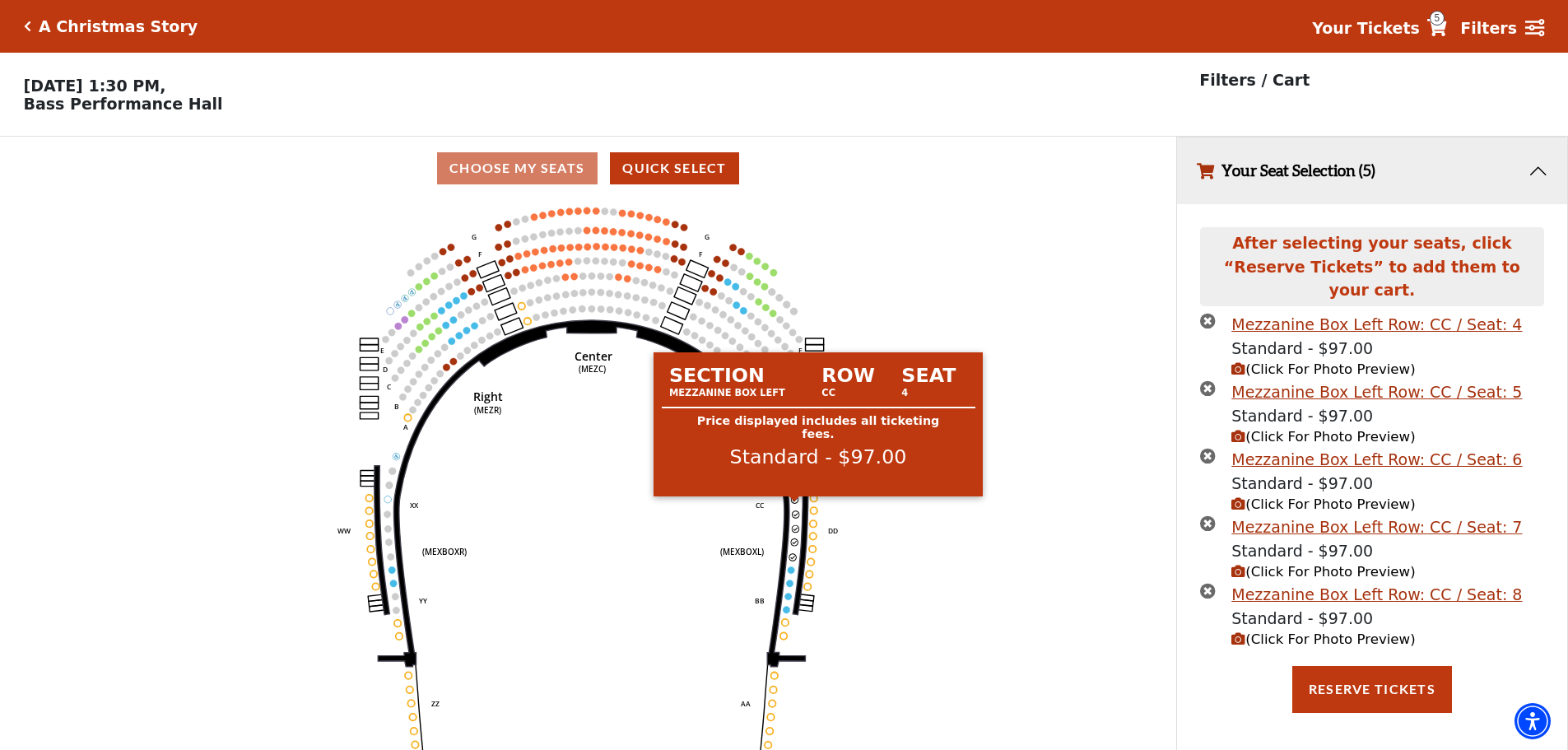
click at [797, 502] on circle at bounding box center [795, 499] width 7 height 7
click at [793, 502] on circle at bounding box center [795, 499] width 7 height 7
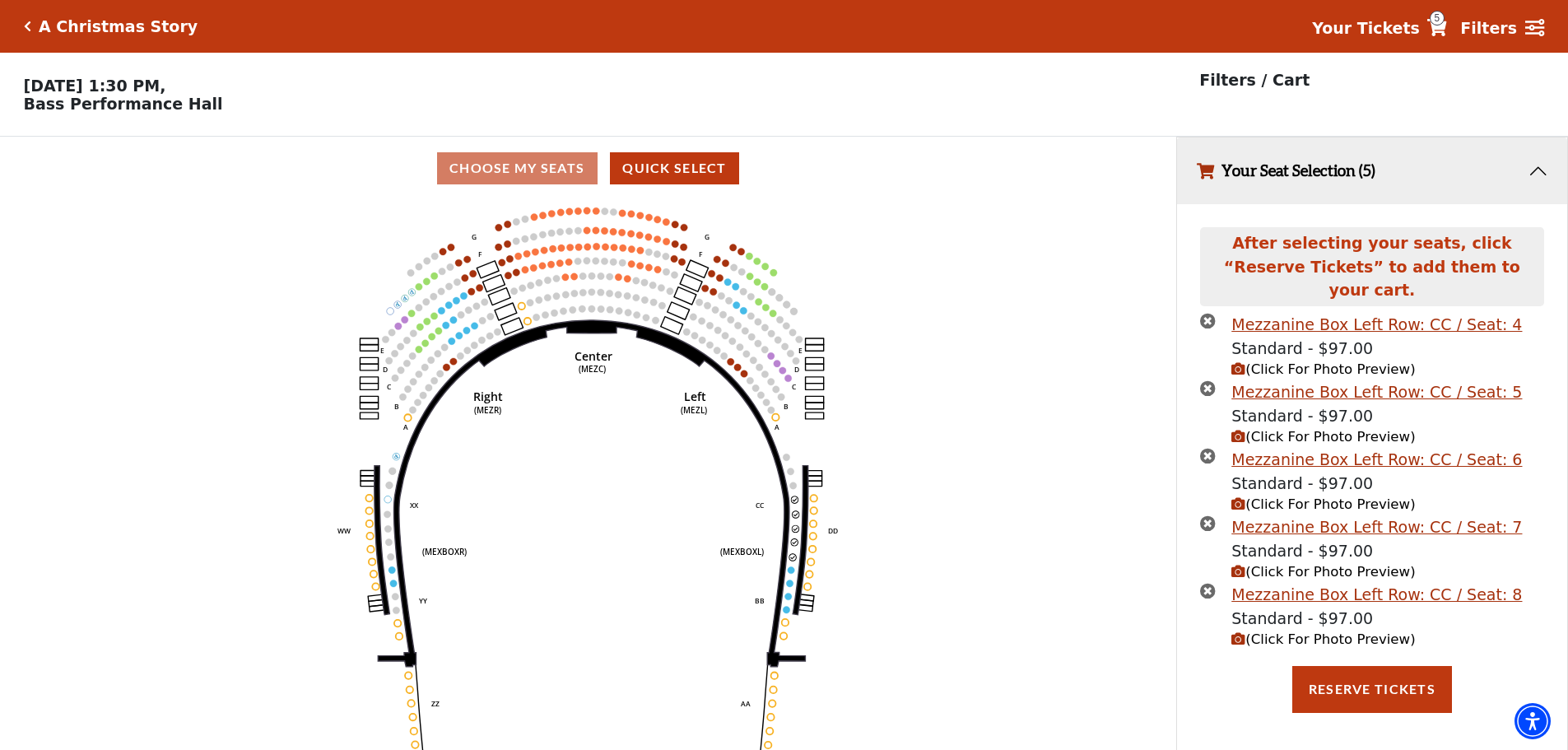
click at [1211, 313] on icon "times-circle" at bounding box center [1207, 321] width 16 height 16
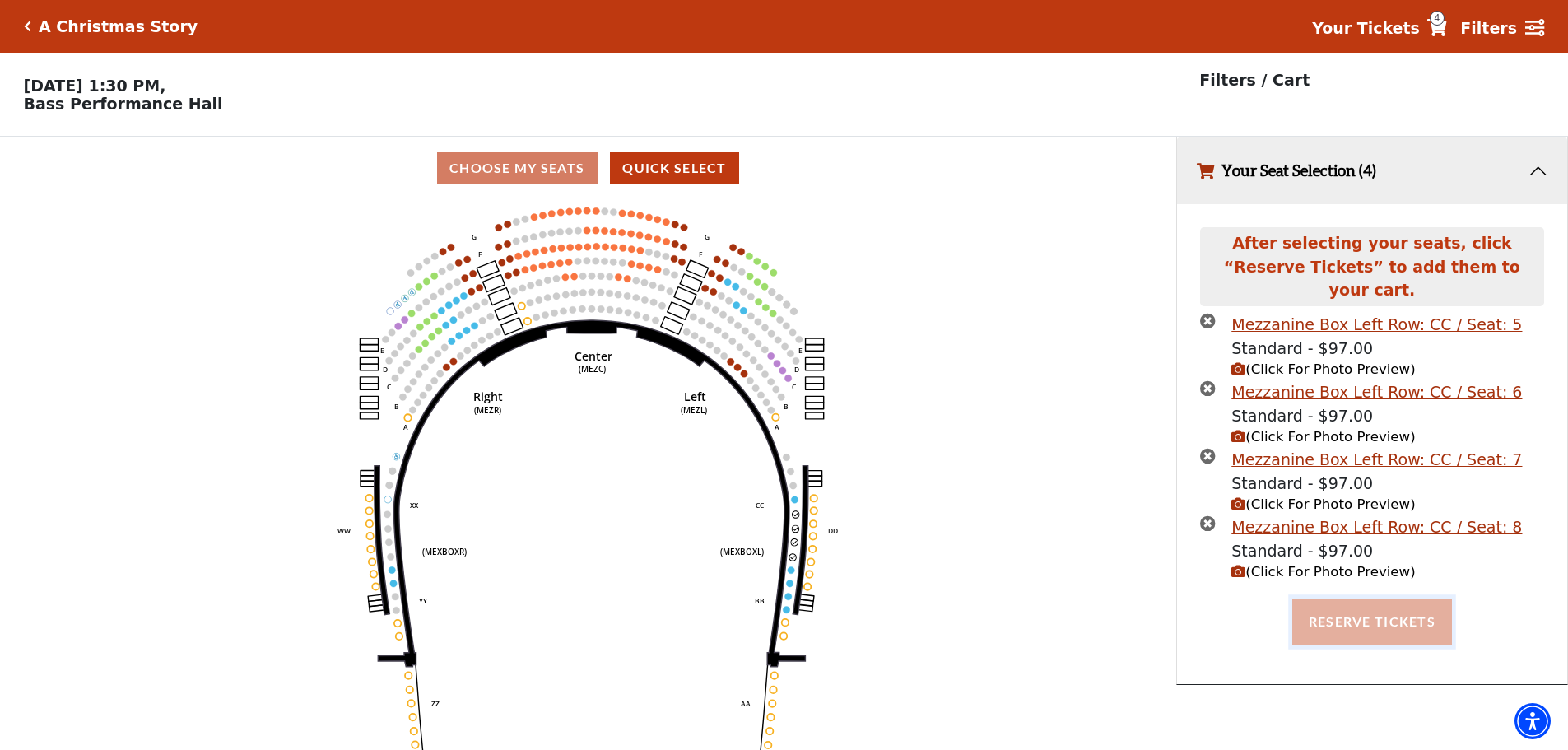
click at [1395, 601] on button "Reserve Tickets" at bounding box center [1372, 621] width 160 height 46
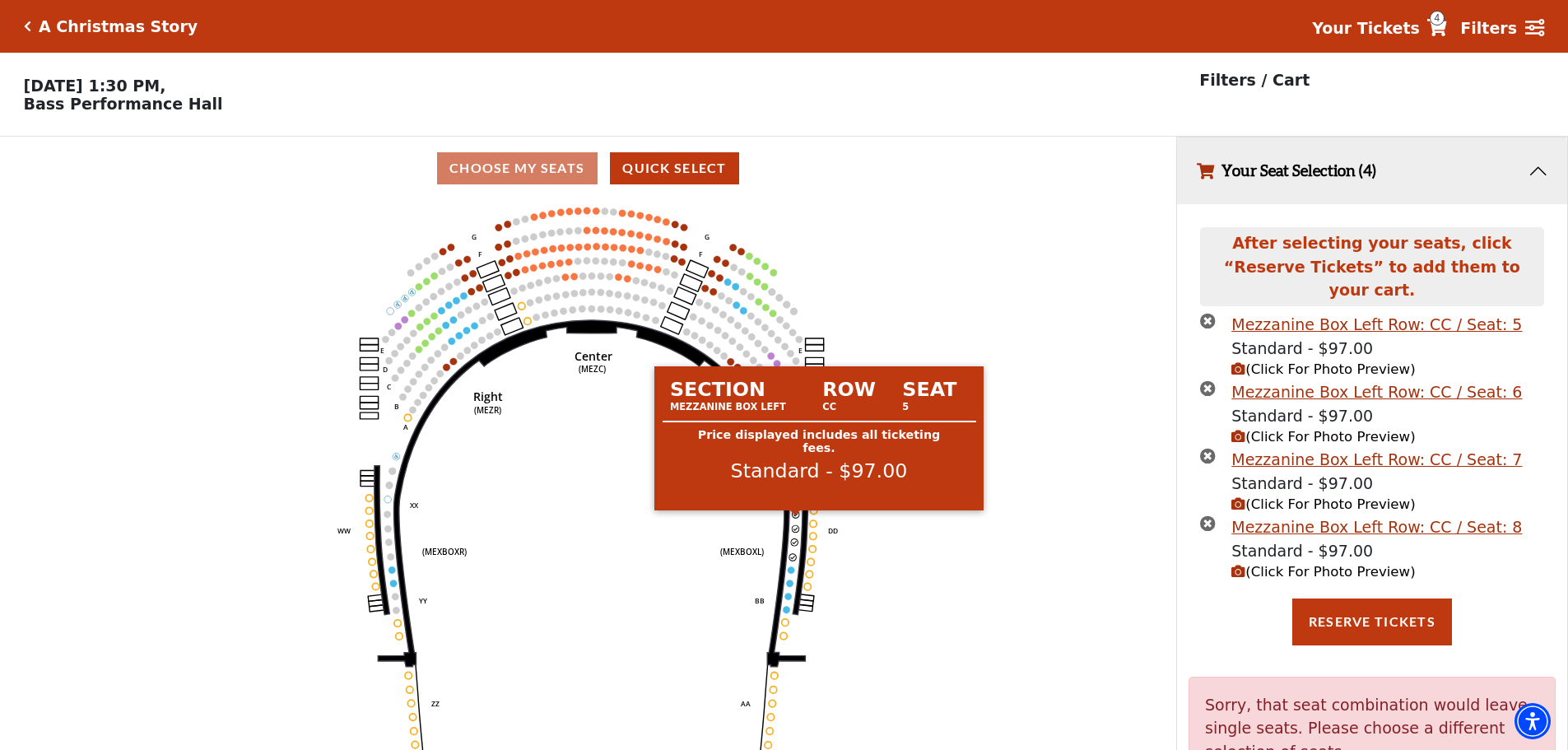
click at [793, 516] on circle at bounding box center [796, 513] width 7 height 7
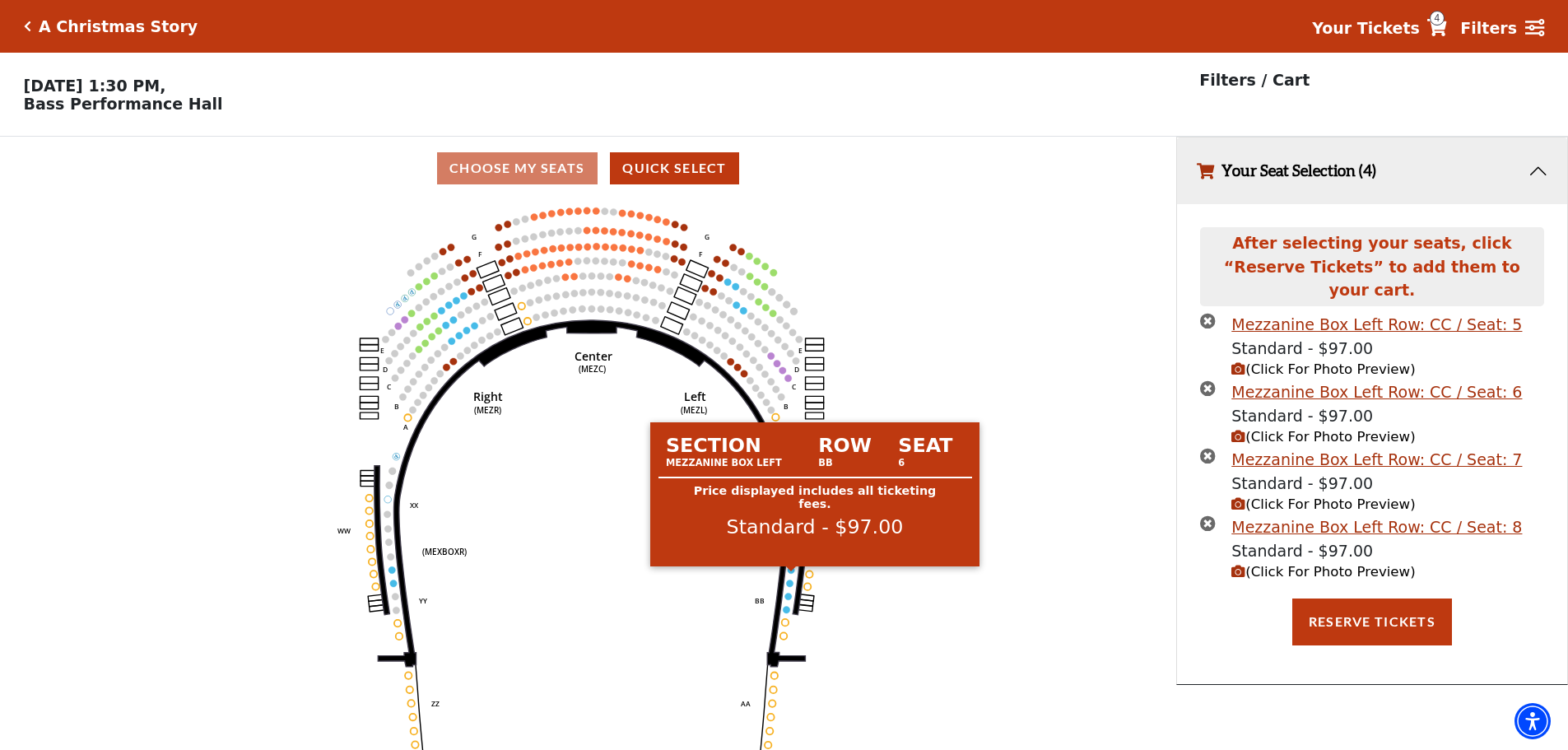
click at [790, 573] on circle at bounding box center [791, 569] width 7 height 7
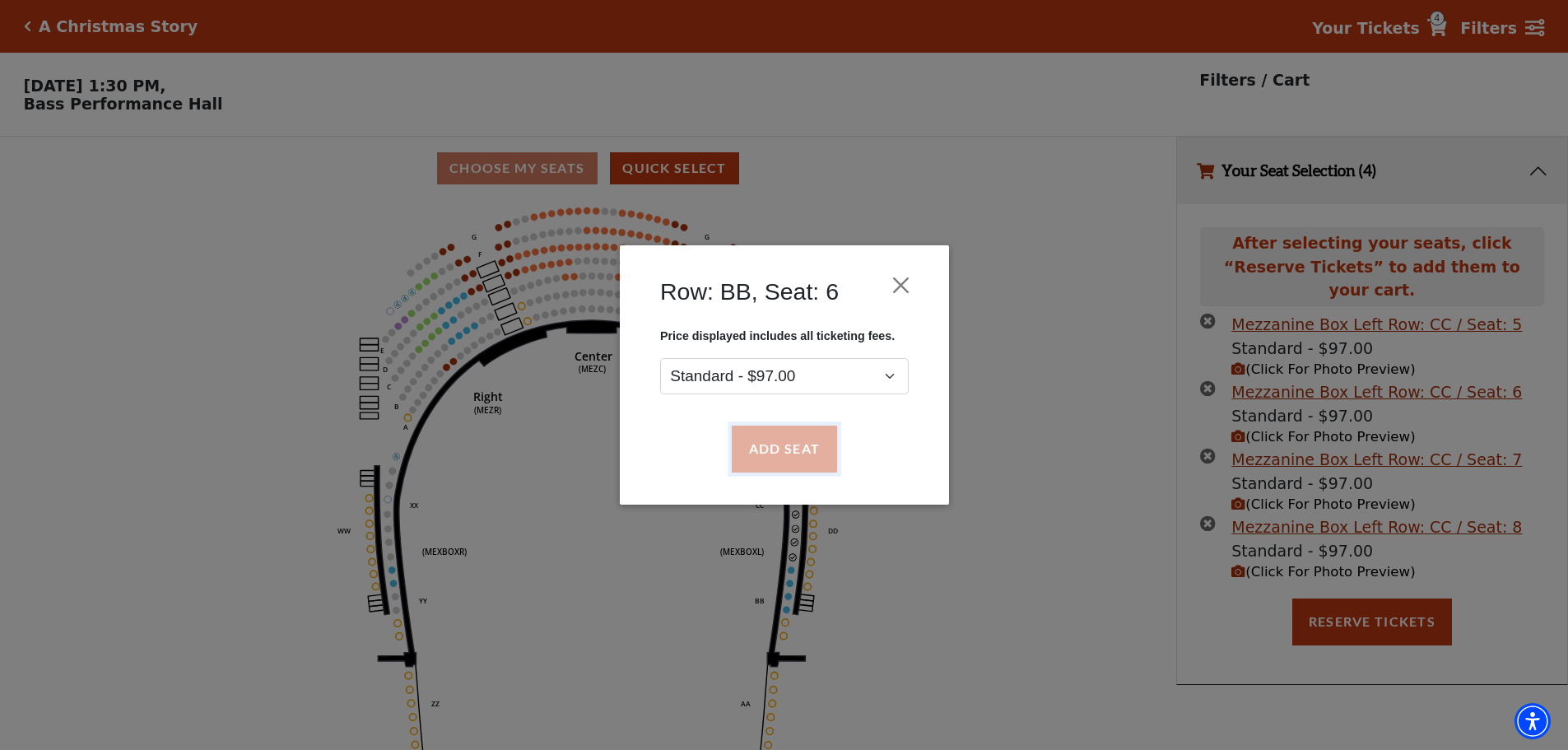
click at [807, 449] on button "Add Seat" at bounding box center [783, 449] width 105 height 46
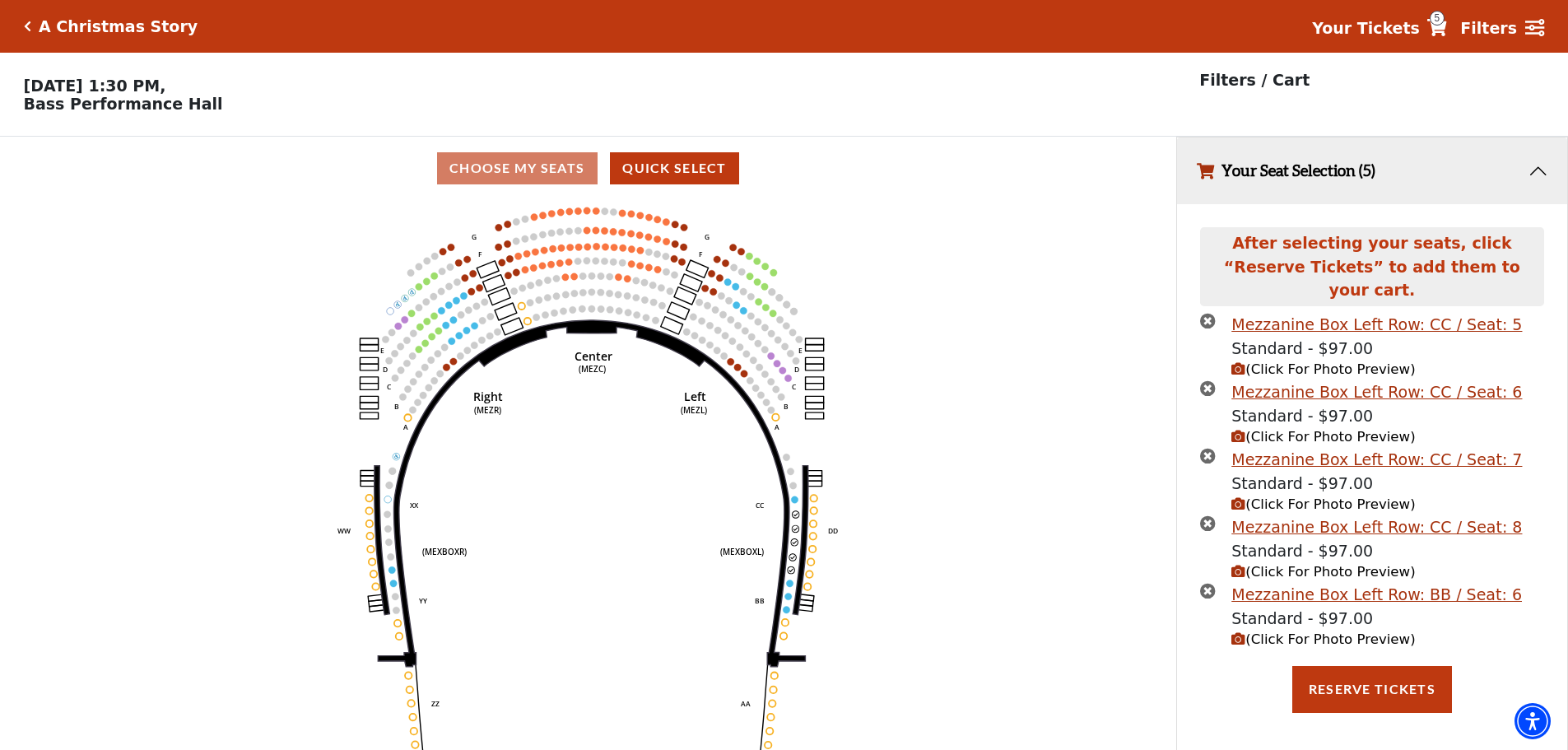
click at [1209, 313] on icon "times-circle" at bounding box center [1207, 321] width 16 height 16
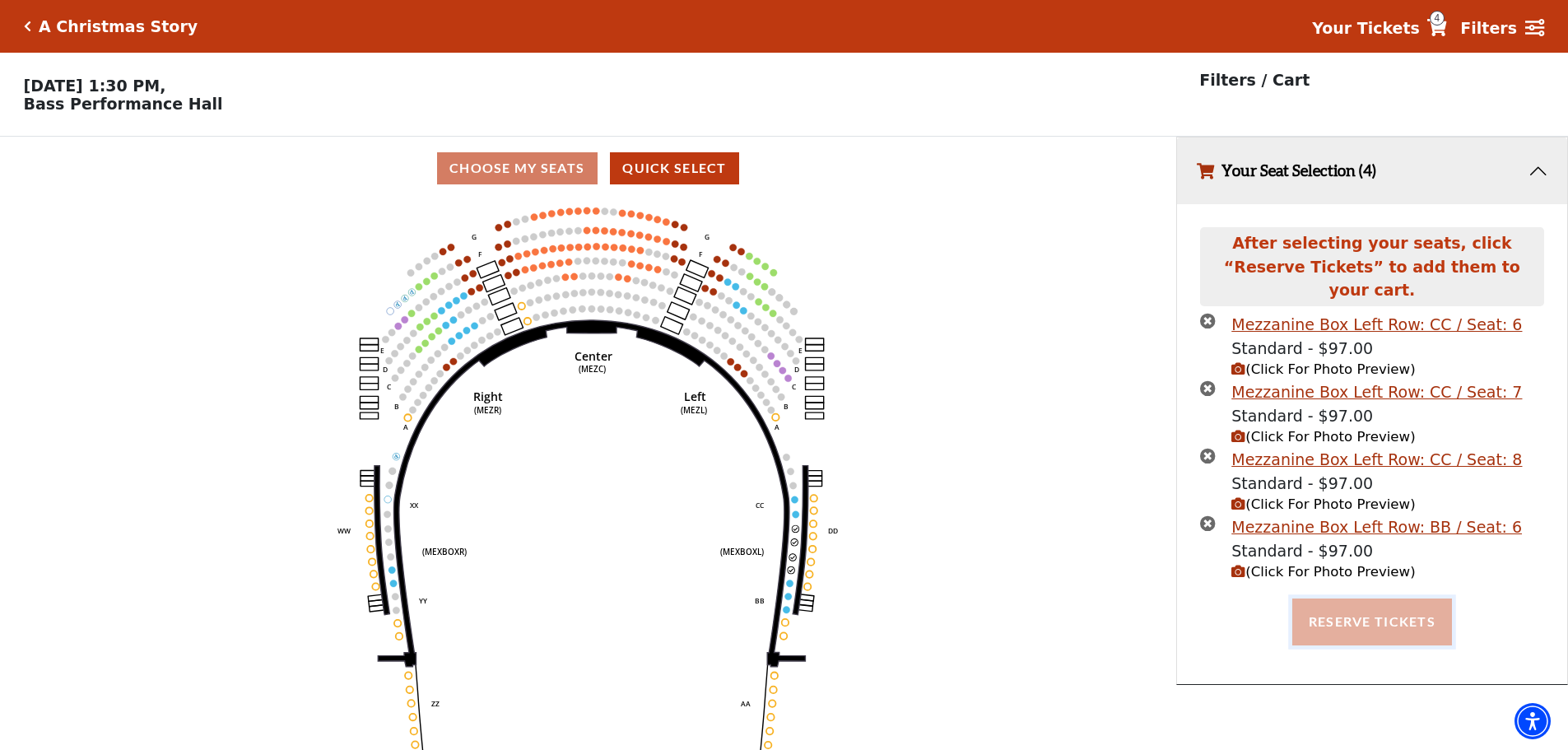
click at [1399, 604] on button "Reserve Tickets" at bounding box center [1372, 621] width 160 height 46
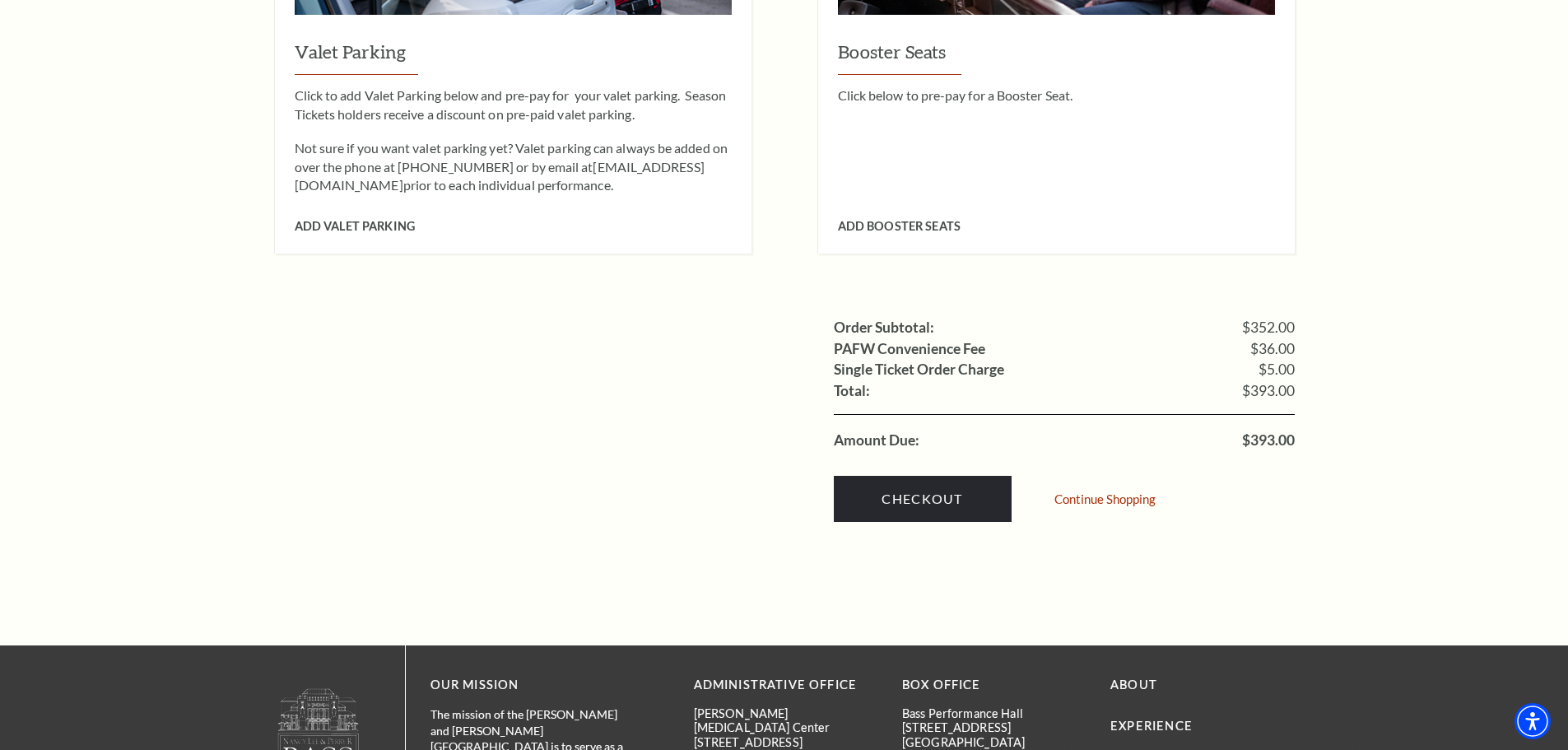
scroll to position [1728, 0]
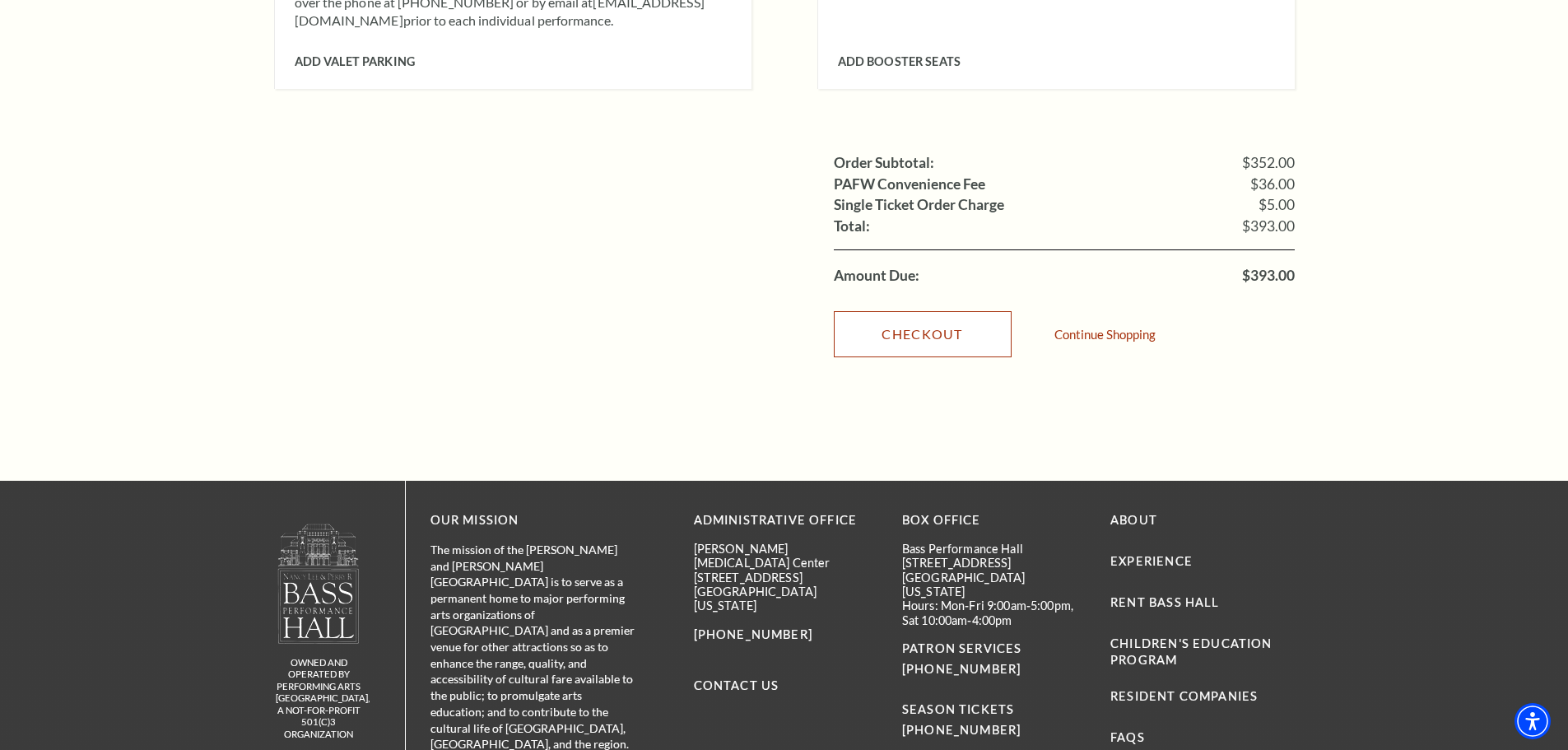
click at [924, 312] on link "Checkout" at bounding box center [923, 334] width 178 height 46
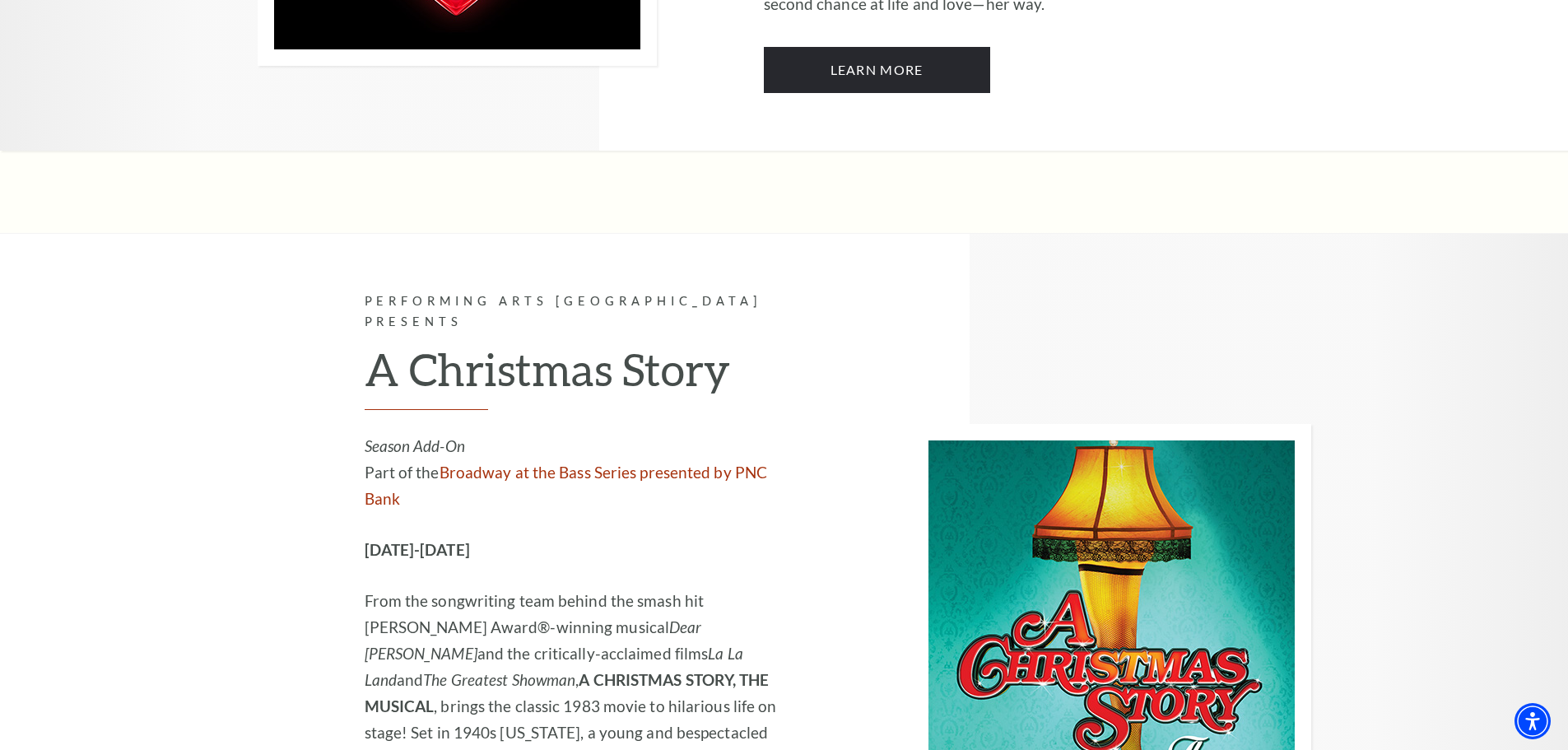
scroll to position [4279, 0]
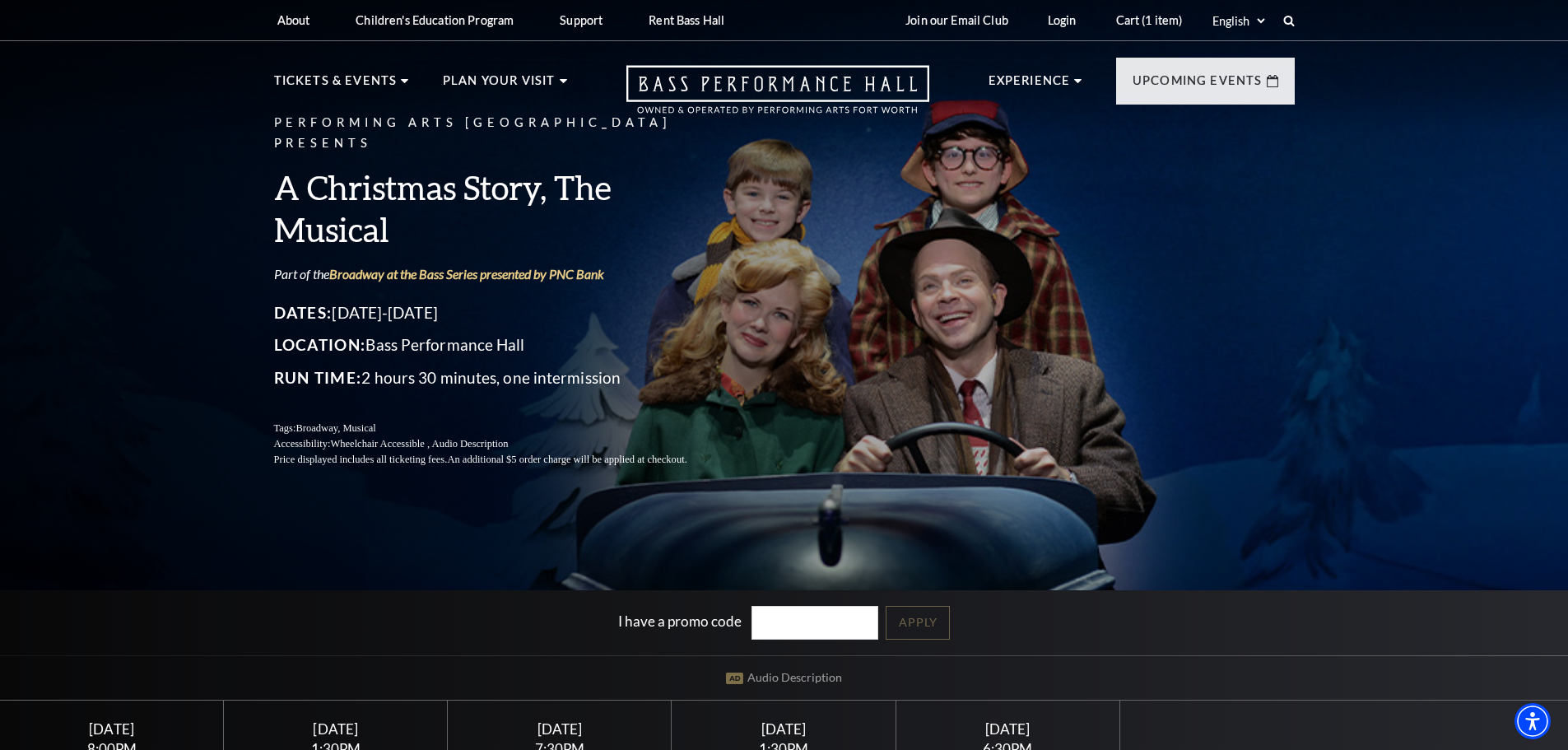
scroll to position [411, 0]
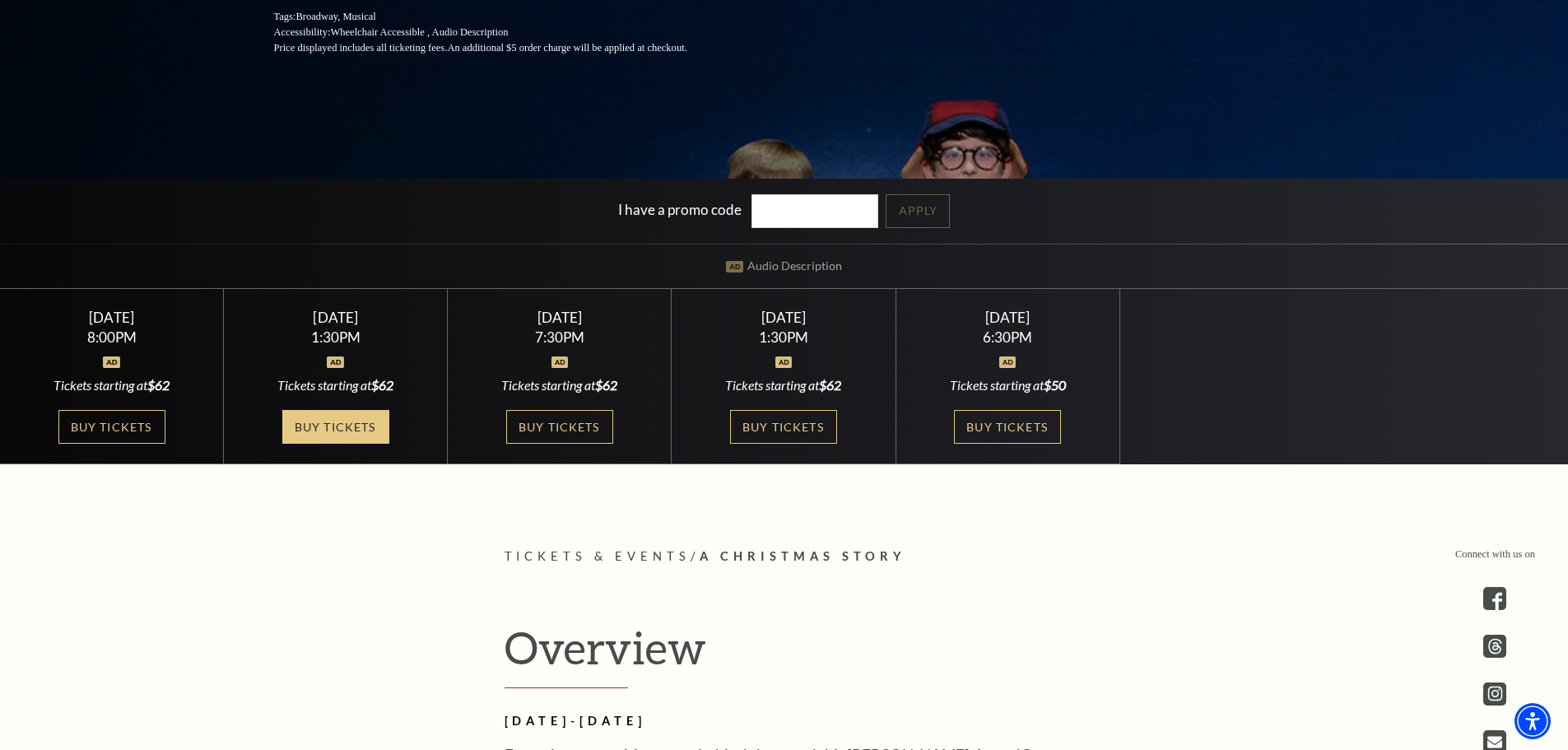
click at [345, 428] on link "Buy Tickets" at bounding box center [336, 426] width 107 height 34
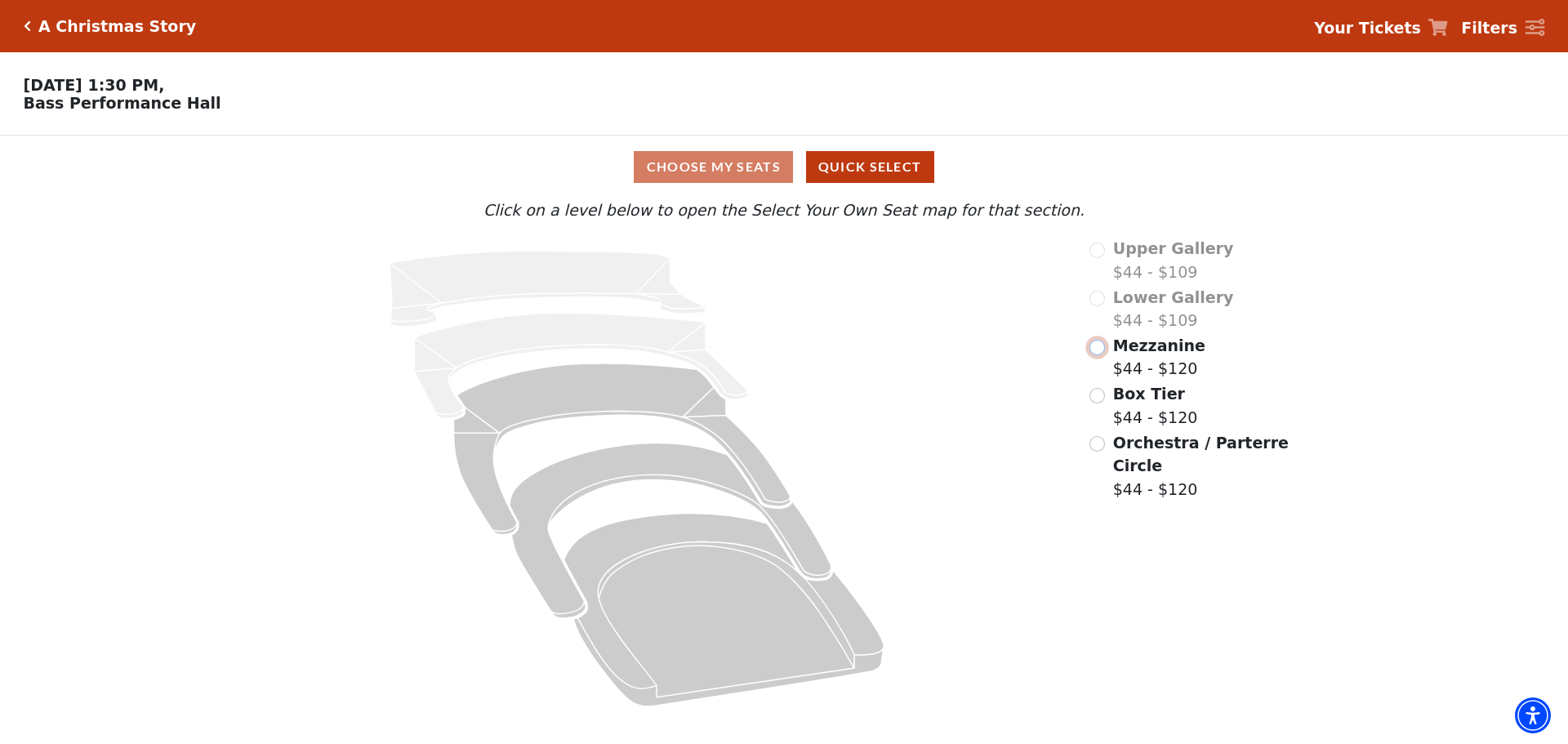
click at [1096, 353] on input "Mezzanine$44 - $120\a" at bounding box center [1097, 348] width 16 height 16
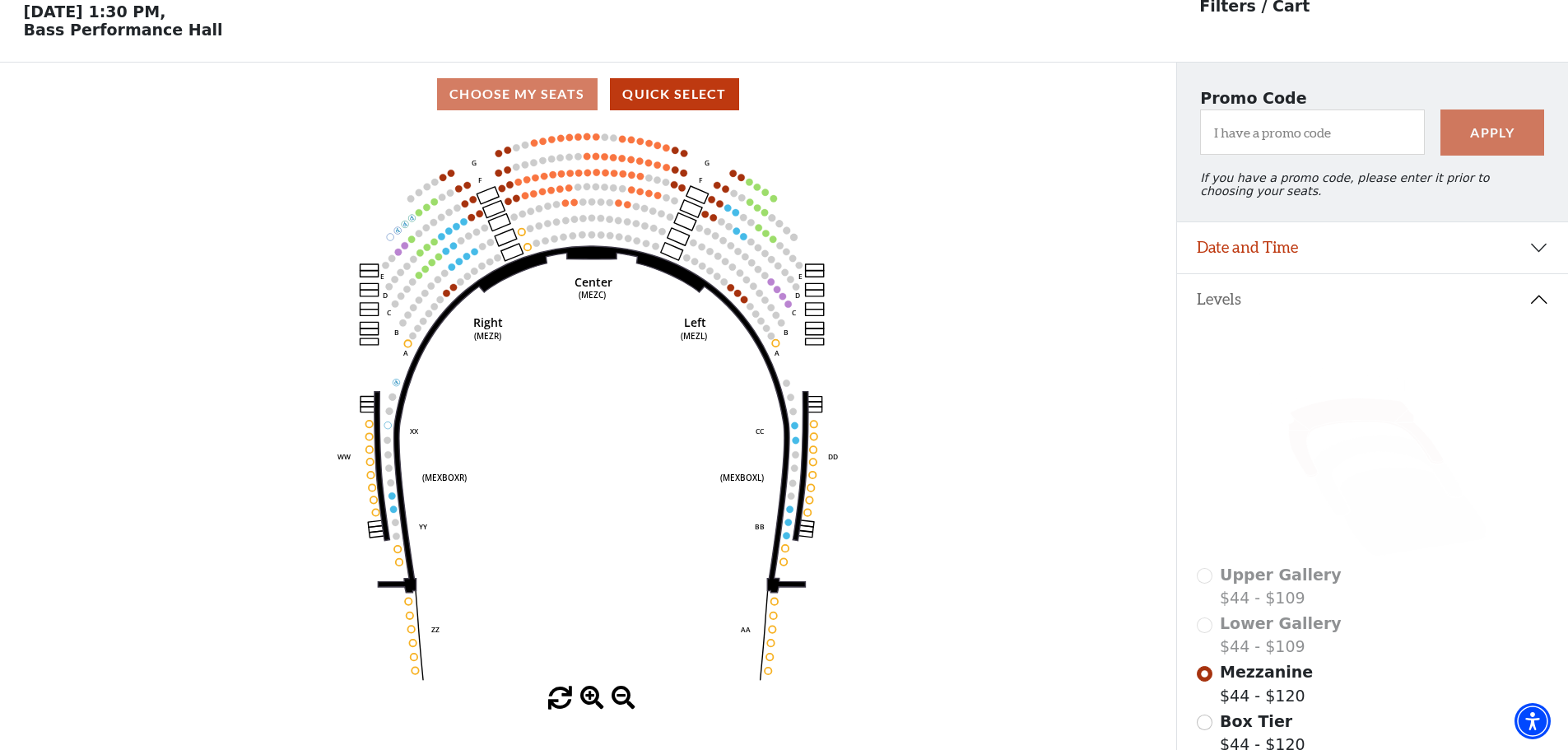
scroll to position [77, 0]
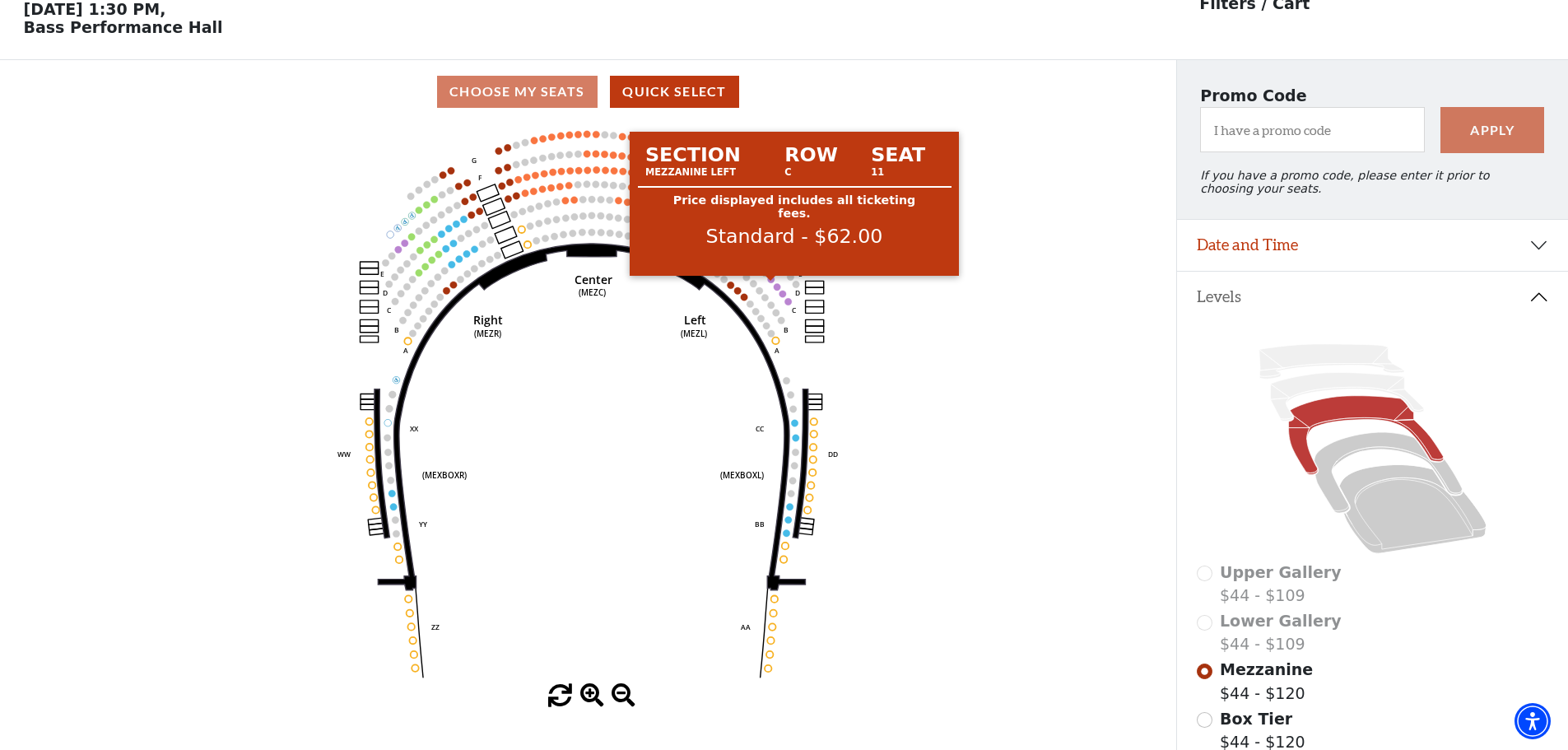
click at [770, 283] on circle at bounding box center [771, 279] width 7 height 7
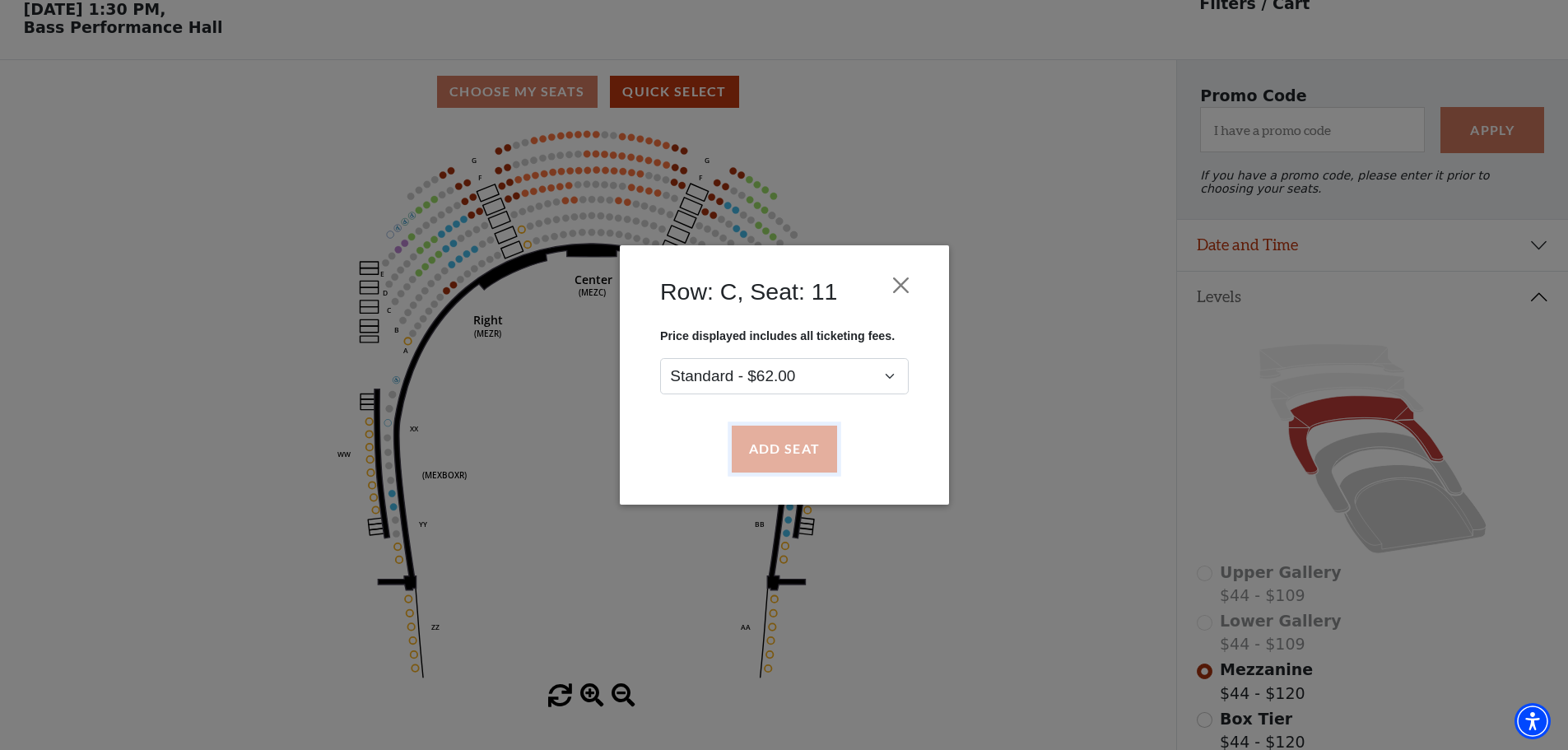
click at [774, 443] on button "Add Seat" at bounding box center [783, 449] width 105 height 46
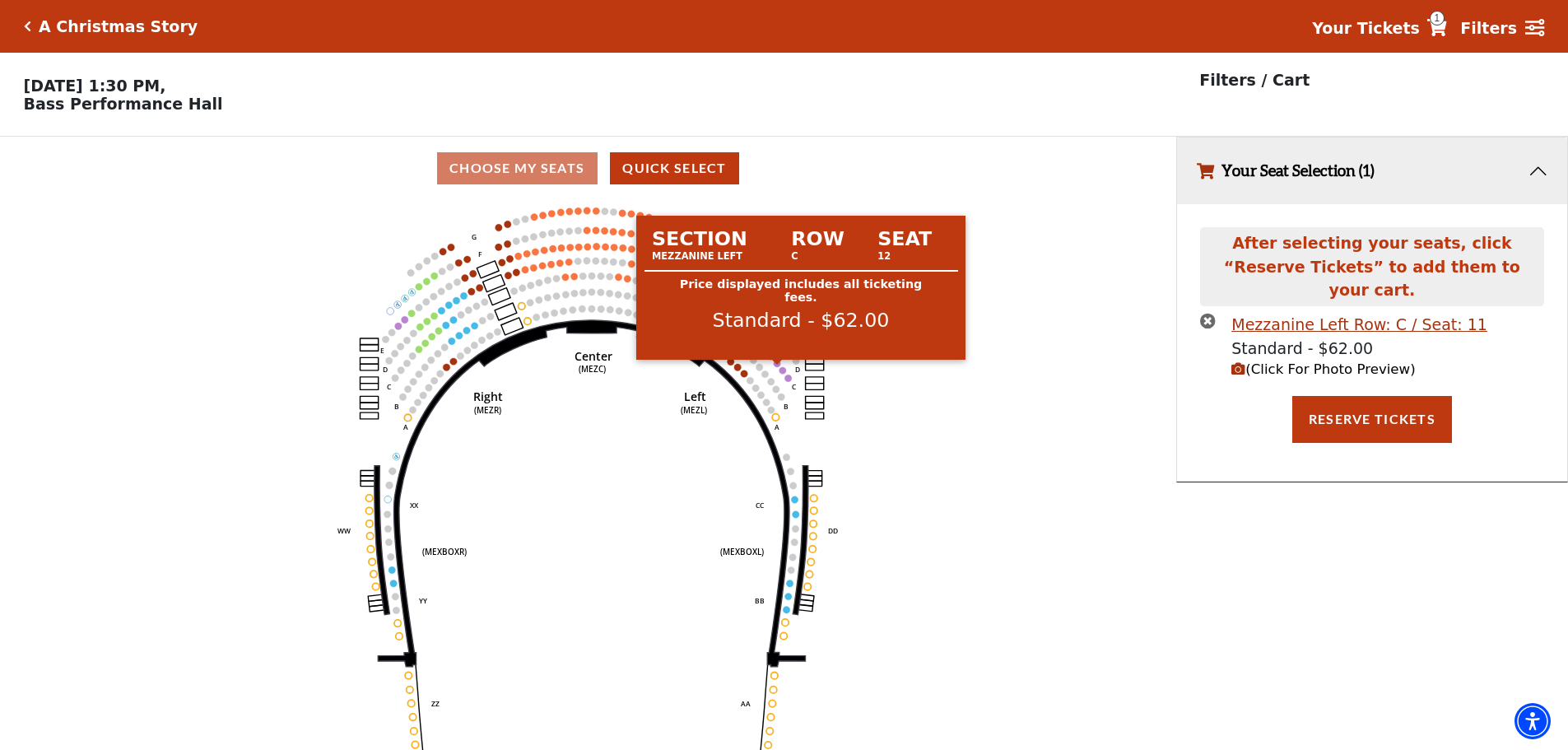
click at [776, 367] on circle at bounding box center [777, 363] width 7 height 7
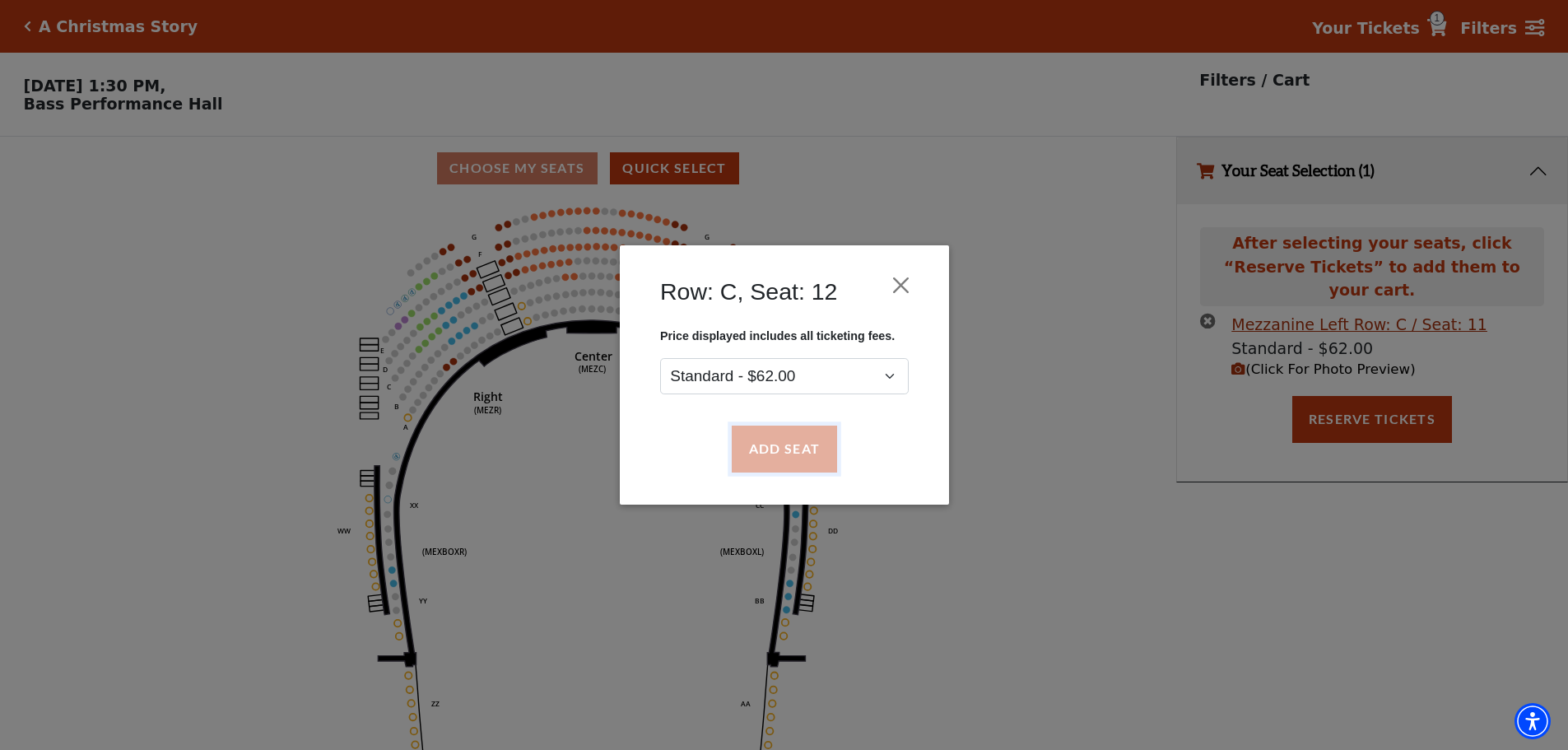
click at [786, 432] on button "Add Seat" at bounding box center [783, 449] width 105 height 46
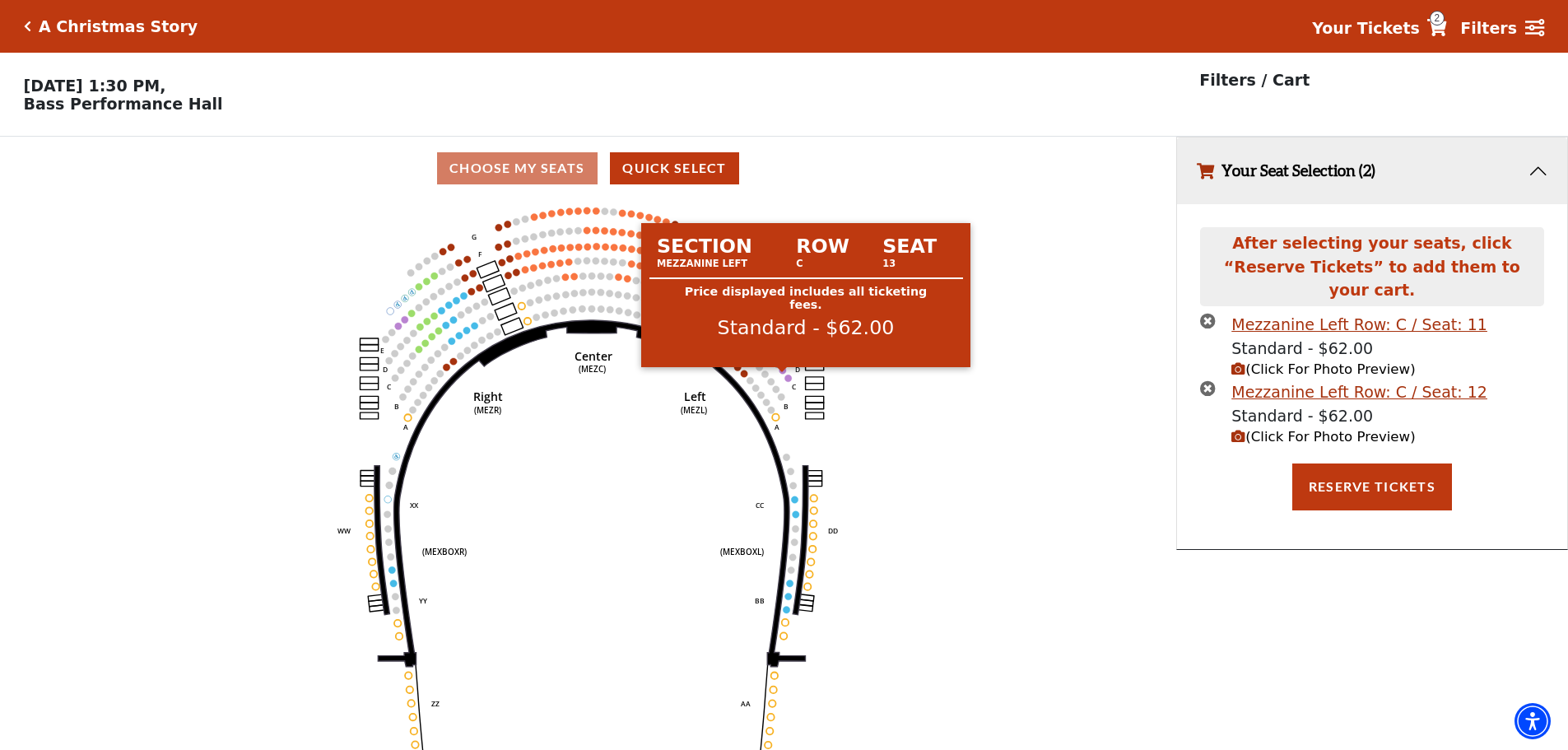
click at [782, 374] on circle at bounding box center [782, 371] width 7 height 7
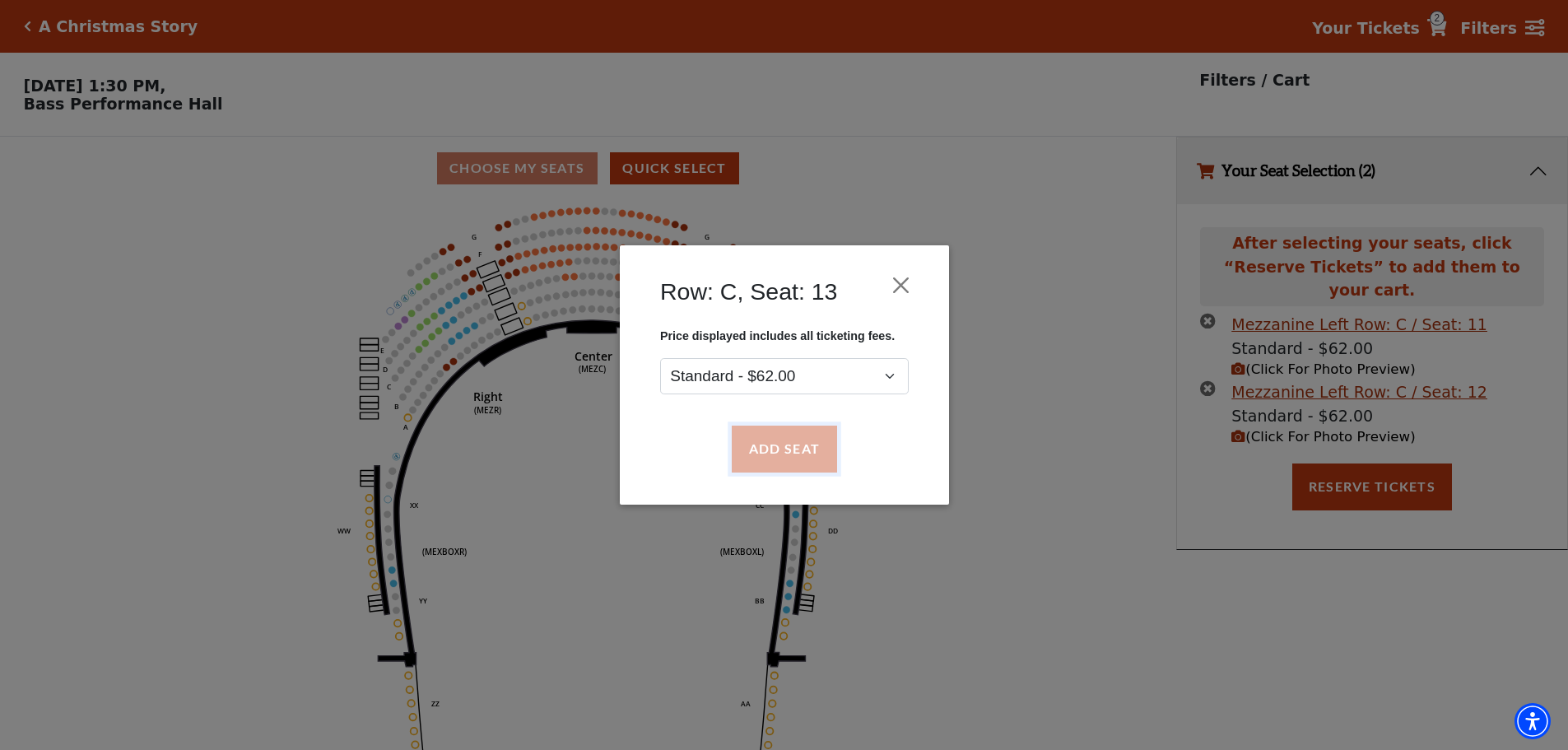
click at [791, 432] on button "Add Seat" at bounding box center [783, 449] width 105 height 46
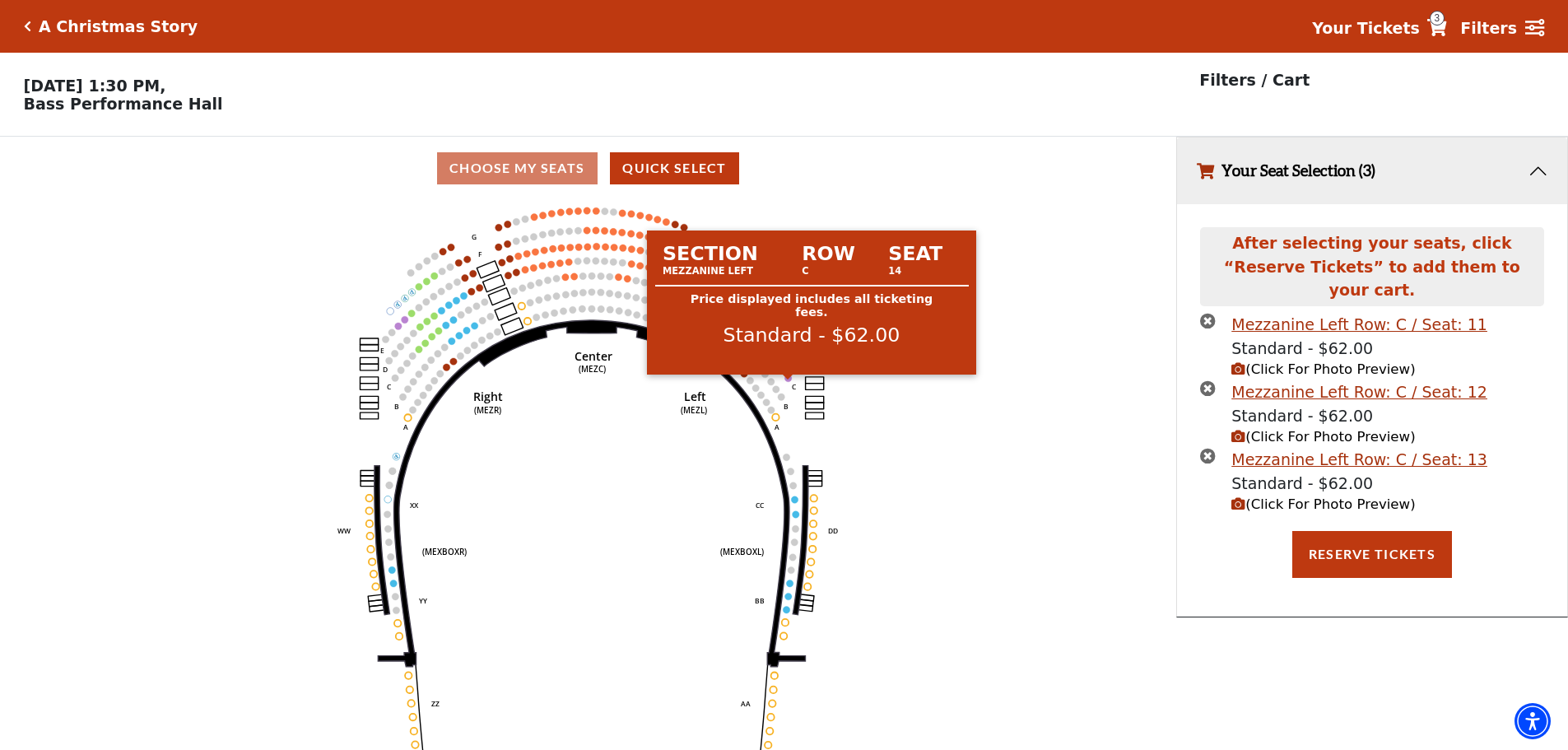
click at [788, 381] on circle at bounding box center [788, 377] width 7 height 7
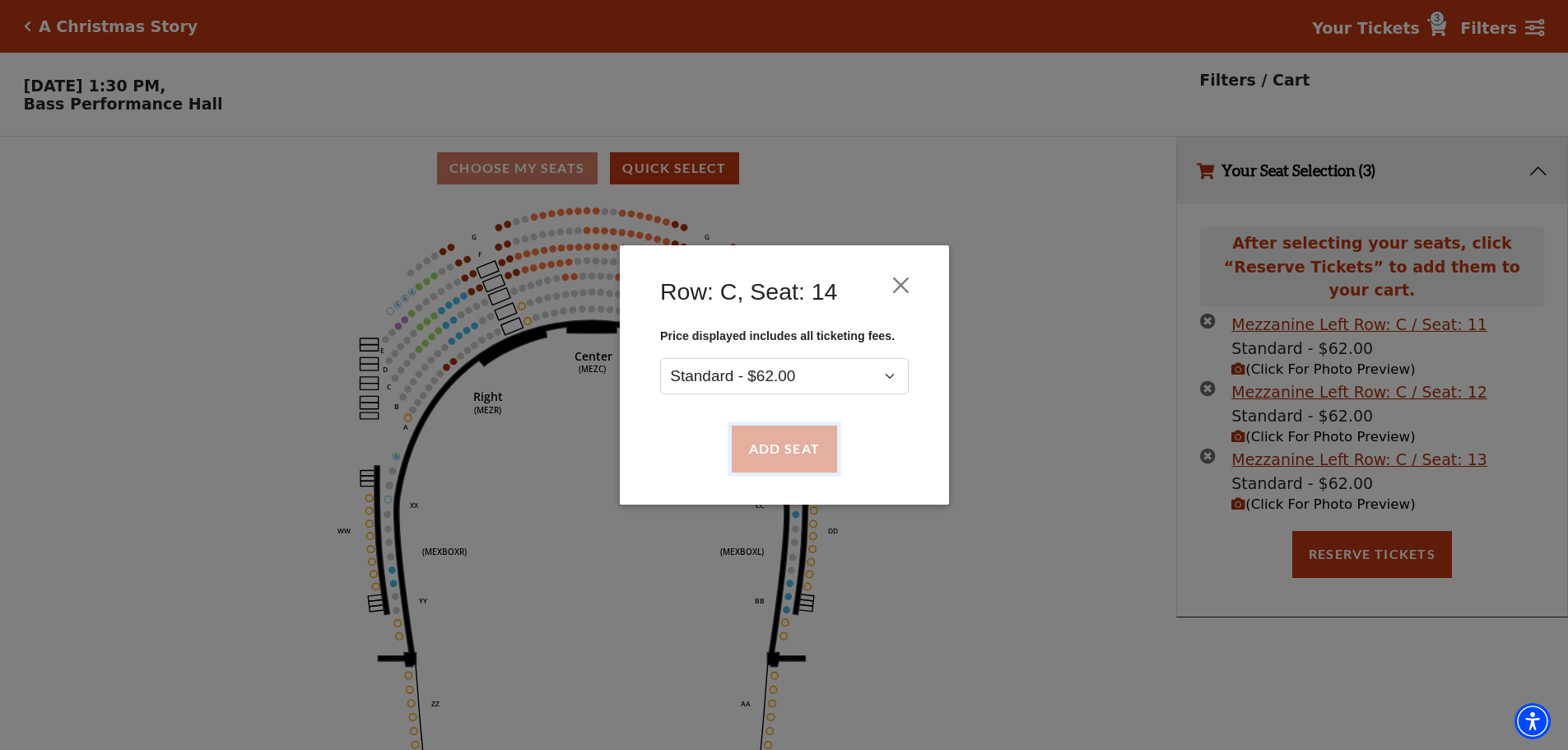
click at [793, 438] on button "Add Seat" at bounding box center [783, 449] width 105 height 46
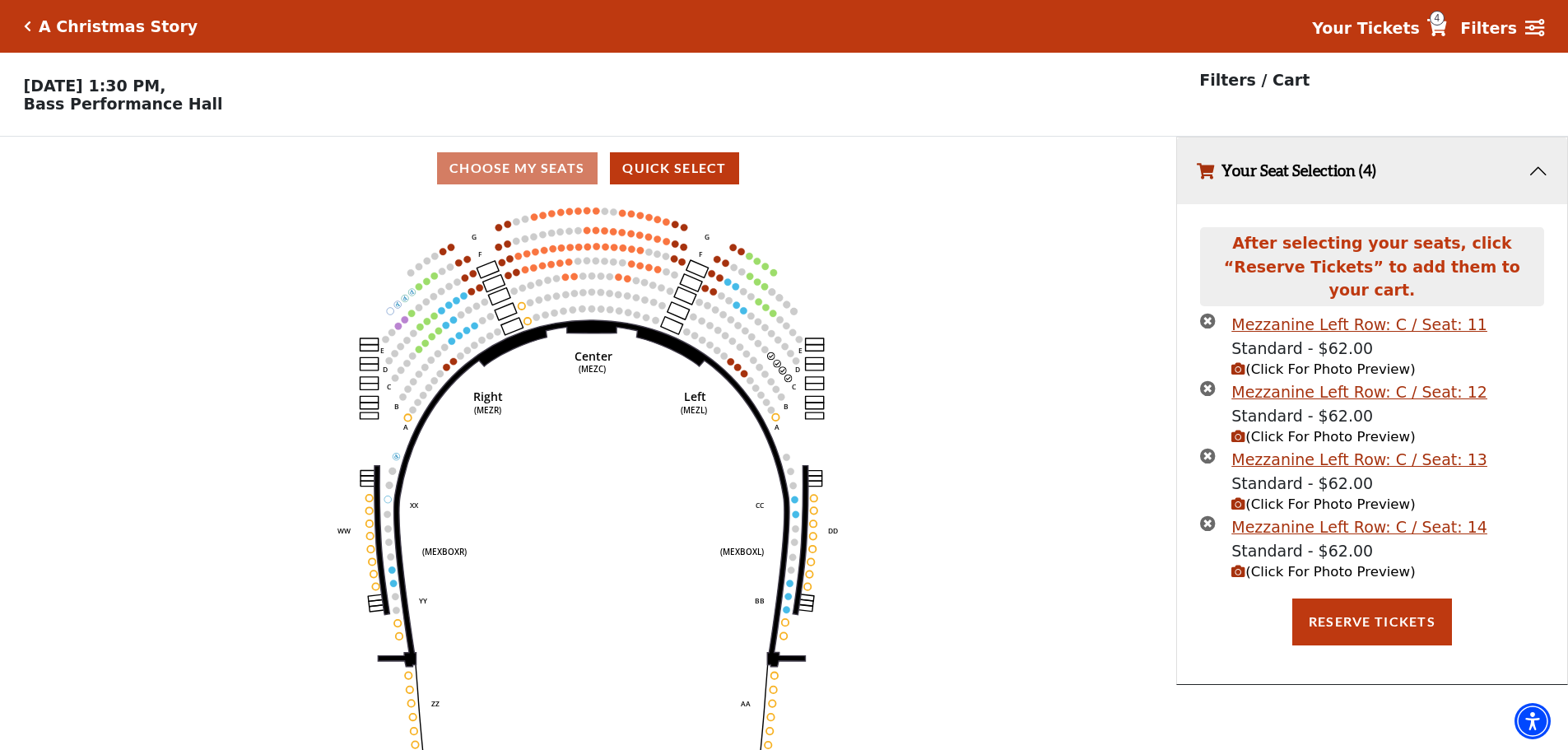
scroll to position [40, 0]
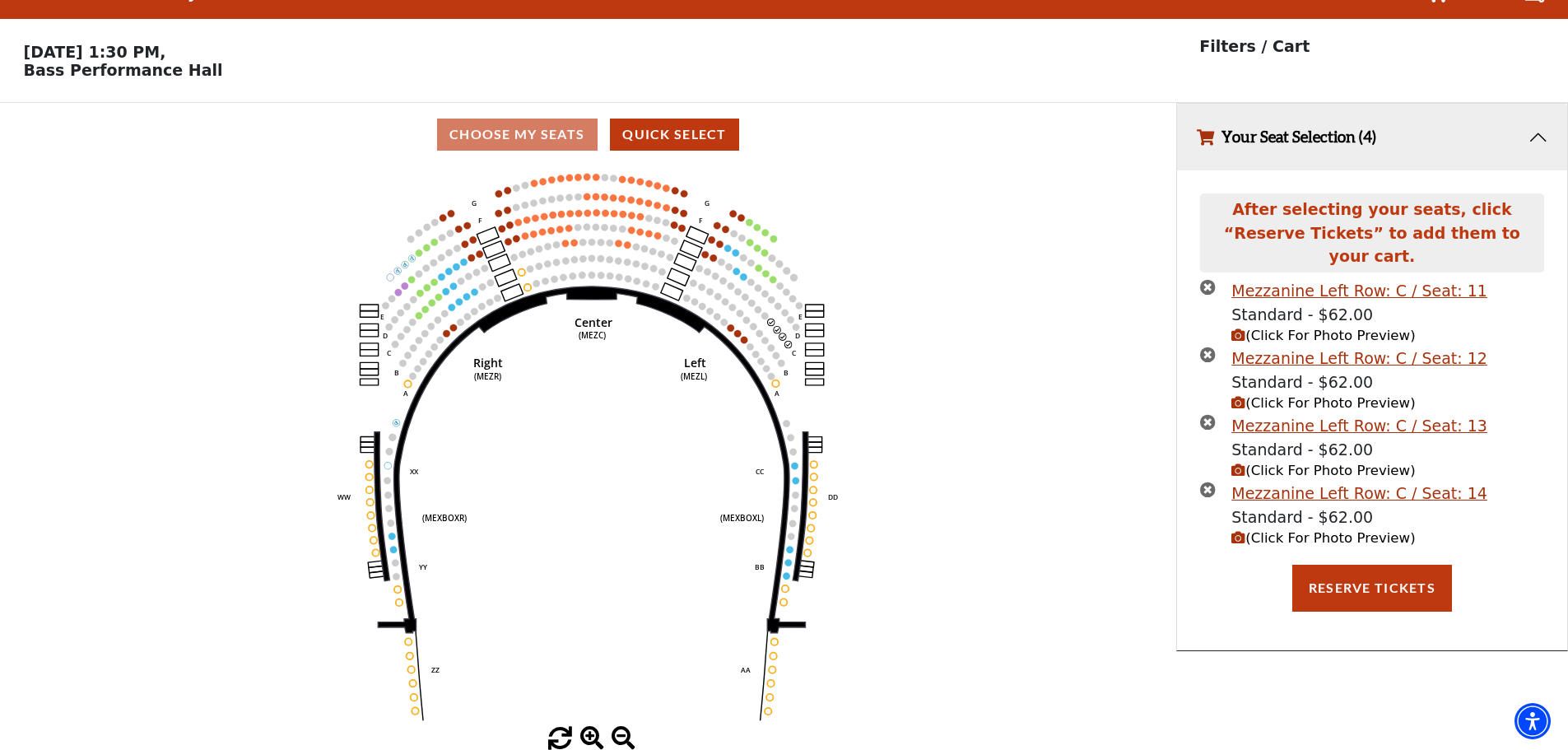
click at [1262, 328] on span "(Click For Photo Preview)" at bounding box center [1323, 336] width 184 height 16
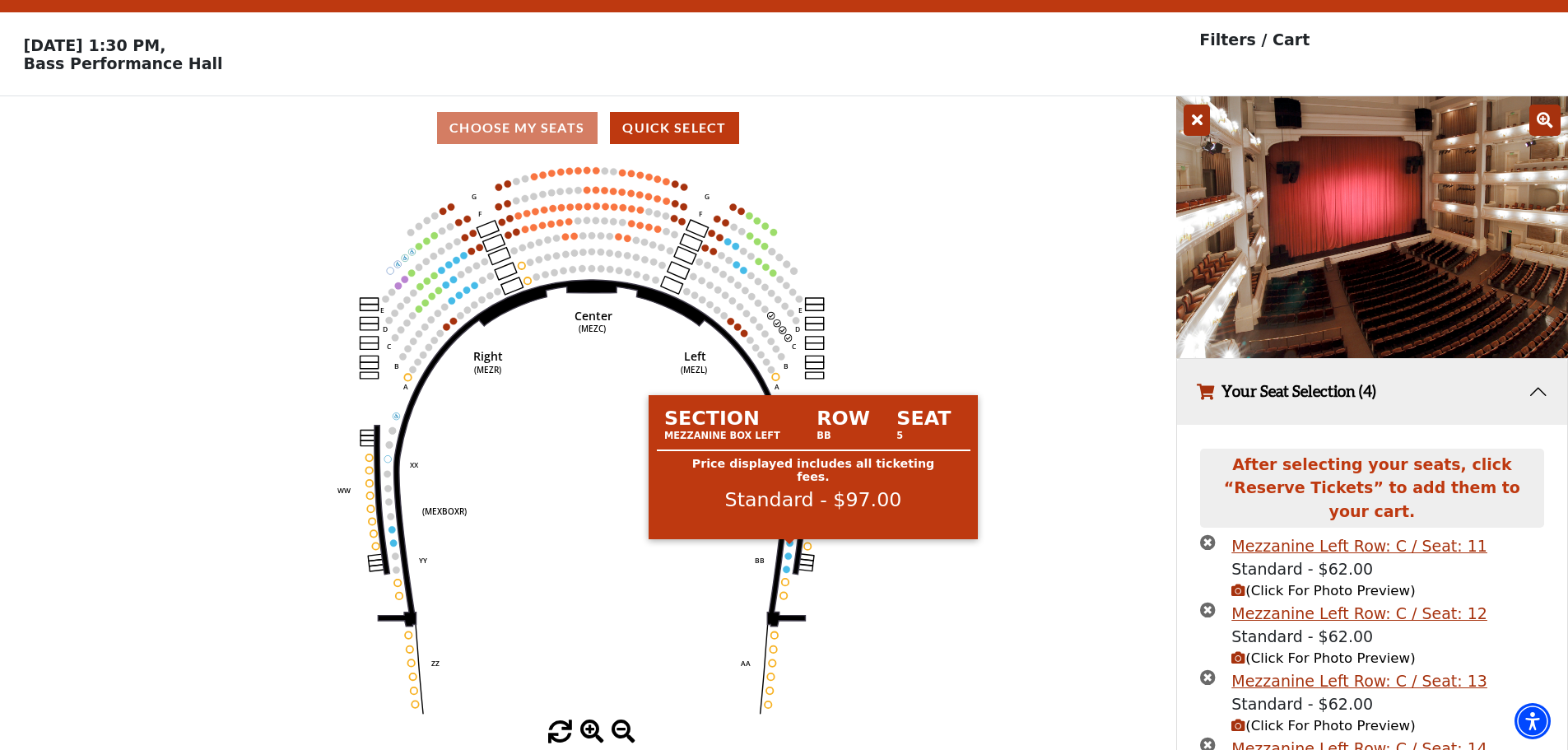
click at [792, 545] on circle at bounding box center [790, 542] width 7 height 7
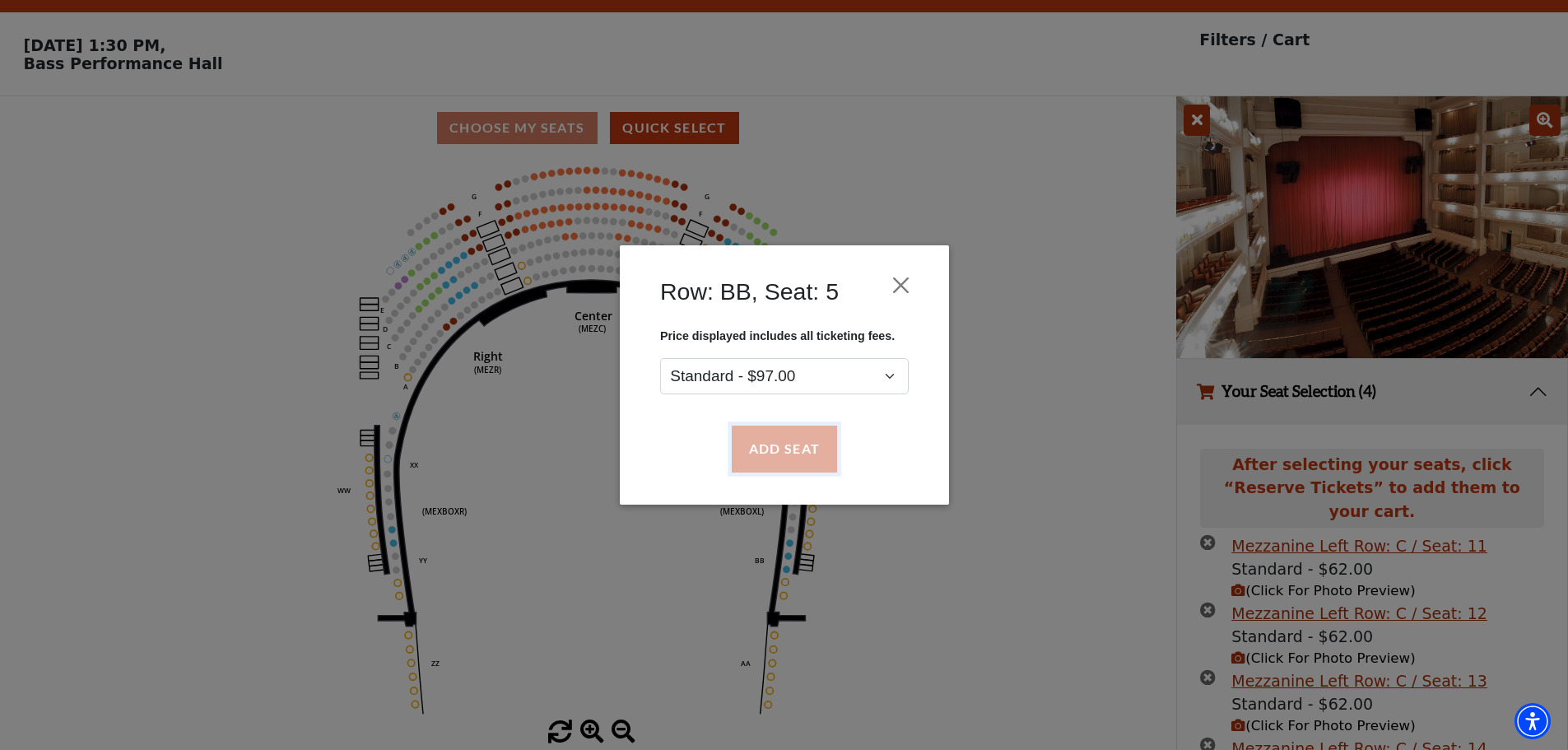
click at [784, 446] on button "Add Seat" at bounding box center [783, 449] width 105 height 46
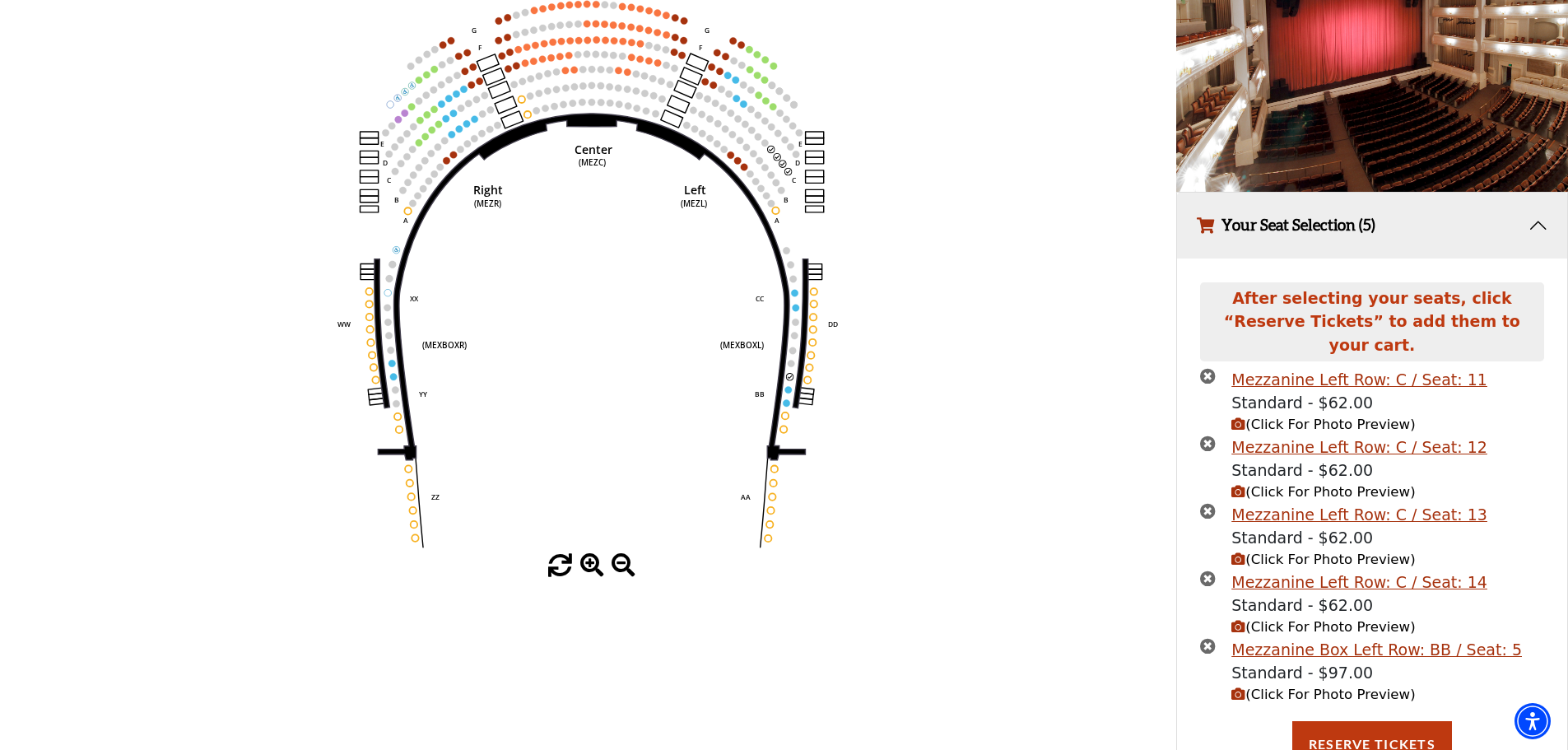
scroll to position [208, 0]
click at [1241, 686] on icon "(Click For Photo Preview)" at bounding box center [1238, 693] width 14 height 14
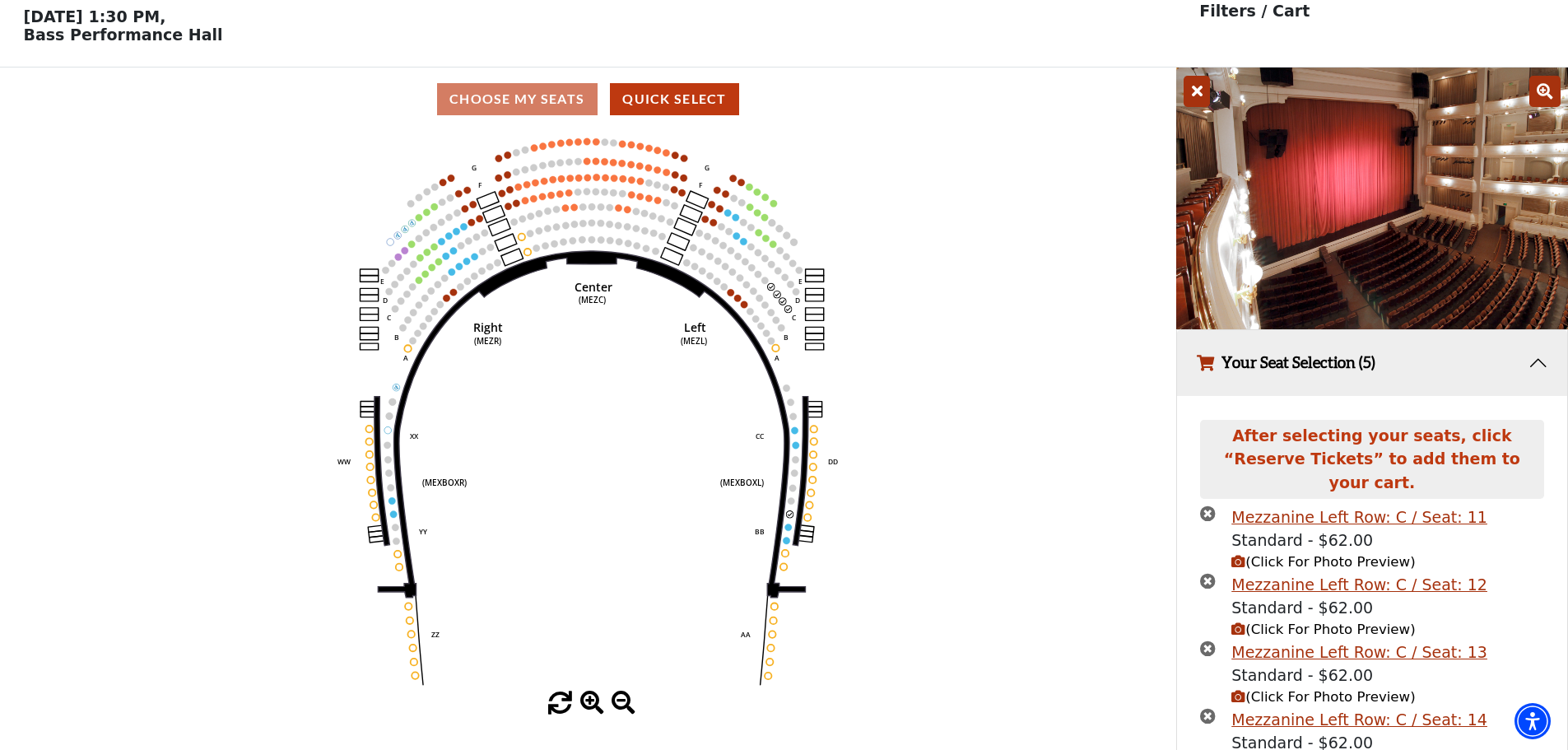
scroll to position [43, 0]
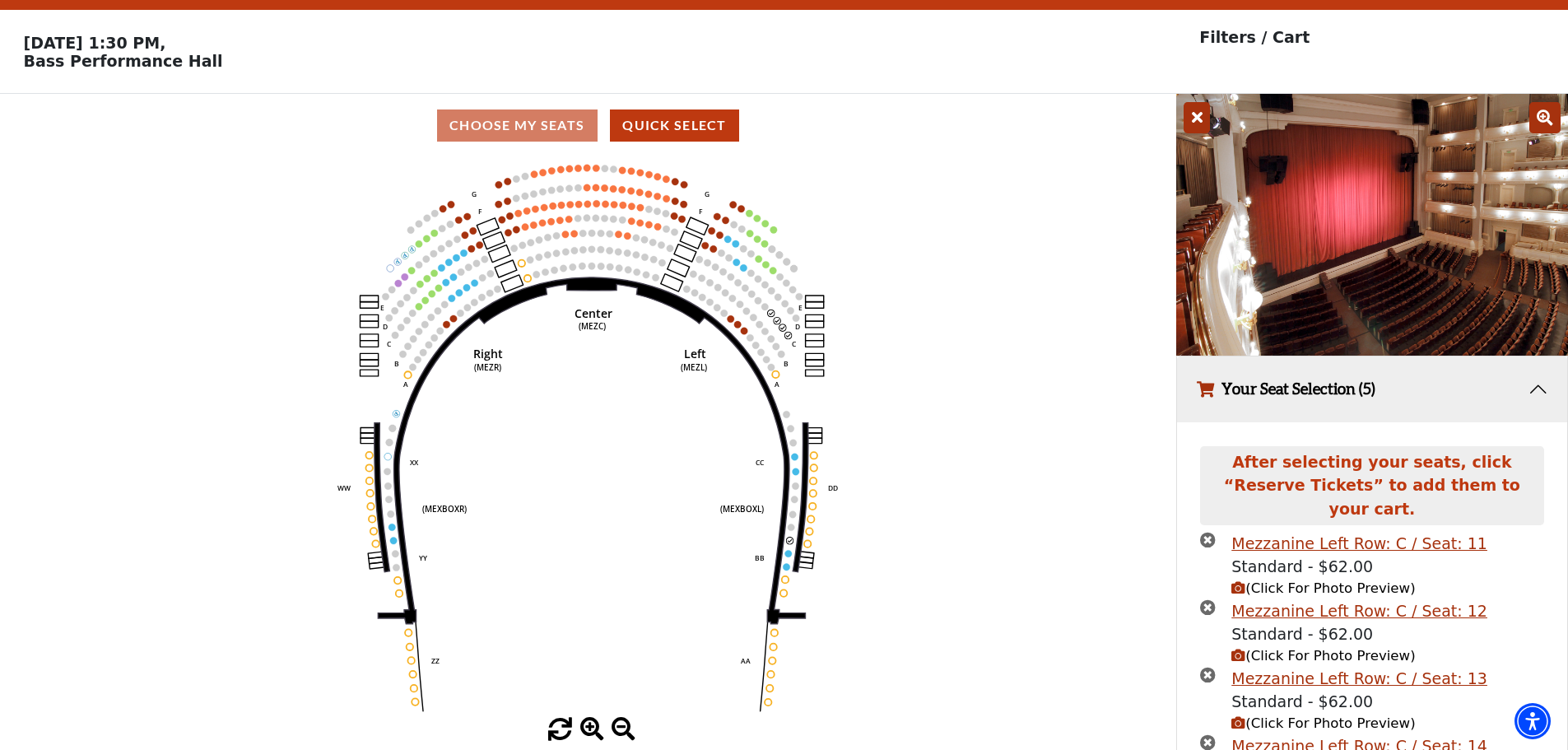
click at [1237, 581] on icon "(Click For Photo Preview)" at bounding box center [1238, 588] width 14 height 14
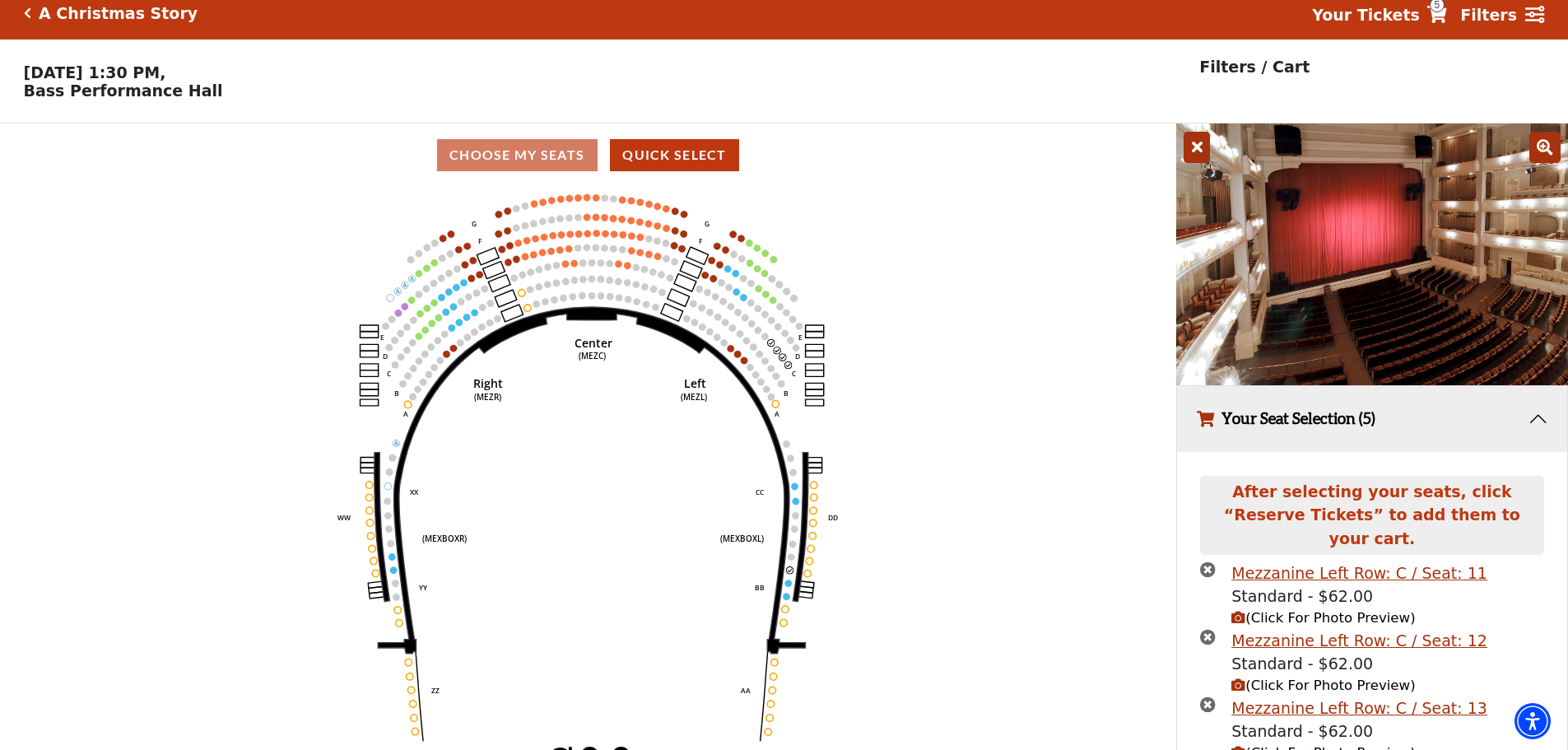
scroll to position [0, 0]
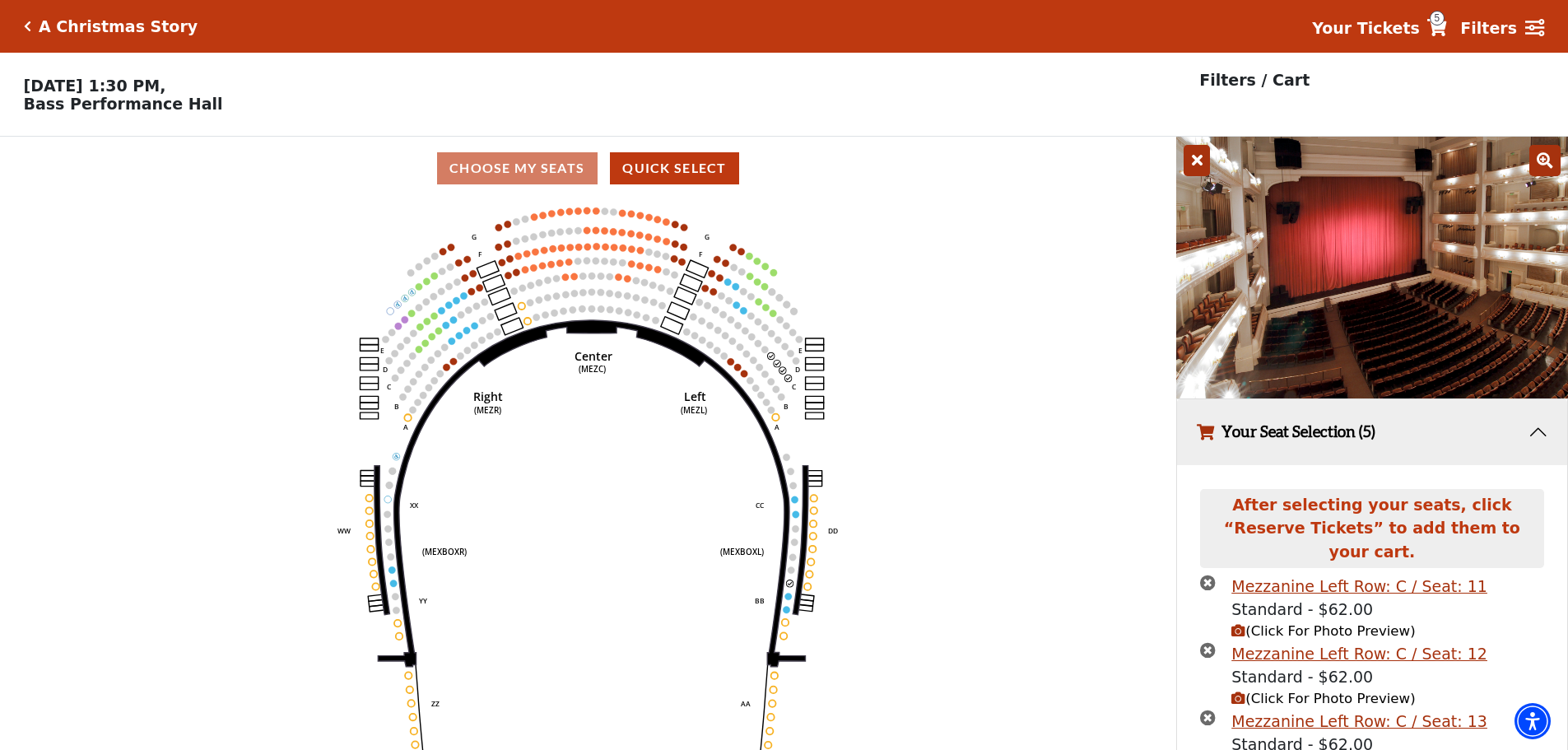
click at [34, 22] on div "A Christmas Story" at bounding box center [114, 26] width 167 height 19
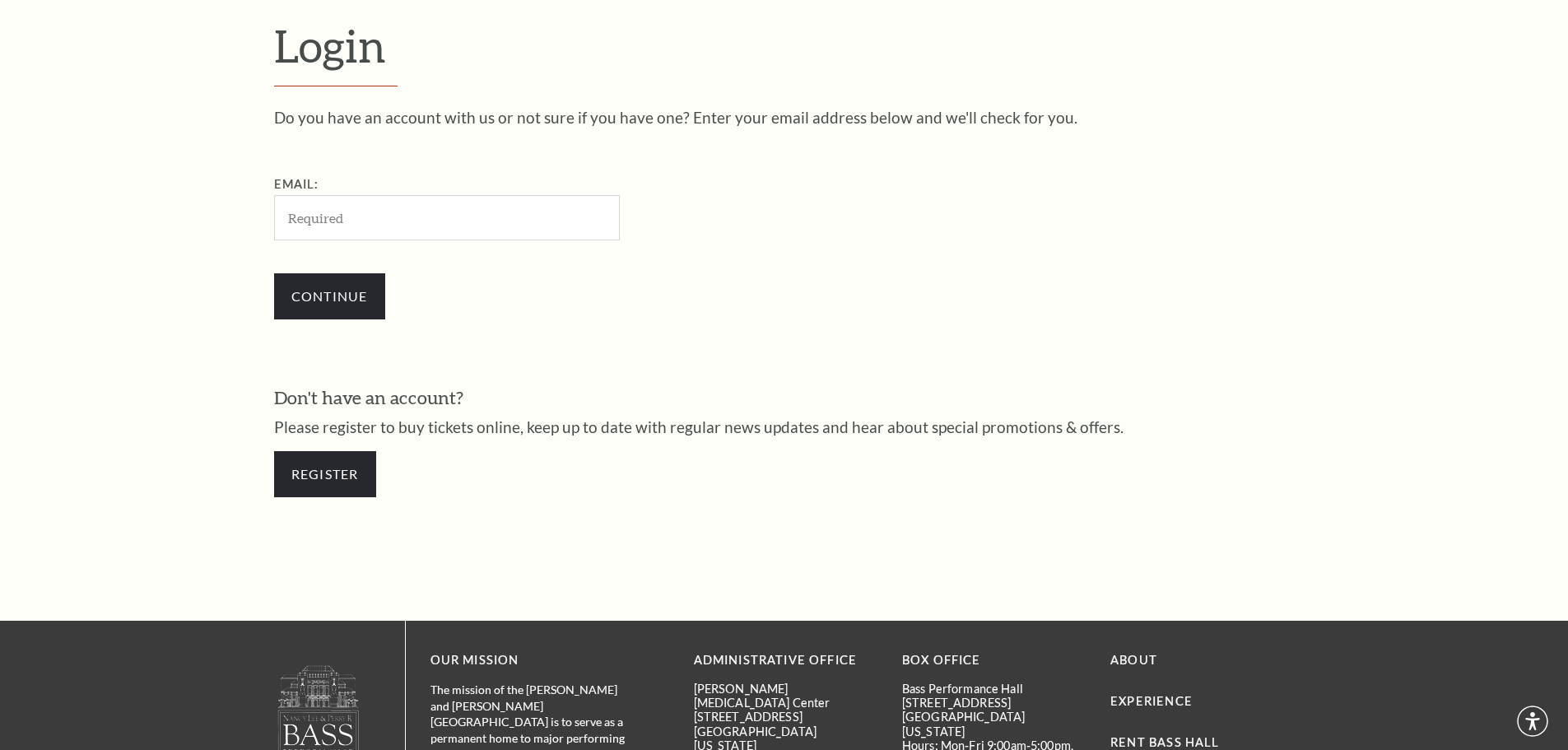
scroll to position [550, 0]
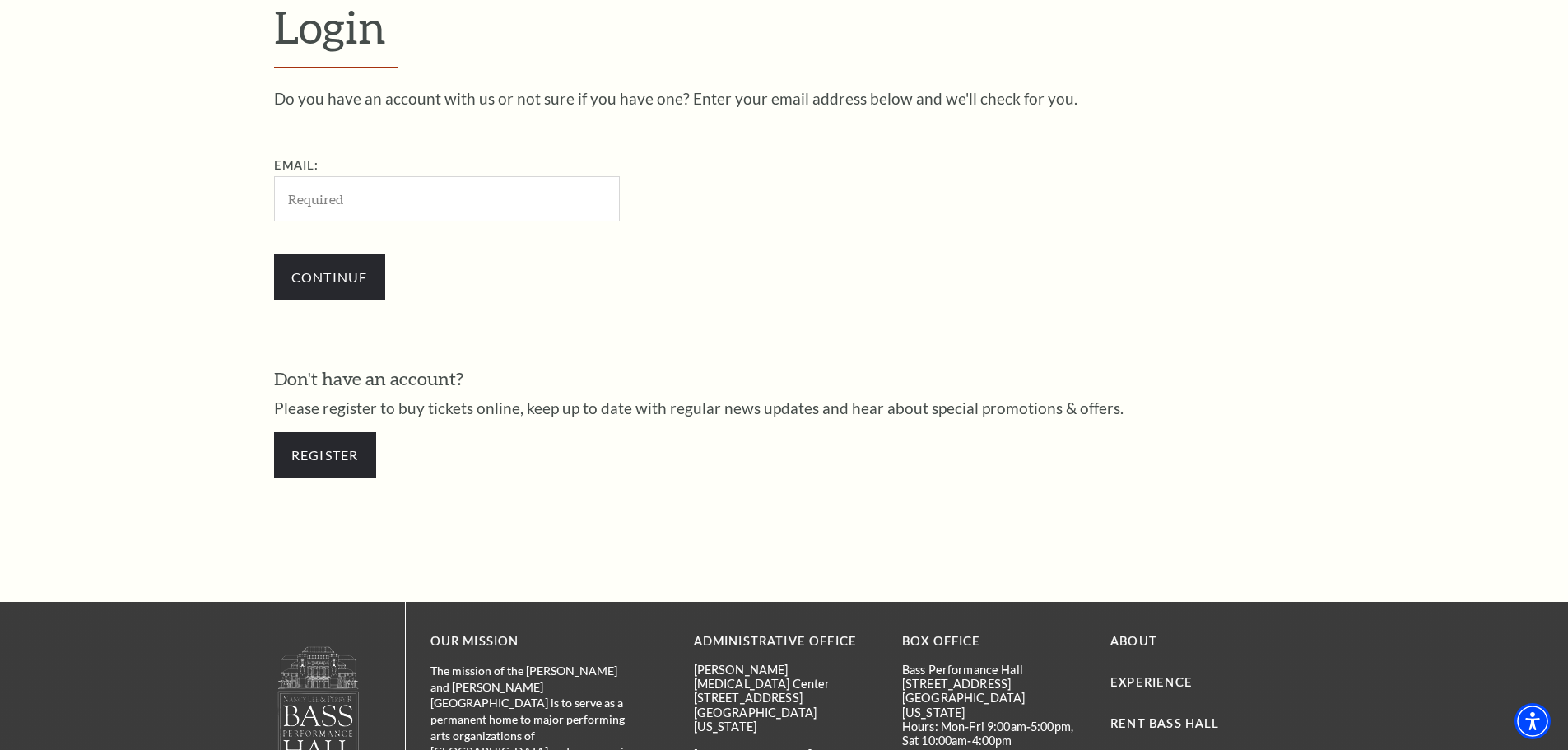
click at [446, 204] on input "Email:" at bounding box center [446, 198] width 346 height 45
drag, startPoint x: 486, startPoint y: 198, endPoint x: 260, endPoint y: 196, distance: 226.0
click at [260, 196] on div "Login Do you have an account with us or not sure if you have one? Enter your em…" at bounding box center [784, 248] width 1054 height 709
type input "[EMAIL_ADDRESS][DOMAIN_NAME]"
click at [345, 275] on input "Continue" at bounding box center [329, 278] width 111 height 46
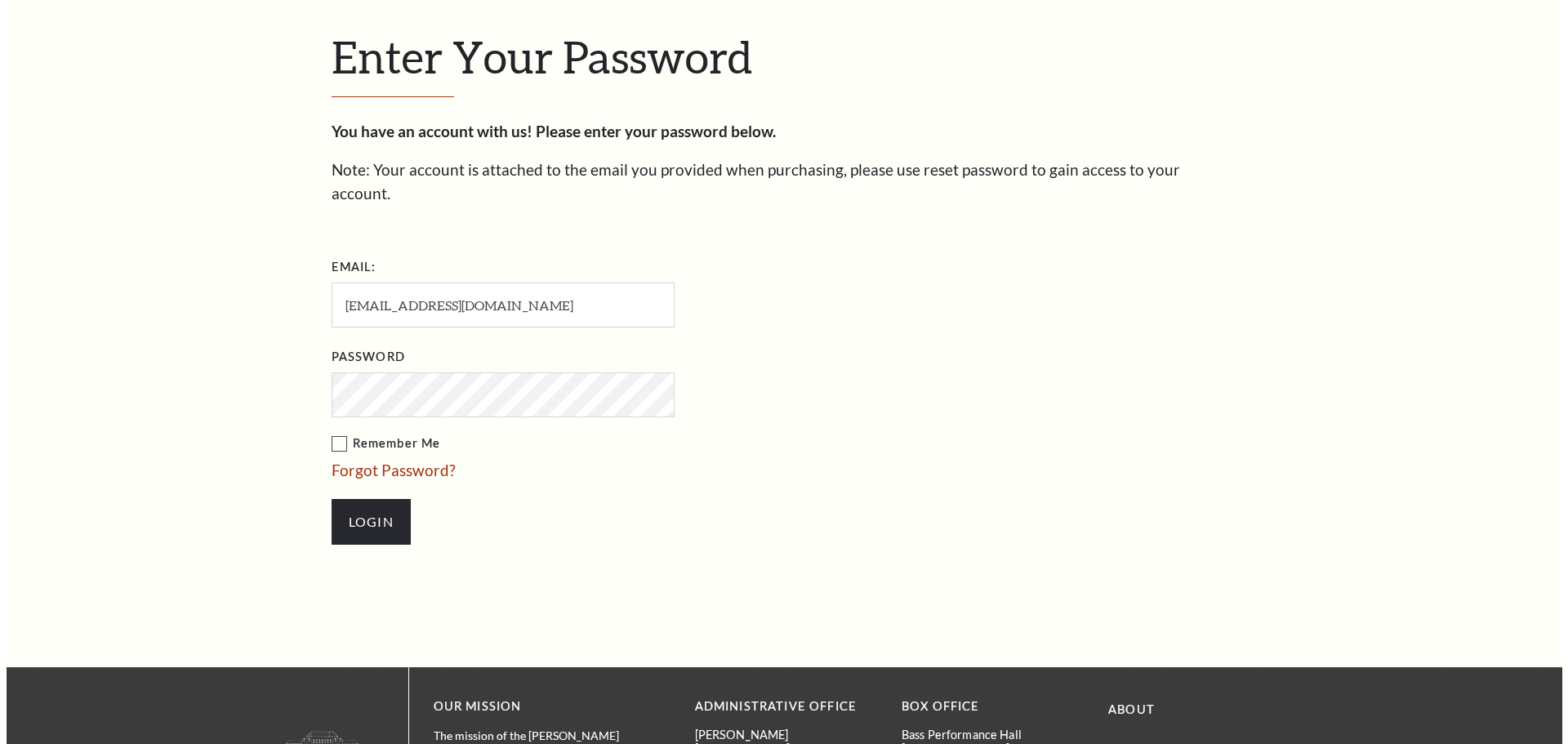
scroll to position [562, 0]
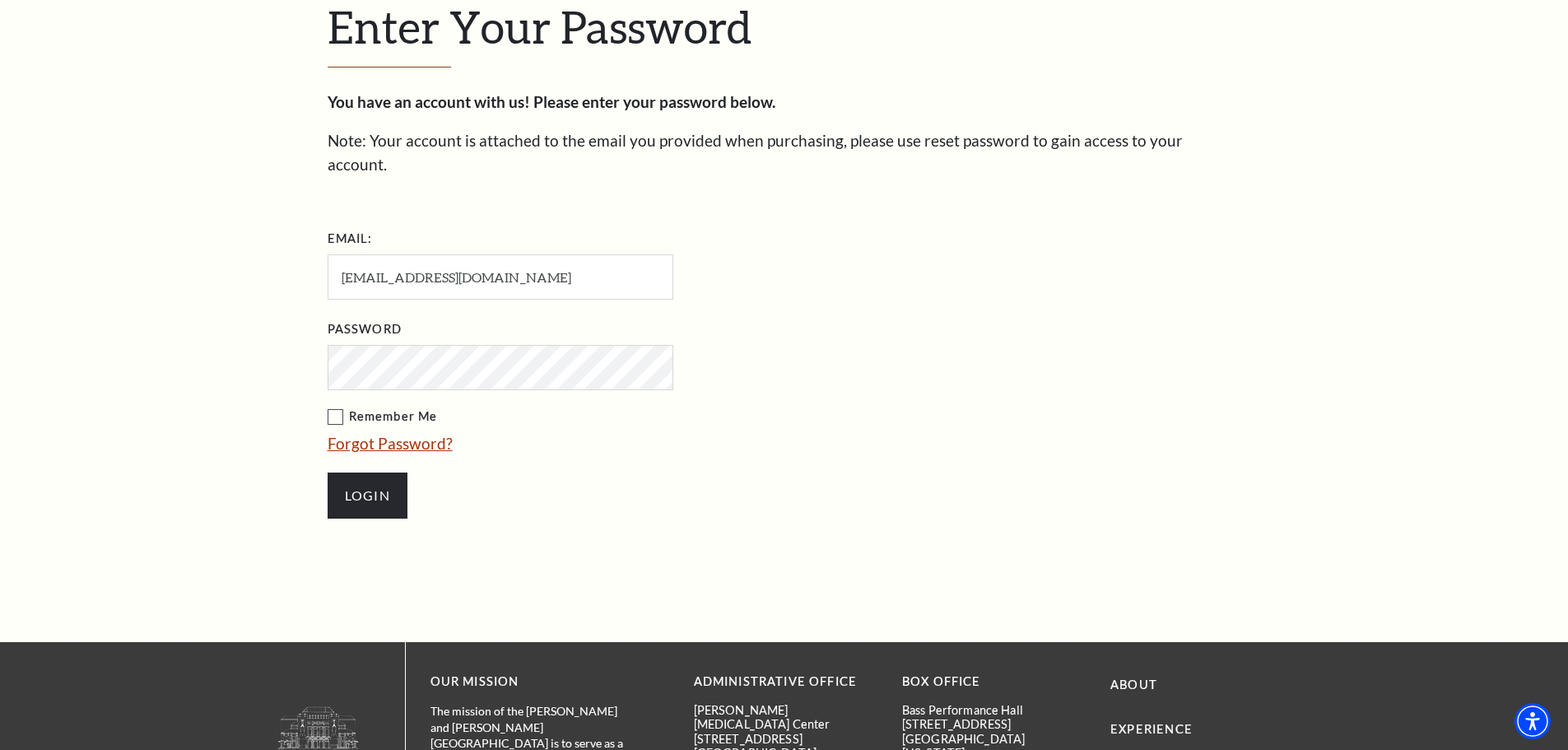
click at [390, 433] on link "Forgot Password?" at bounding box center [390, 442] width 125 height 19
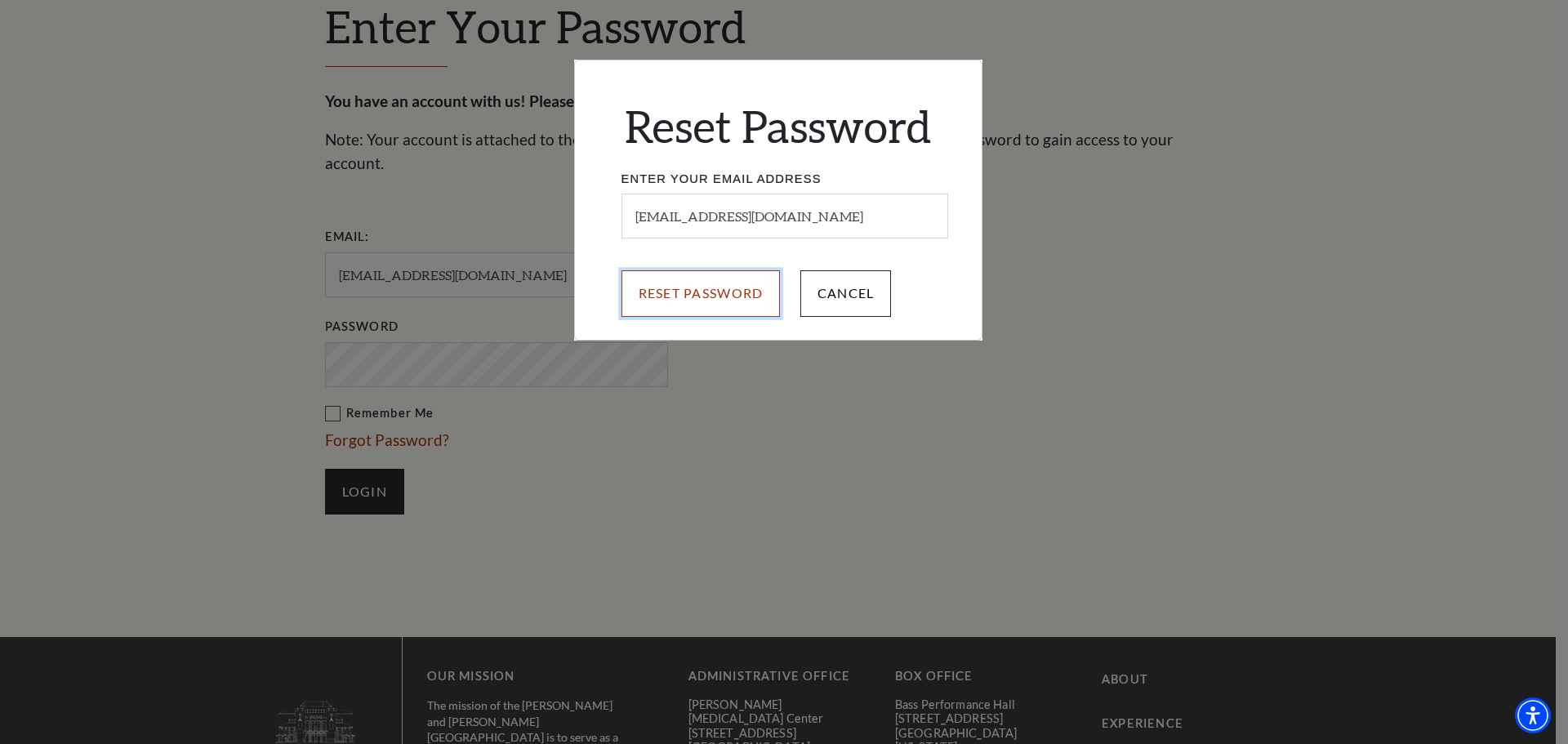
click at [709, 290] on input "Reset Password" at bounding box center [701, 293] width 160 height 46
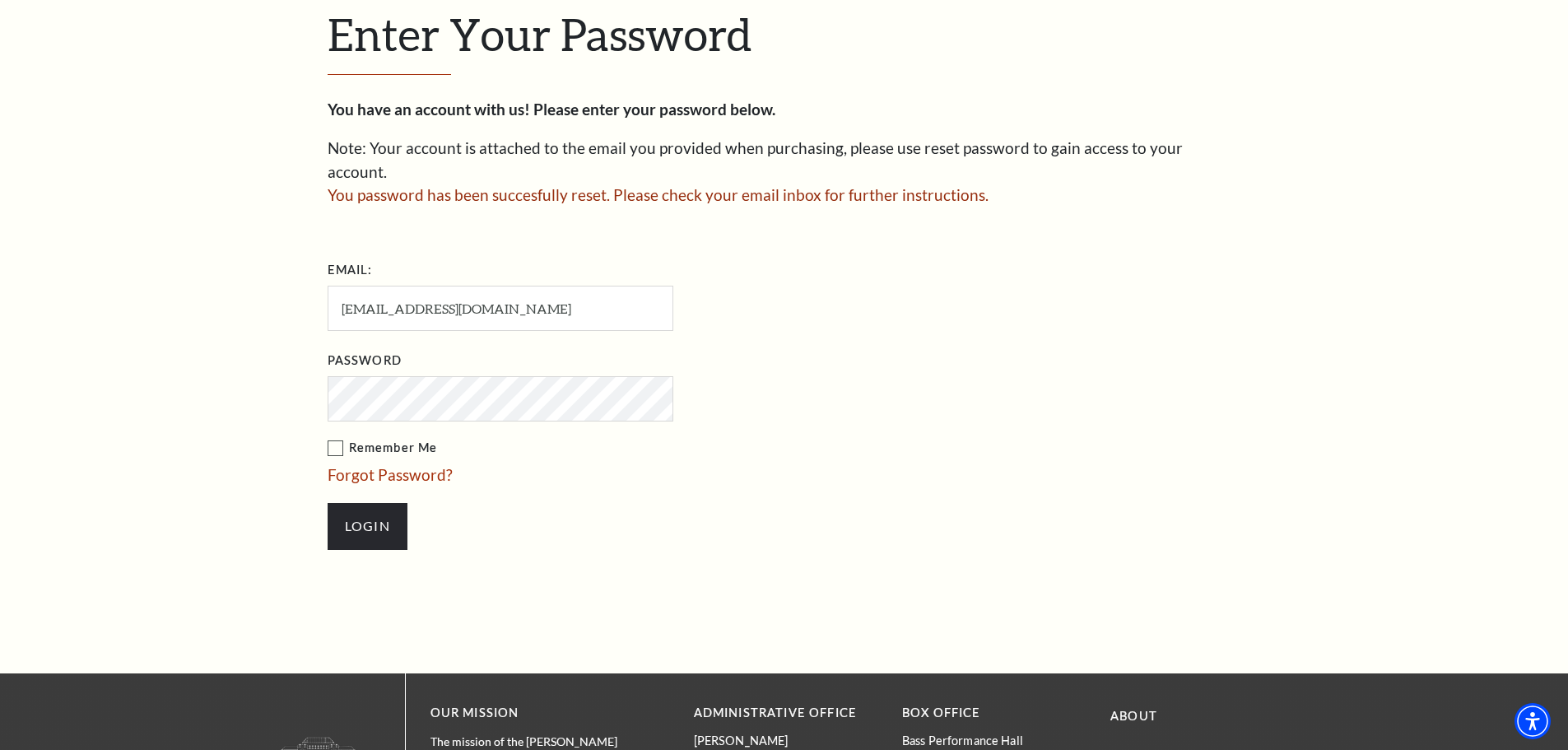
click at [596, 437] on label "Remember Me" at bounding box center [582, 447] width 510 height 21
click at [0, 0] on input "Remember Me" at bounding box center [0, 0] width 0 height 0
click at [592, 437] on label "Remember Me" at bounding box center [582, 447] width 510 height 21
click at [0, 0] on input "Remember Me" at bounding box center [0, 0] width 0 height 0
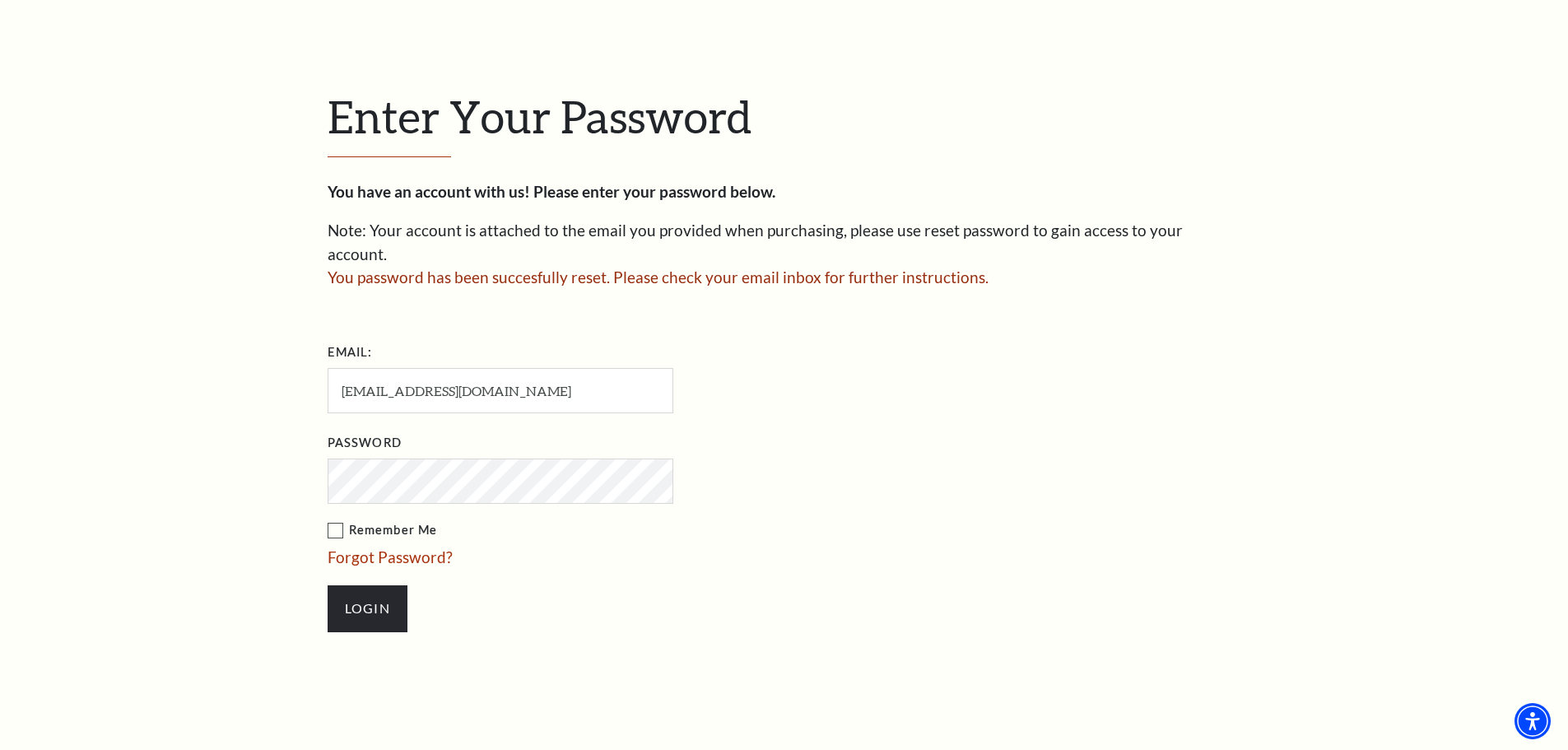
scroll to position [394, 0]
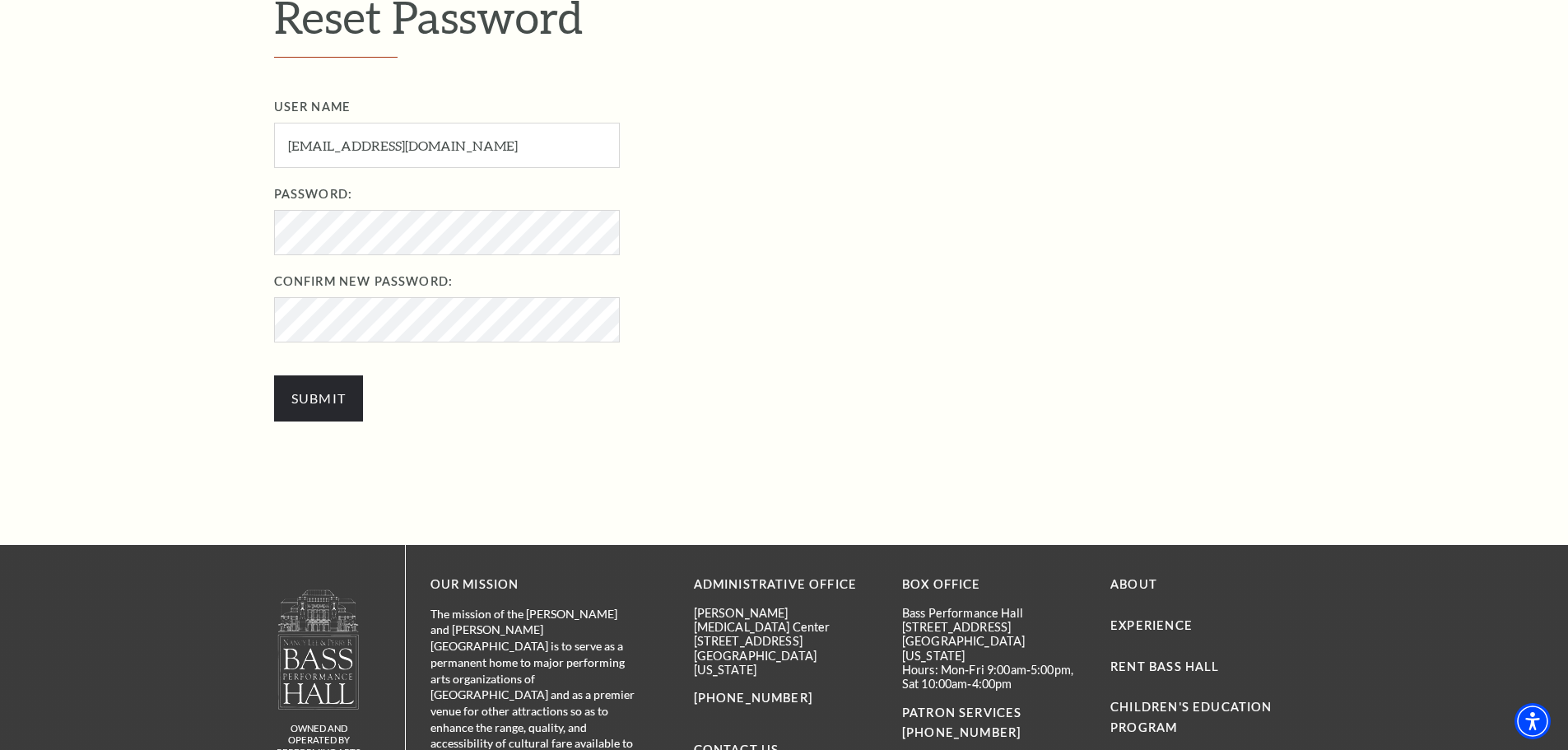
scroll to position [658, 0]
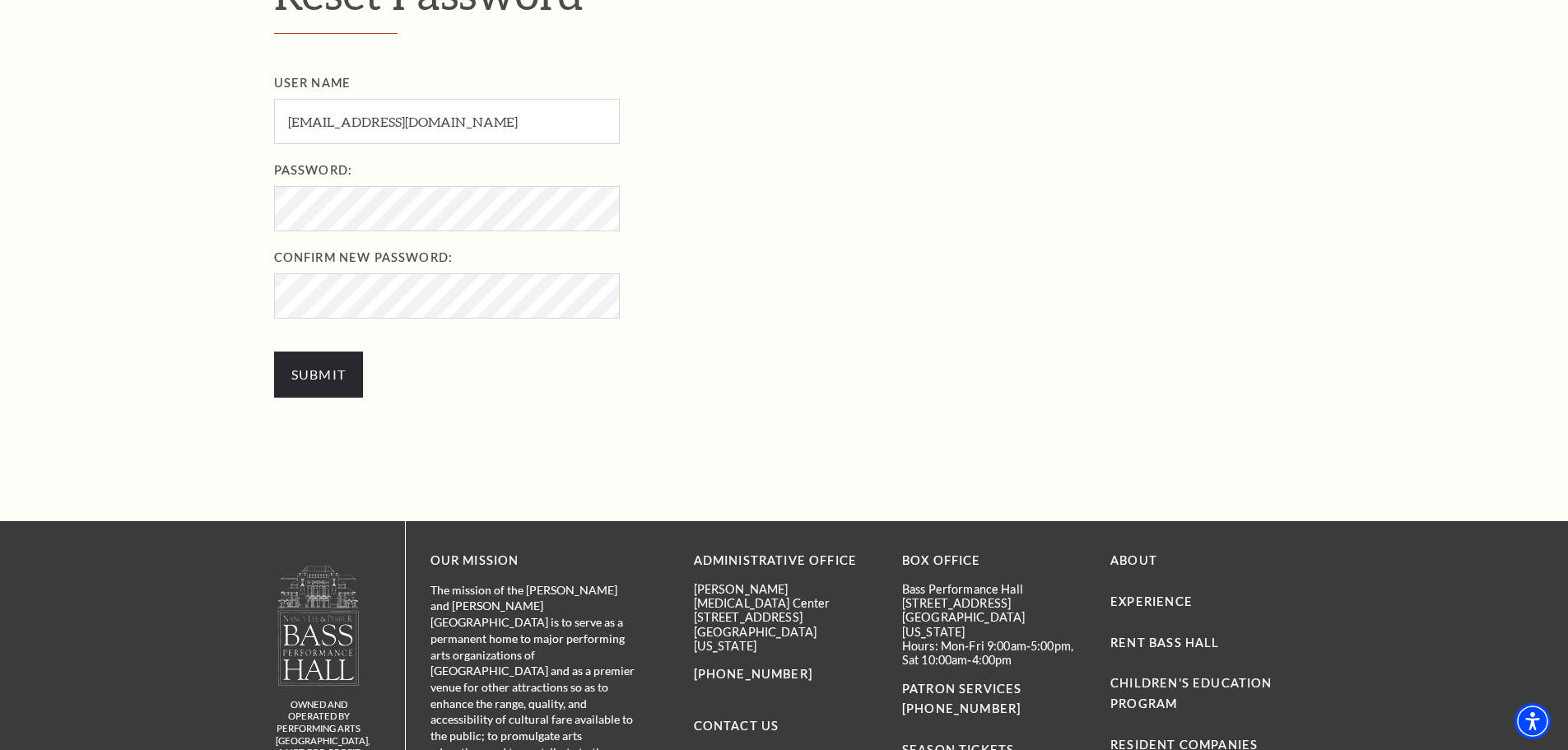
click at [1555, 737] on div at bounding box center [1555, 737] width 0 height 0
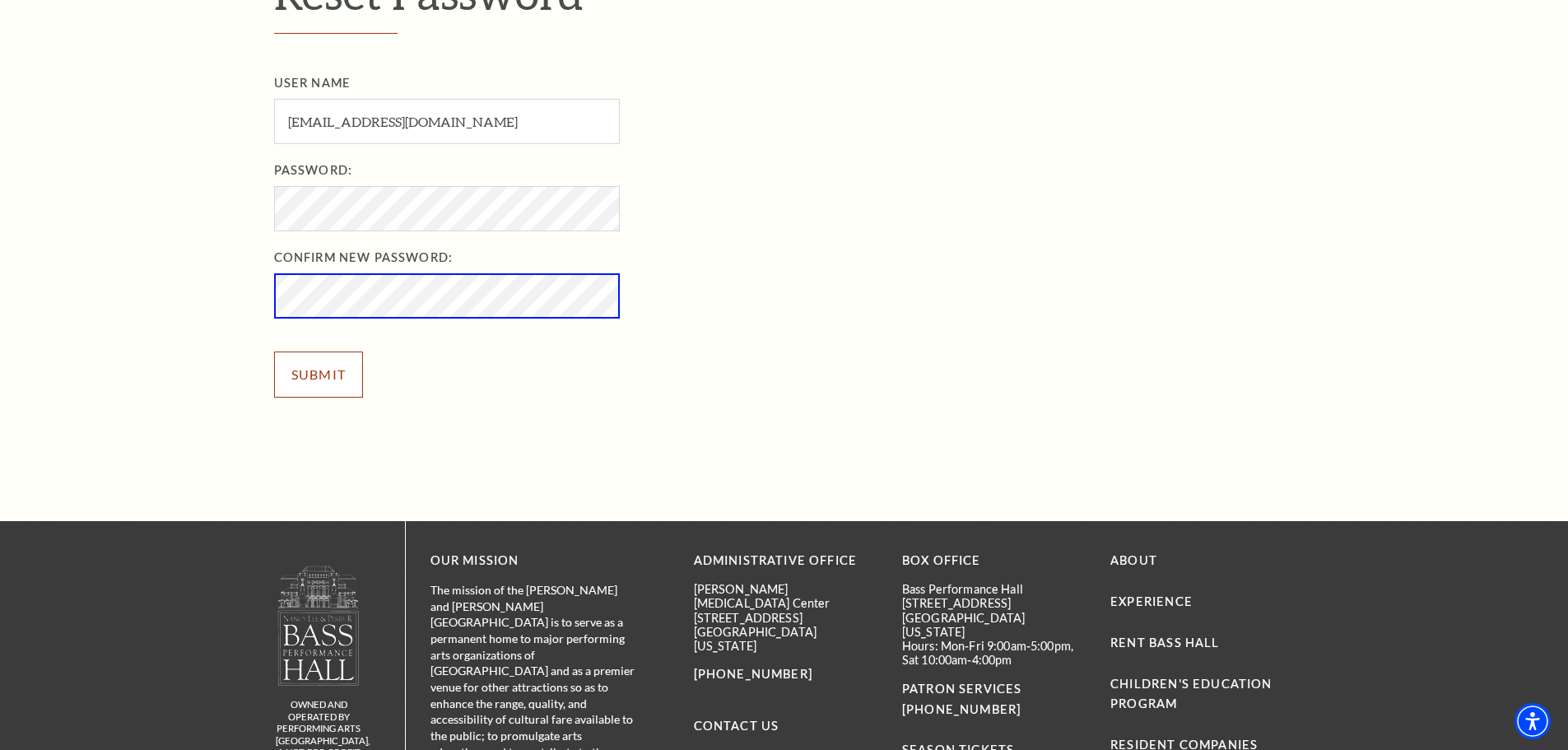
click at [334, 377] on input "Submit" at bounding box center [319, 375] width 90 height 46
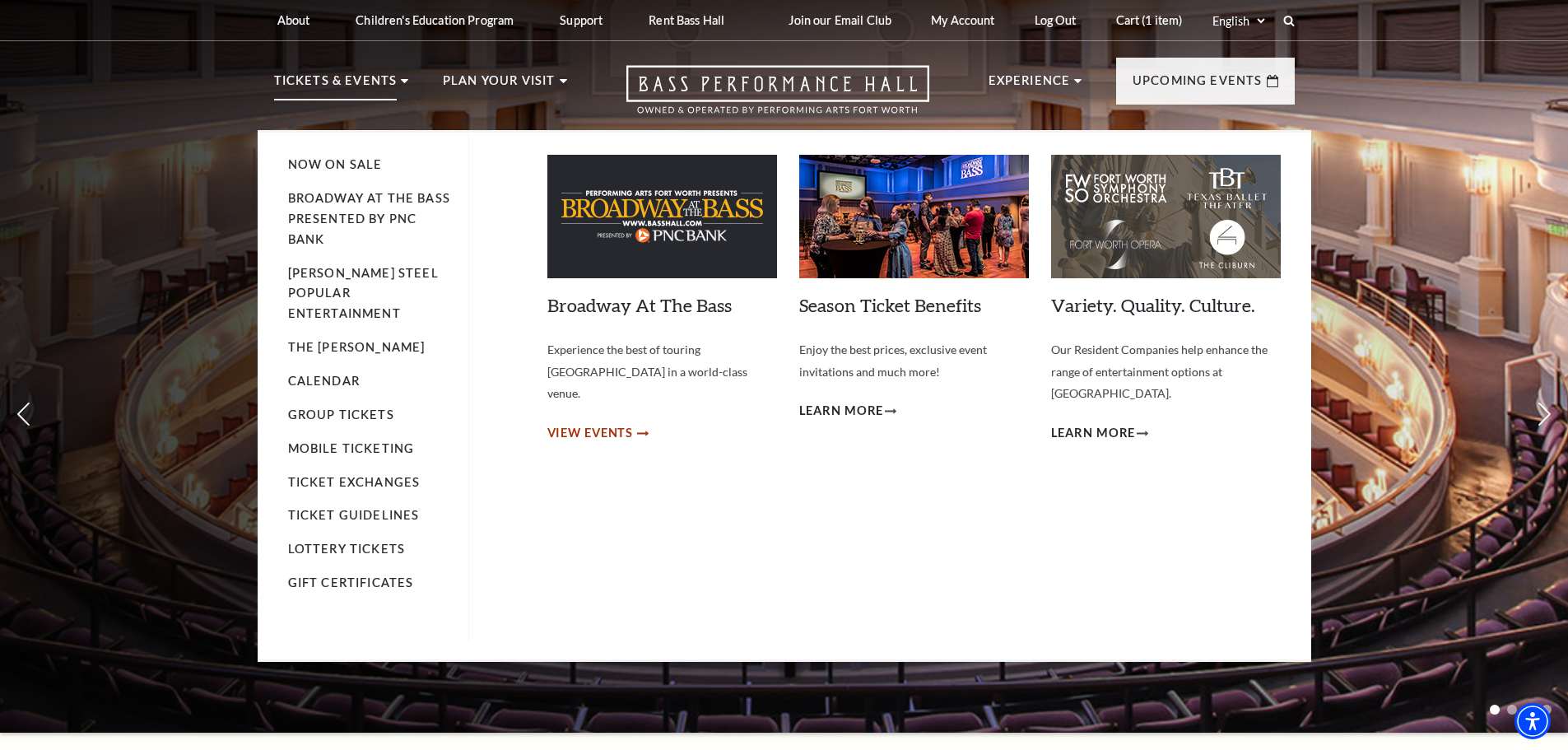
click at [617, 423] on span "View Events" at bounding box center [590, 433] width 87 height 21
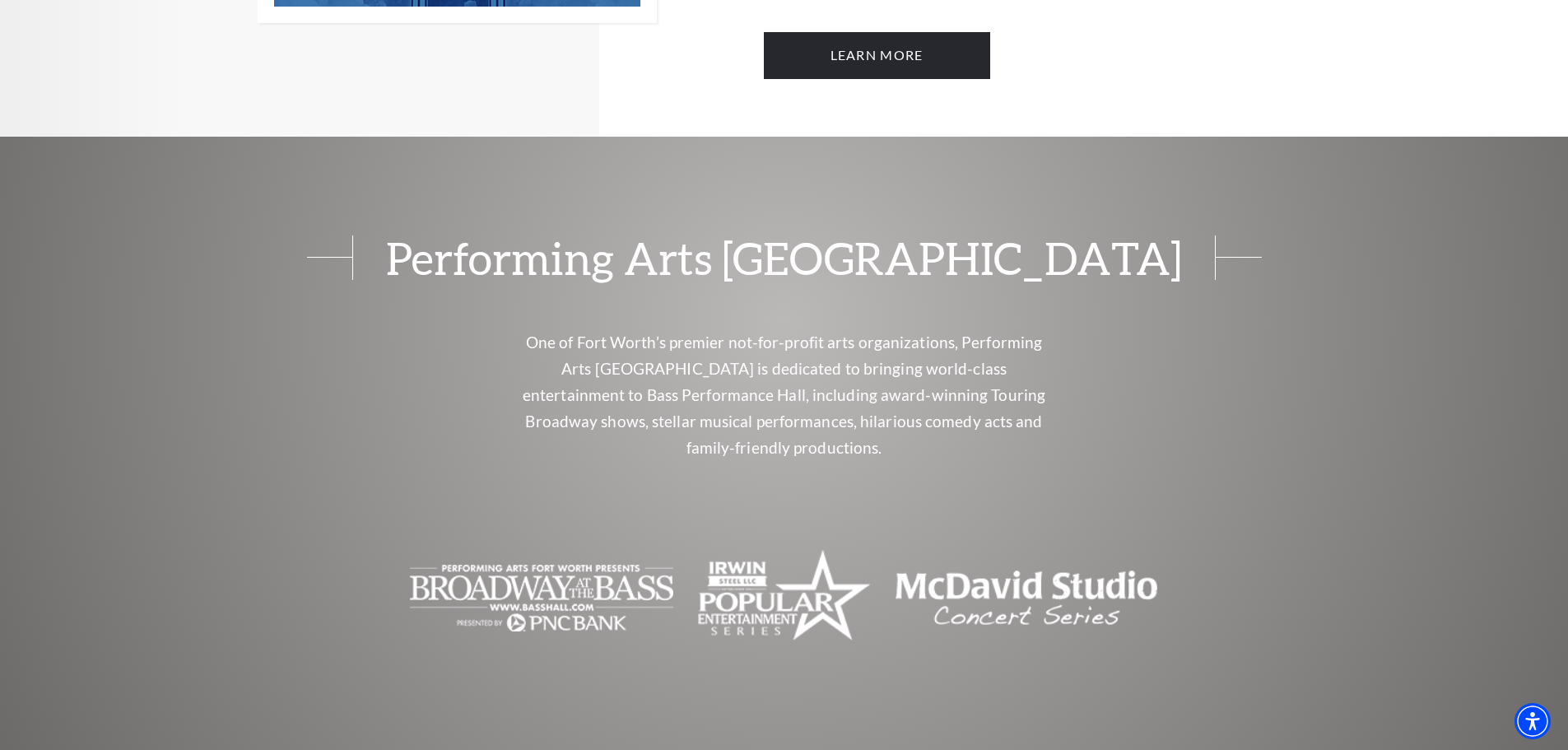
scroll to position [1399, 0]
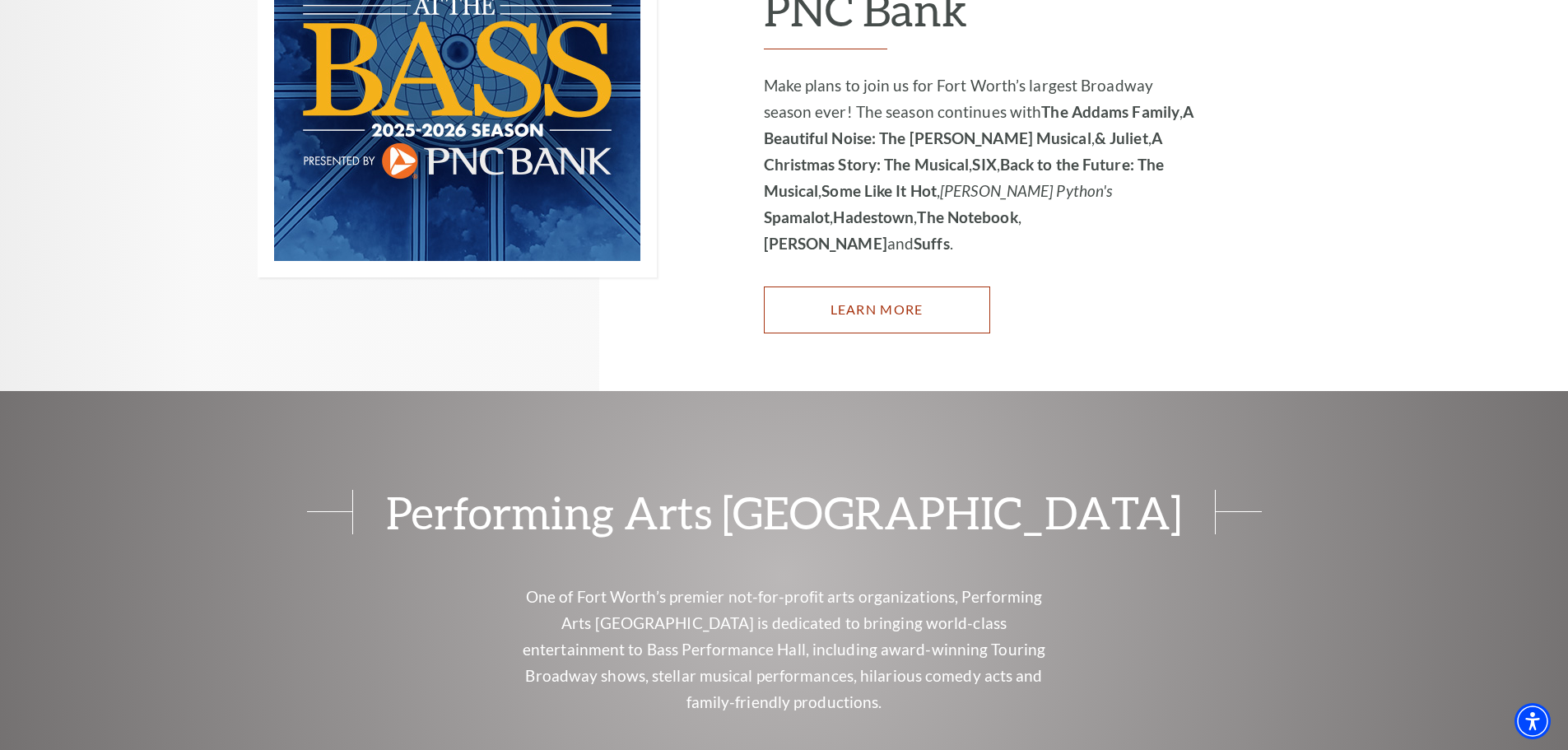
click at [826, 287] on link "Learn More" at bounding box center [877, 310] width 227 height 46
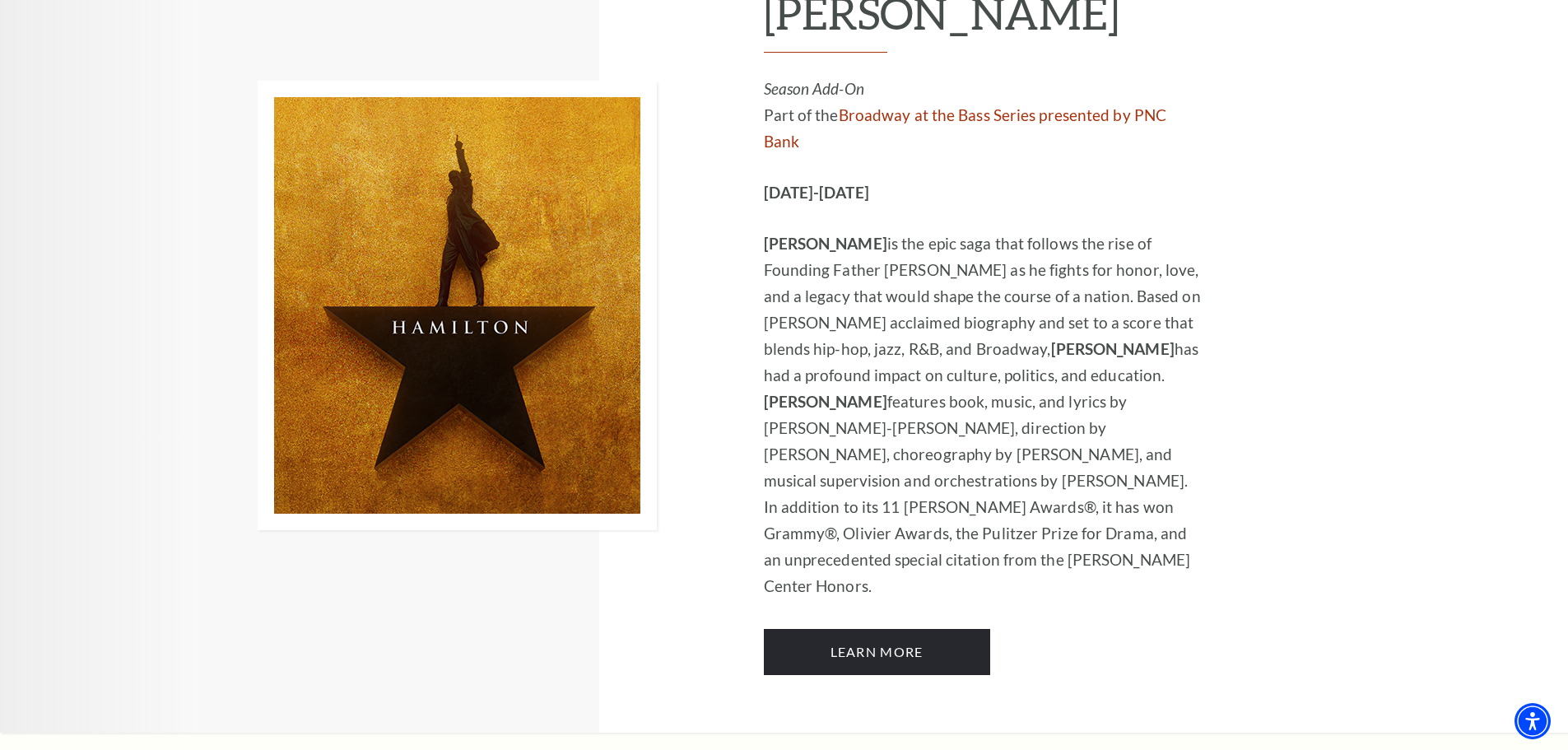
scroll to position [9945, 0]
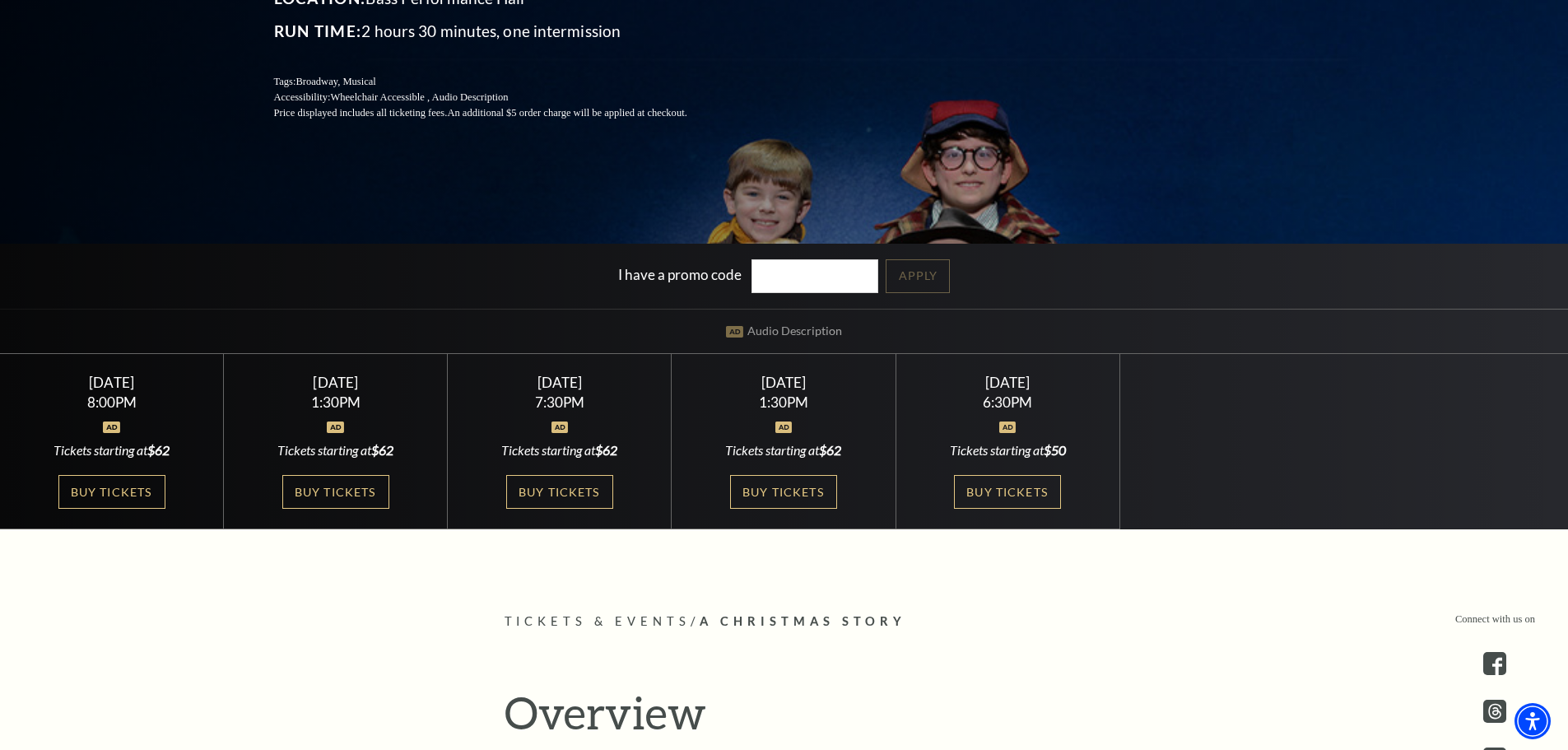
scroll to position [247, 0]
